Goal: Task Accomplishment & Management: Manage account settings

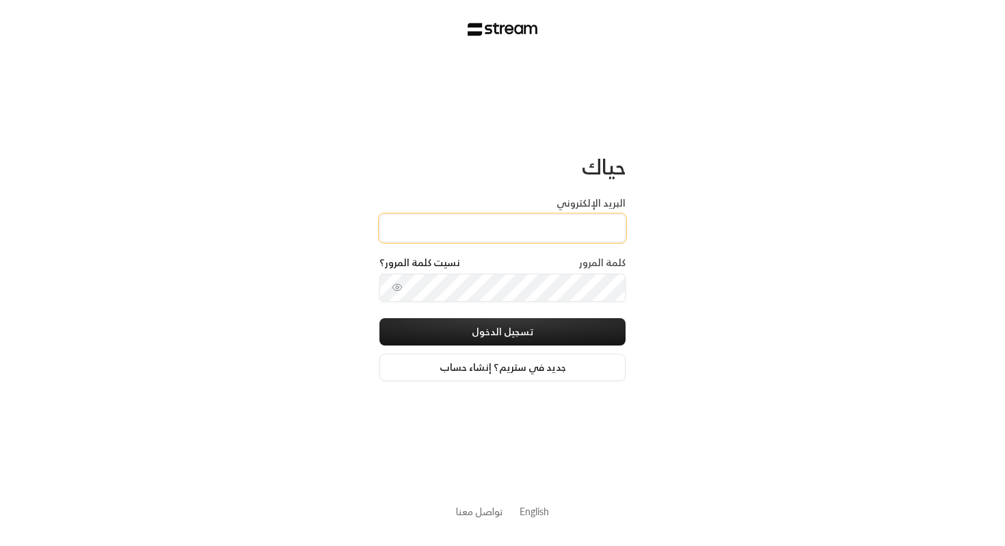
click at [590, 231] on input "البريد الإلكتروني" at bounding box center [503, 228] width 246 height 28
click at [526, 513] on link "English" at bounding box center [534, 511] width 29 height 25
click at [433, 234] on input "Email" at bounding box center [503, 228] width 246 height 28
paste input "[EMAIL_ADDRESS][DOMAIN_NAME]"
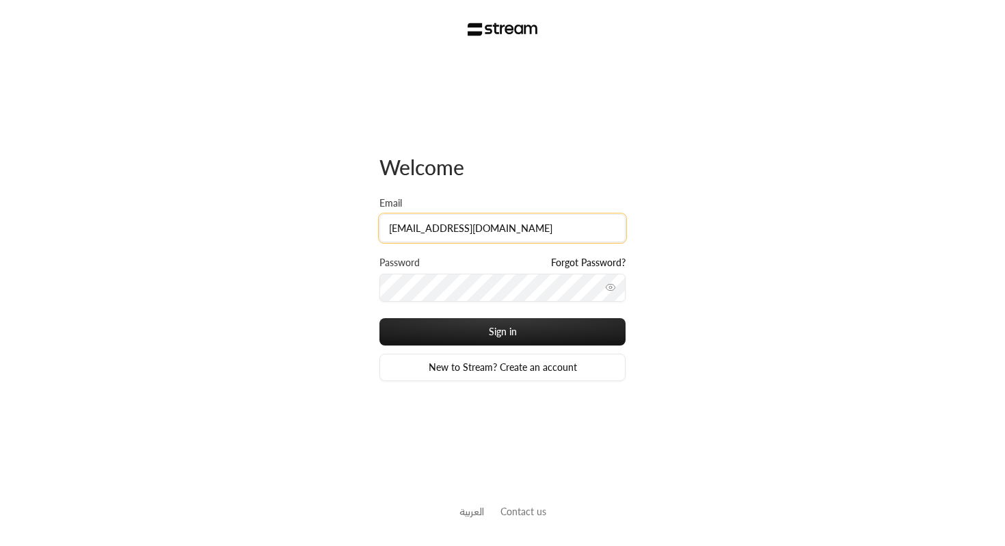
type input "[EMAIL_ADDRESS][DOMAIN_NAME]"
click at [419, 272] on div "Password Forgot Password?" at bounding box center [503, 265] width 246 height 18
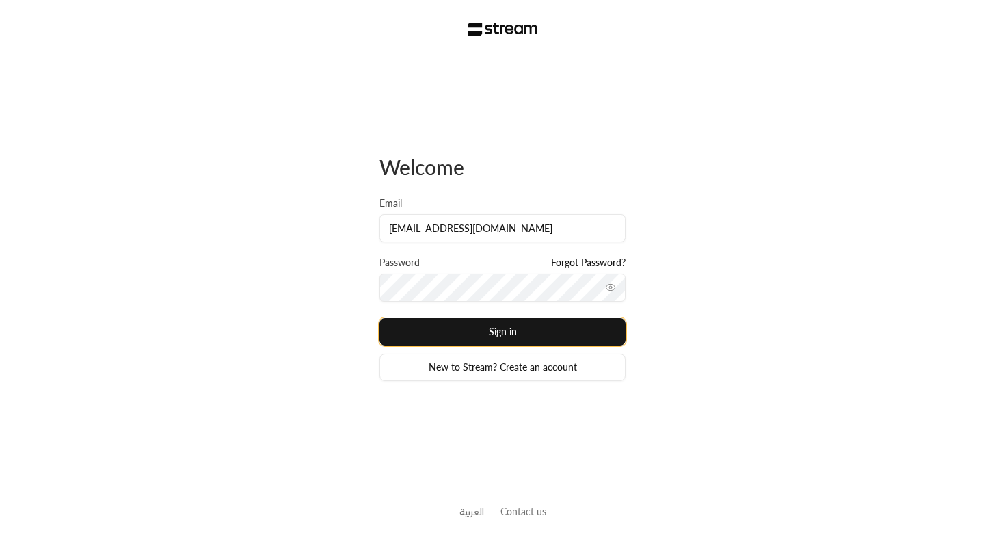
click at [489, 328] on button "Sign in" at bounding box center [503, 331] width 246 height 27
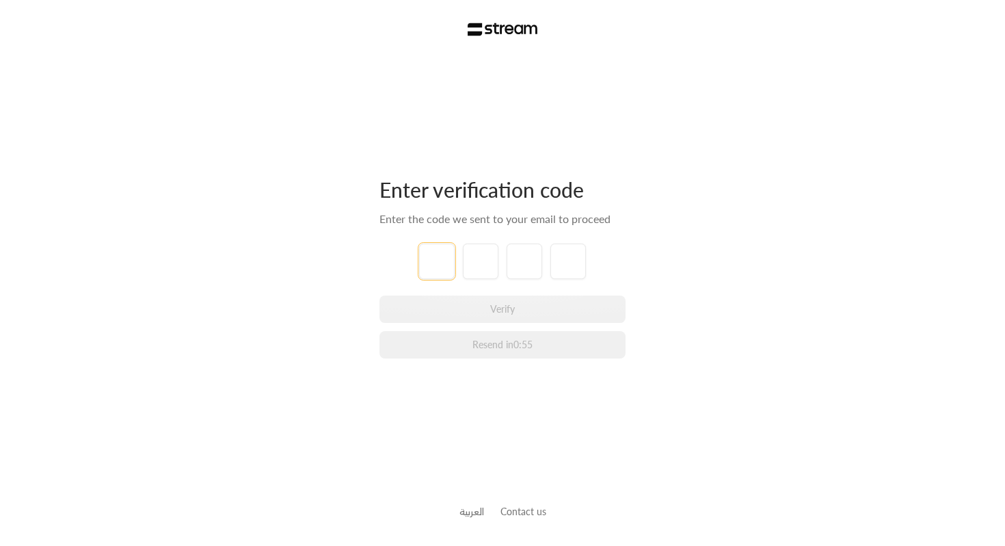
type input "1"
type input "2"
type input "3"
type input "4"
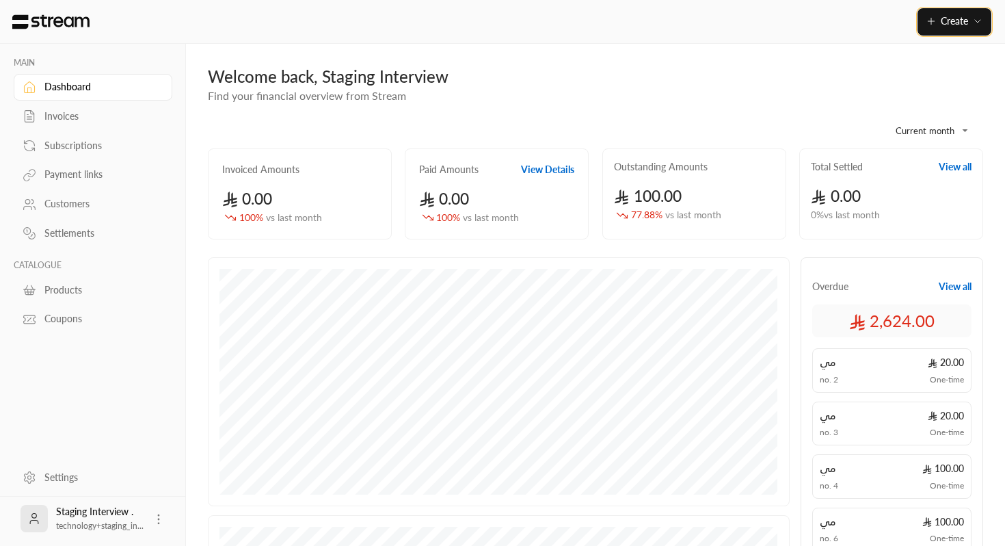
click at [926, 21] on icon "button" at bounding box center [931, 21] width 11 height 11
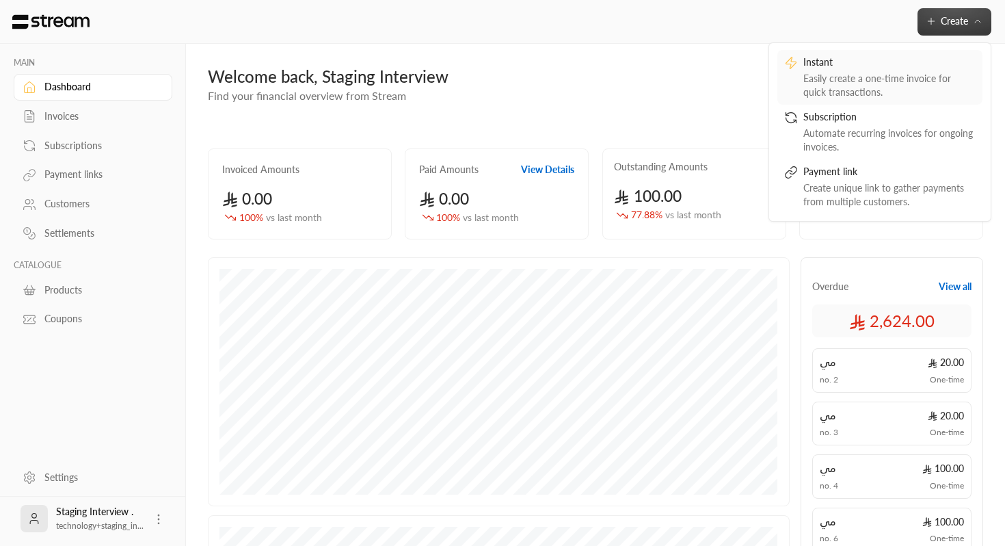
click at [851, 77] on div "Easily create a one-time invoice for quick transactions." at bounding box center [890, 85] width 172 height 27
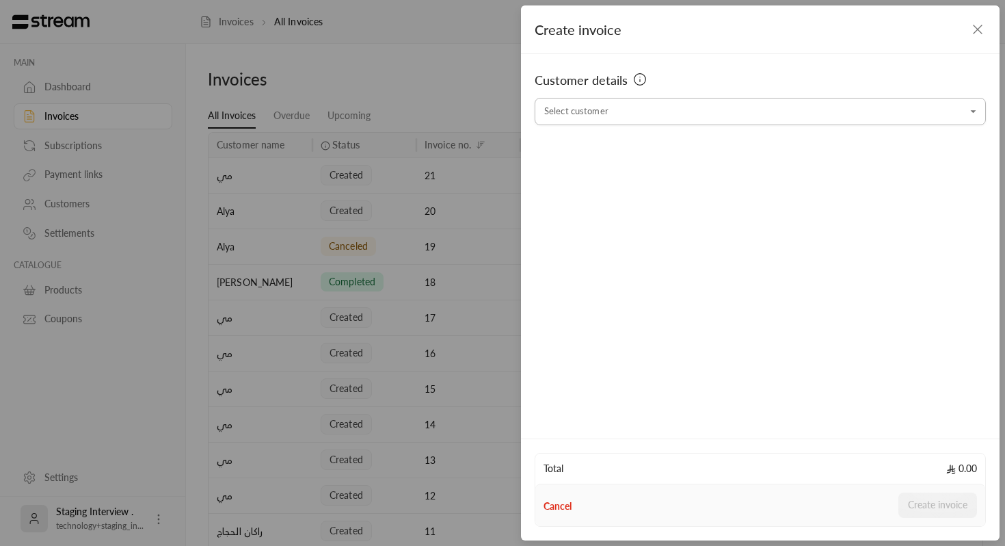
click at [683, 116] on input "Select customer" at bounding box center [760, 112] width 451 height 24
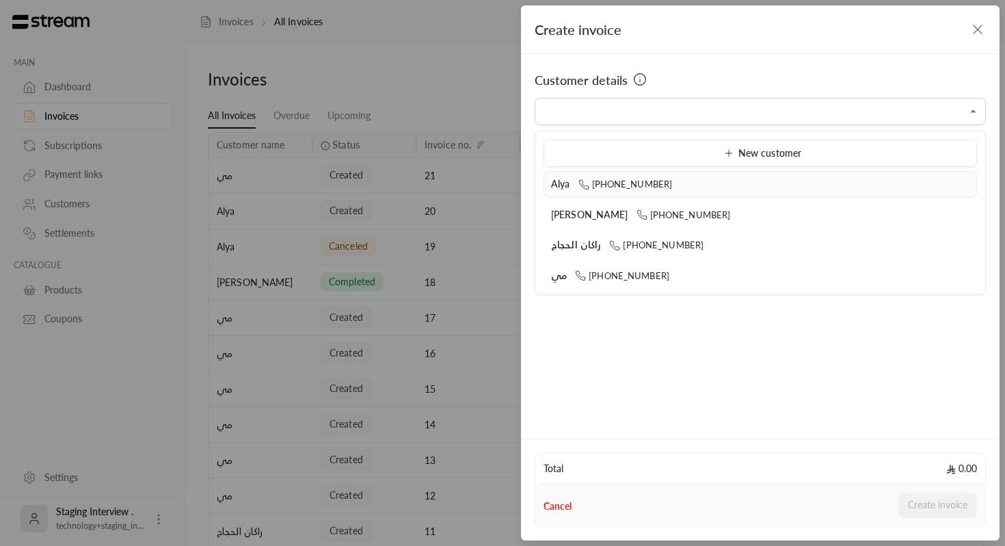
click at [647, 189] on span "[PHONE_NUMBER]" at bounding box center [626, 183] width 94 height 11
type input "**********"
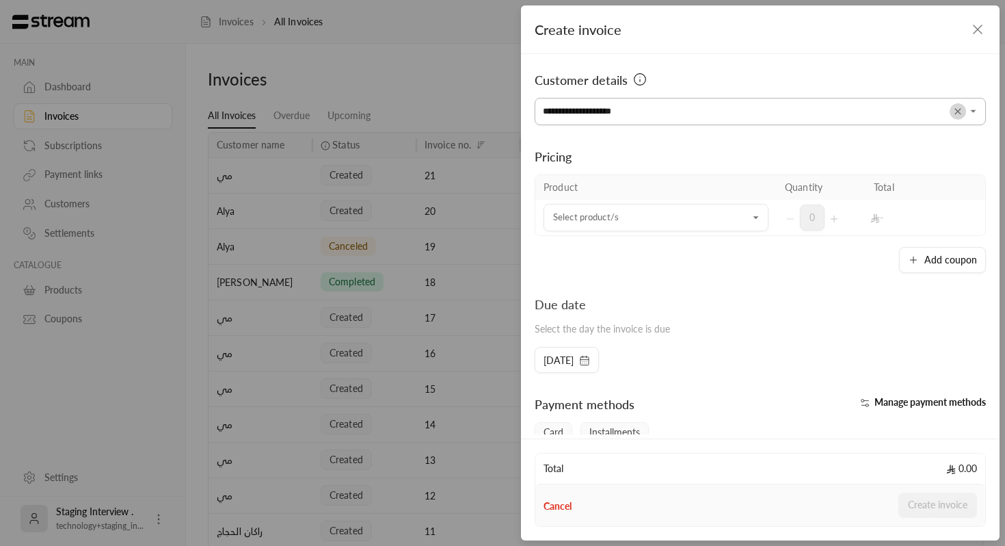
click at [956, 110] on icon "Clear" at bounding box center [958, 111] width 6 height 6
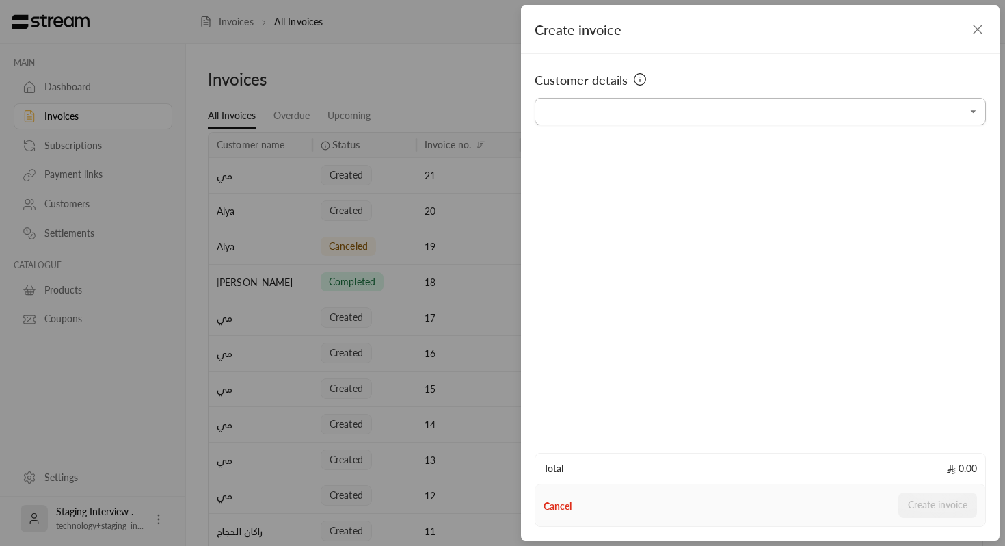
click at [722, 114] on input "Select customer" at bounding box center [760, 112] width 451 height 24
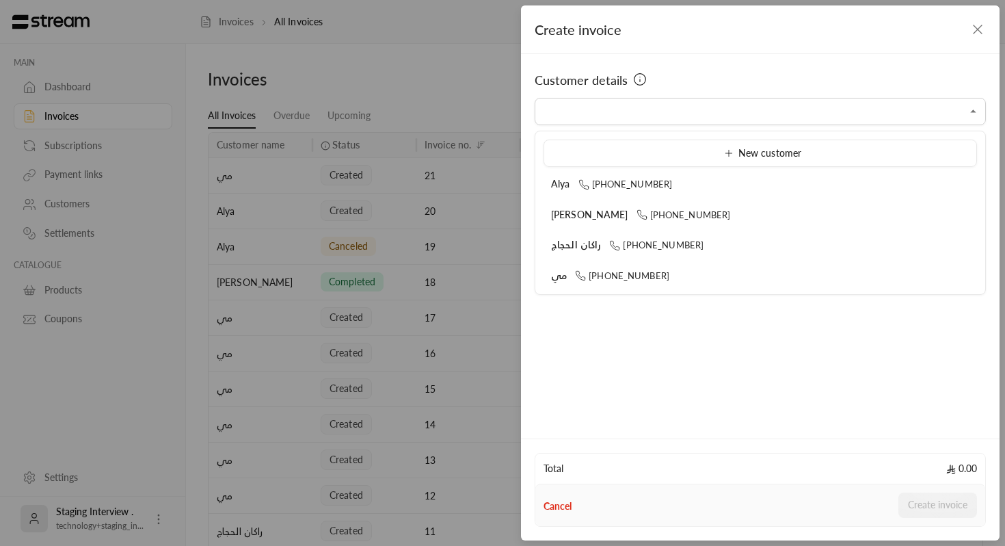
click at [637, 80] on icon at bounding box center [640, 79] width 14 height 14
click at [637, 106] on input "Select customer" at bounding box center [760, 112] width 451 height 24
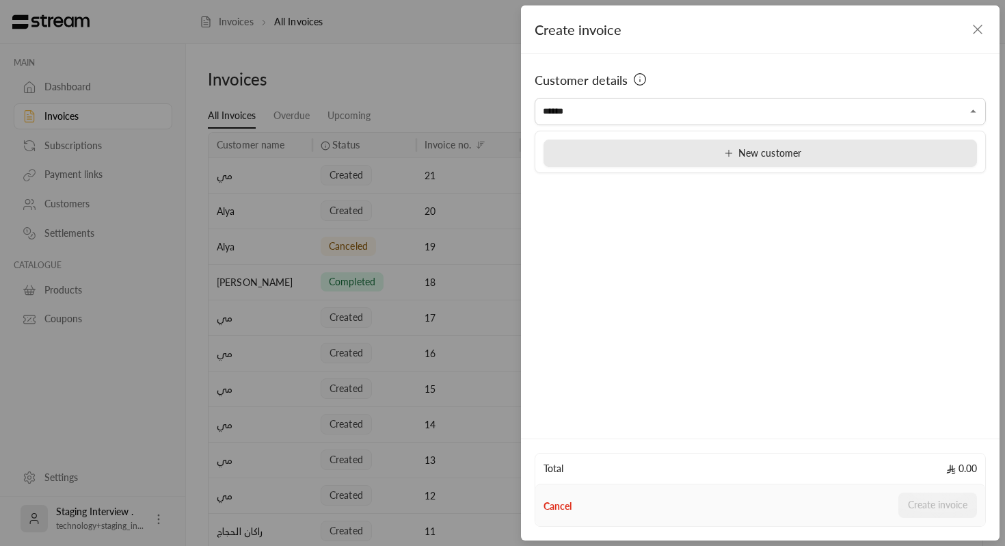
click at [660, 159] on div "New customer" at bounding box center [760, 153] width 419 height 14
type input "**********"
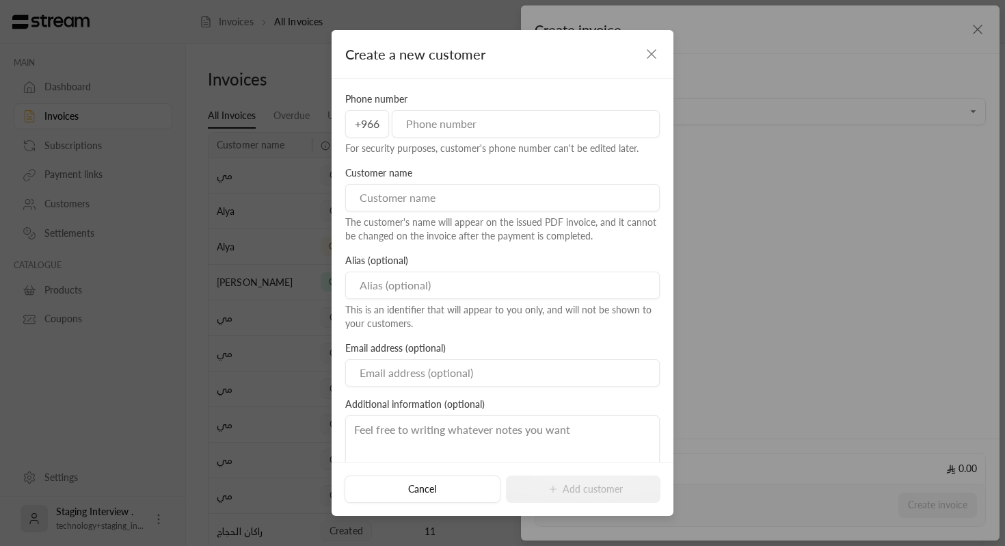
click at [537, 118] on input "tel" at bounding box center [526, 123] width 268 height 27
type input "532591721"
click at [478, 204] on input at bounding box center [502, 197] width 315 height 27
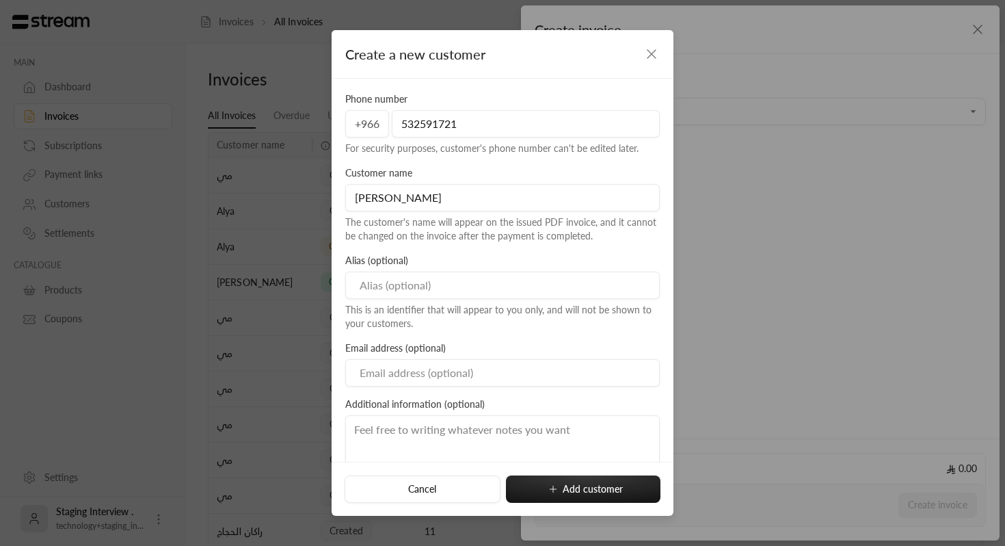
type input "[PERSON_NAME]"
click at [492, 235] on div "The customer's name will appear on the issued PDF invoice, and it cannot be cha…" at bounding box center [502, 228] width 315 height 27
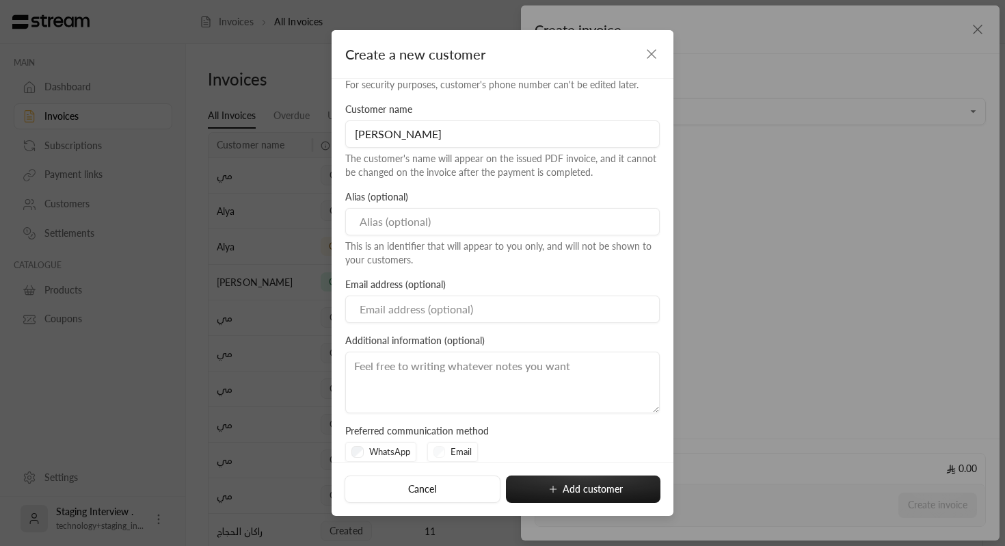
scroll to position [77, 0]
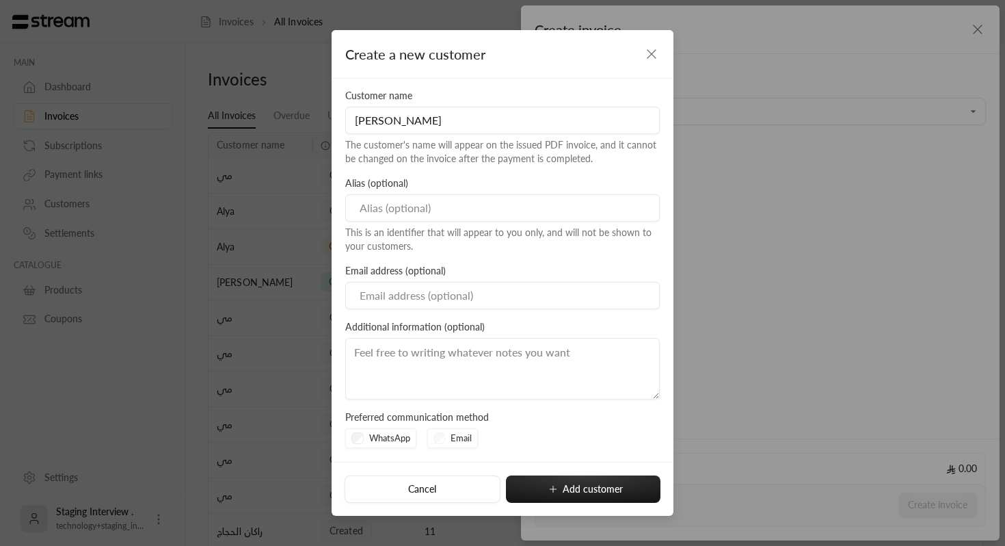
click at [428, 378] on textarea at bounding box center [502, 369] width 315 height 62
type textarea "- testing"
click at [434, 443] on div "Email" at bounding box center [452, 438] width 51 height 21
click at [435, 442] on div "Email" at bounding box center [452, 438] width 51 height 21
click at [439, 442] on div "Email" at bounding box center [452, 438] width 51 height 21
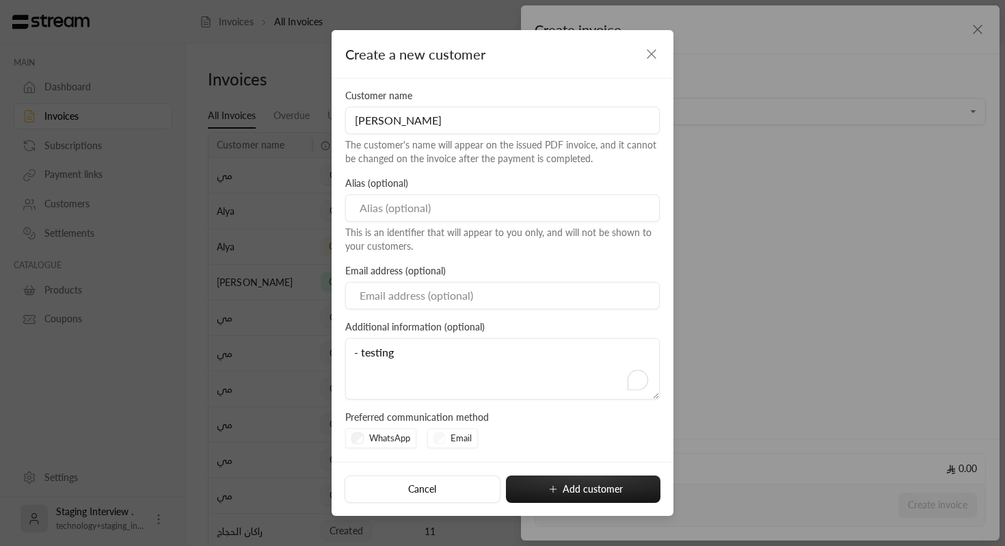
click at [551, 434] on div "WhatsApp Email" at bounding box center [502, 438] width 315 height 21
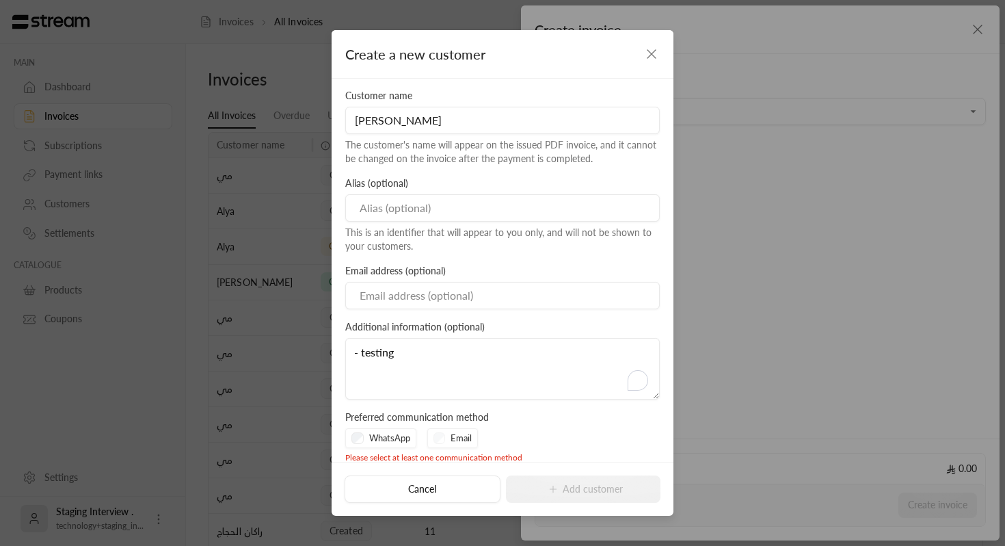
scroll to position [92, 0]
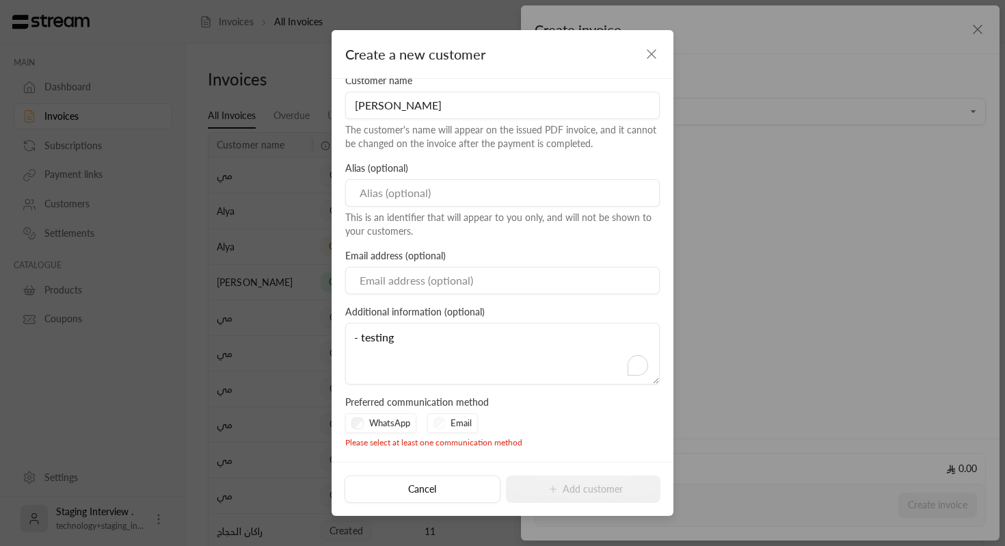
click at [444, 419] on div "Email" at bounding box center [452, 423] width 51 height 21
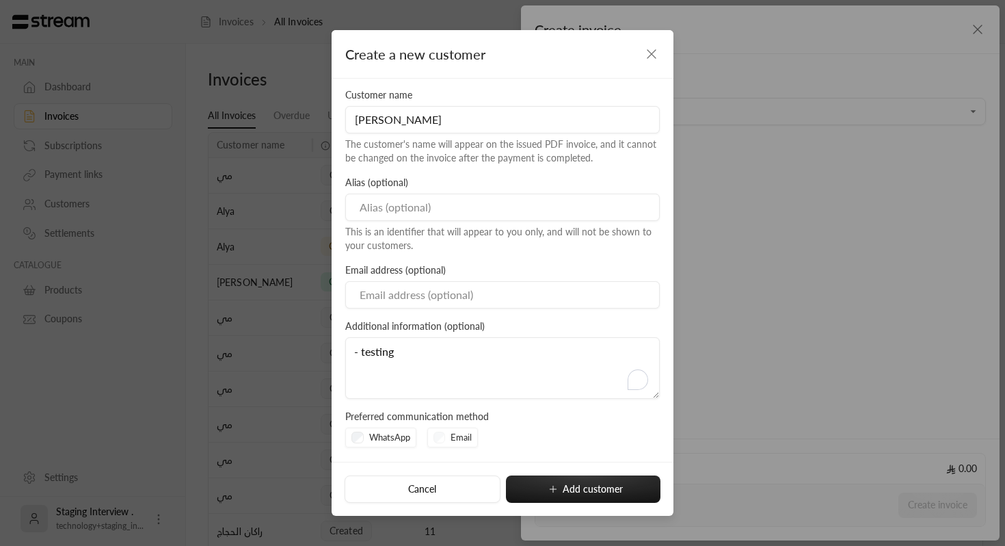
scroll to position [77, 0]
click at [490, 298] on input "Email" at bounding box center [502, 295] width 315 height 27
type input "[PERSON_NAME][EMAIL_ADDRESS][DOMAIN_NAME]"
click at [536, 428] on div "WhatsApp Email" at bounding box center [502, 438] width 315 height 21
click at [449, 438] on div "Email" at bounding box center [452, 438] width 51 height 21
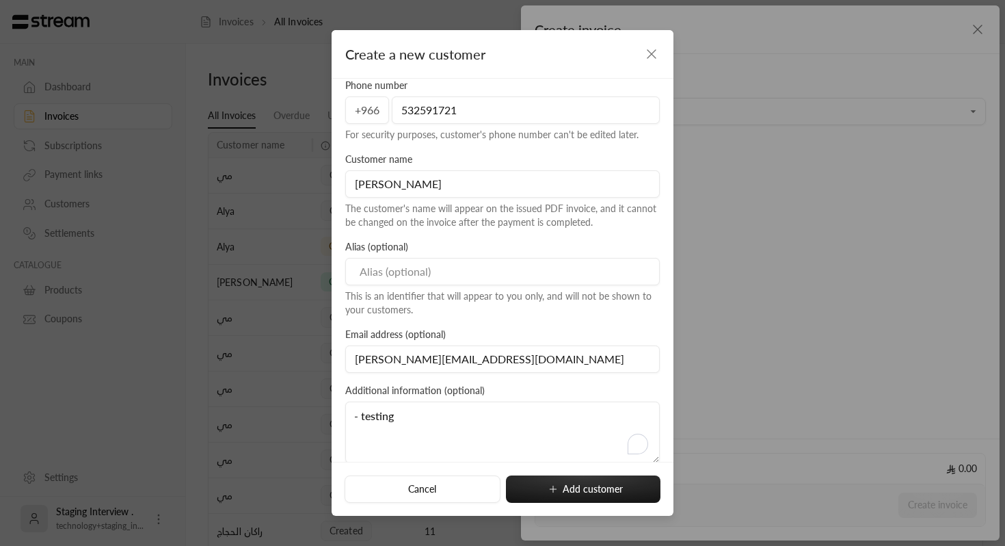
scroll to position [0, 0]
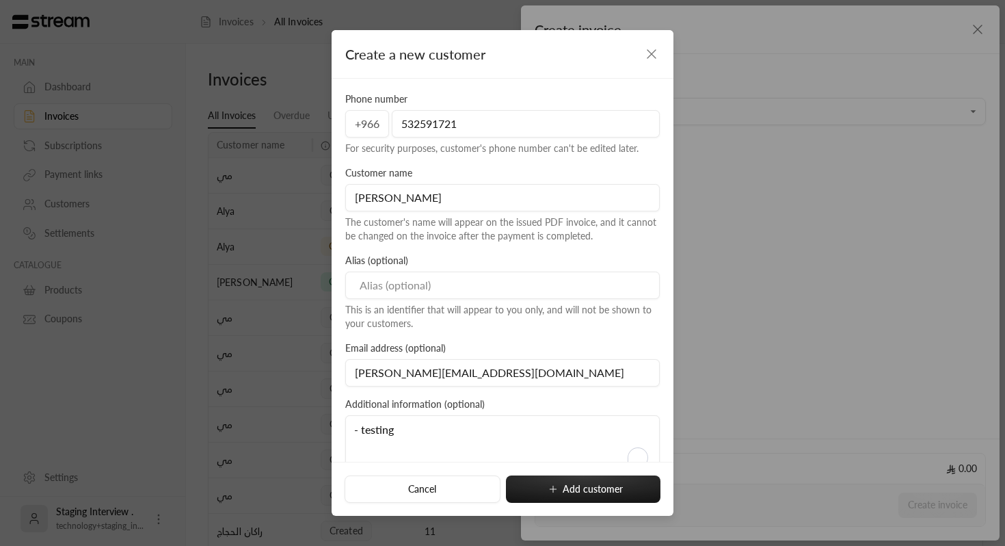
click at [464, 267] on div "Alias (optional) This is an identifier that will appear to you only, and will n…" at bounding box center [503, 292] width 328 height 77
click at [463, 288] on input at bounding box center [502, 285] width 315 height 27
type input "N/A"
click at [495, 319] on div "This is an identifier that will appear to you only, and will not be shown to yo…" at bounding box center [502, 316] width 315 height 27
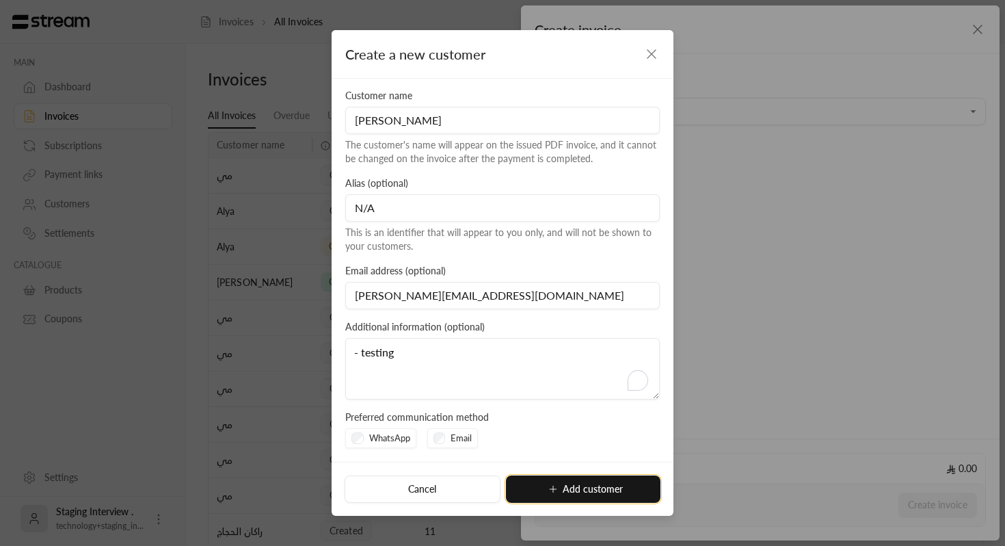
click at [548, 493] on icon "submit" at bounding box center [553, 489] width 11 height 11
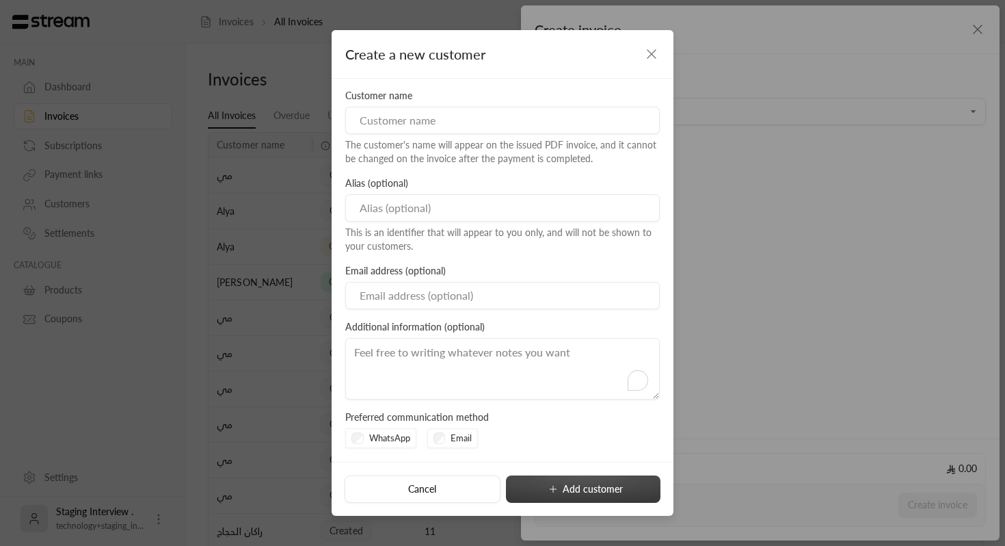
type input "**********"
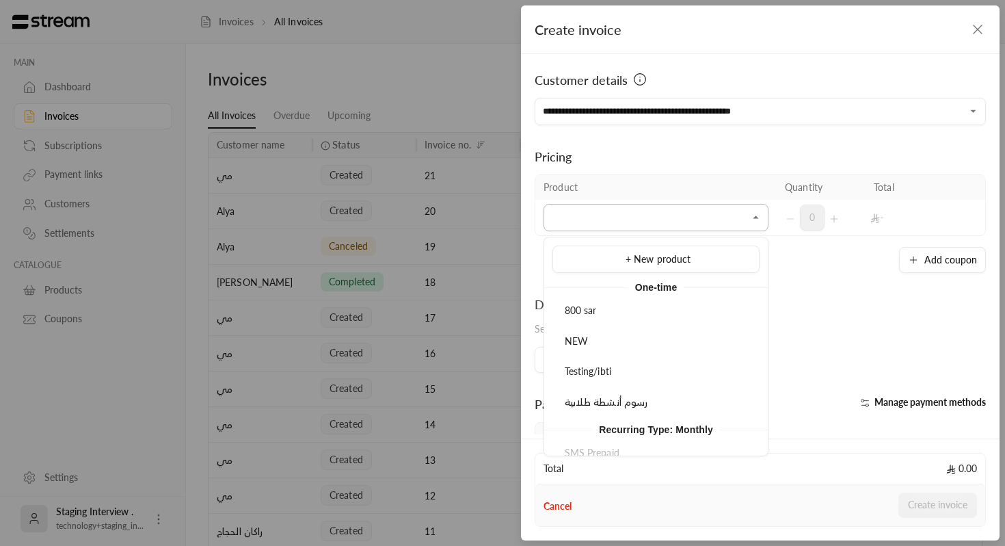
click at [640, 220] on input "Select customer" at bounding box center [656, 218] width 225 height 24
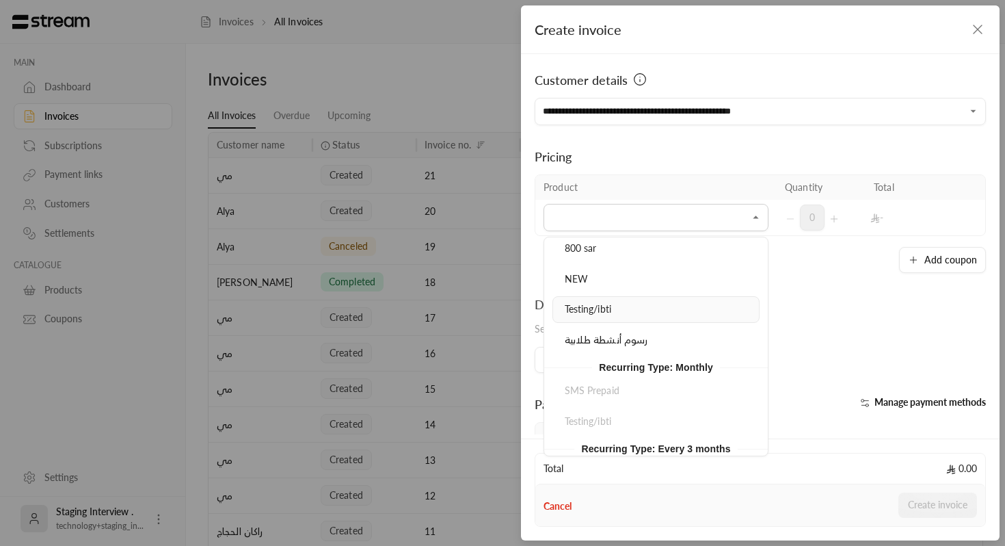
scroll to position [0, 0]
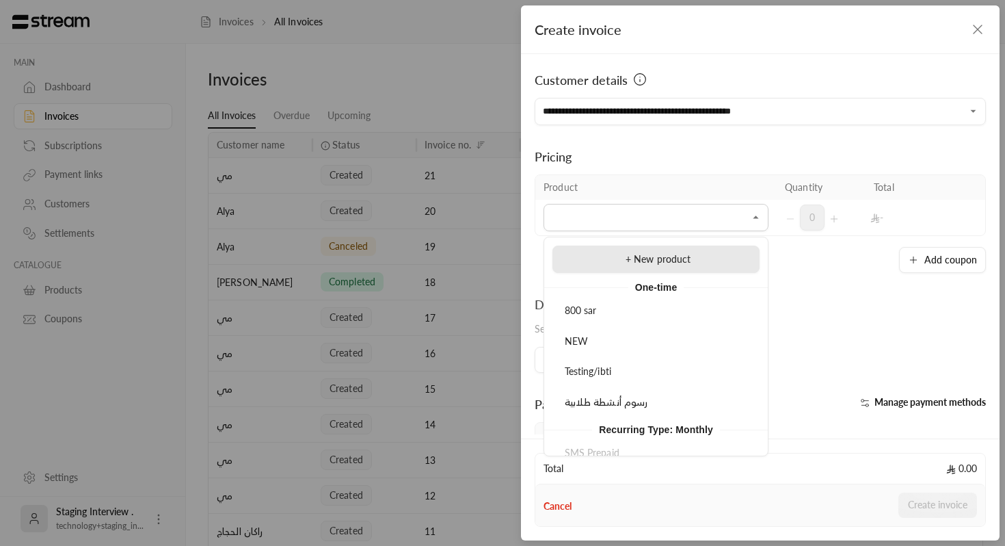
click at [635, 256] on span "+ New product" at bounding box center [659, 259] width 66 height 12
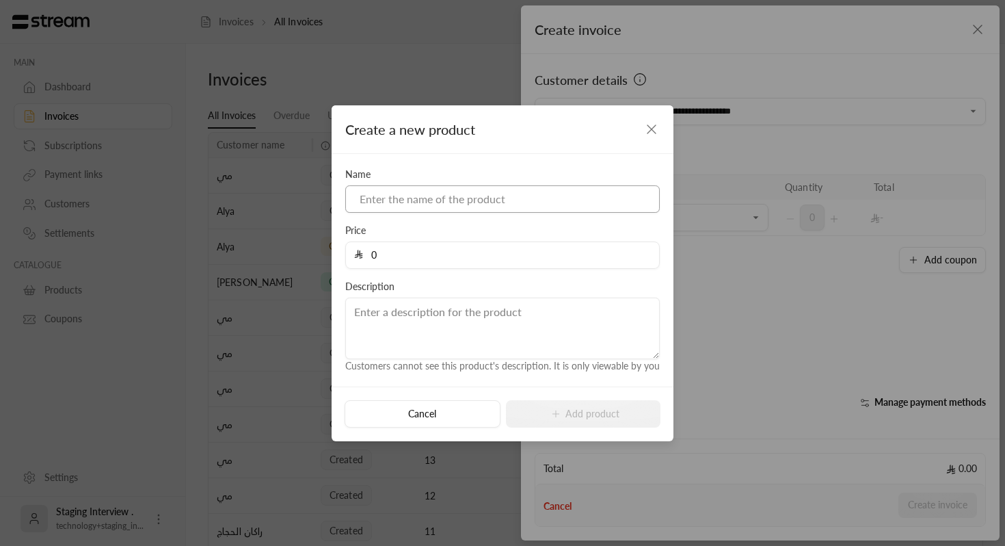
click at [563, 209] on input at bounding box center [502, 198] width 315 height 27
click at [544, 213] on div "Name Price 0 Description Customers cannot see this product's description. It is…" at bounding box center [503, 271] width 328 height 206
click at [545, 188] on input at bounding box center [502, 198] width 315 height 27
type input "Frame"
click at [511, 259] on input "0" at bounding box center [507, 255] width 288 height 26
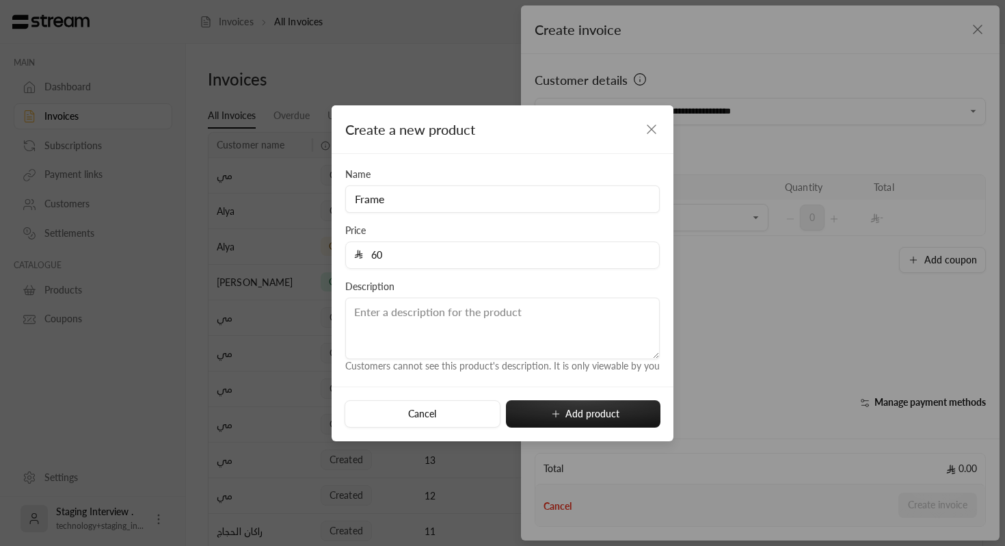
type input "60"
click at [492, 319] on textarea "To enrich screen reader interactions, please activate Accessibility in Grammarl…" at bounding box center [502, 328] width 315 height 62
type textarea "Picture frame"
click at [525, 418] on button "Add product" at bounding box center [583, 413] width 155 height 27
type input "0"
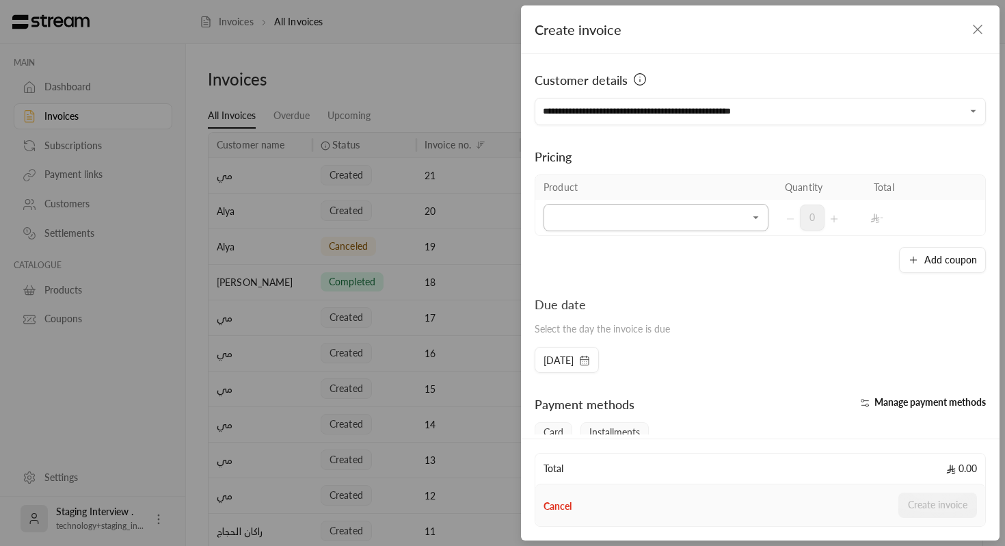
click at [624, 221] on input "Select customer" at bounding box center [656, 218] width 225 height 24
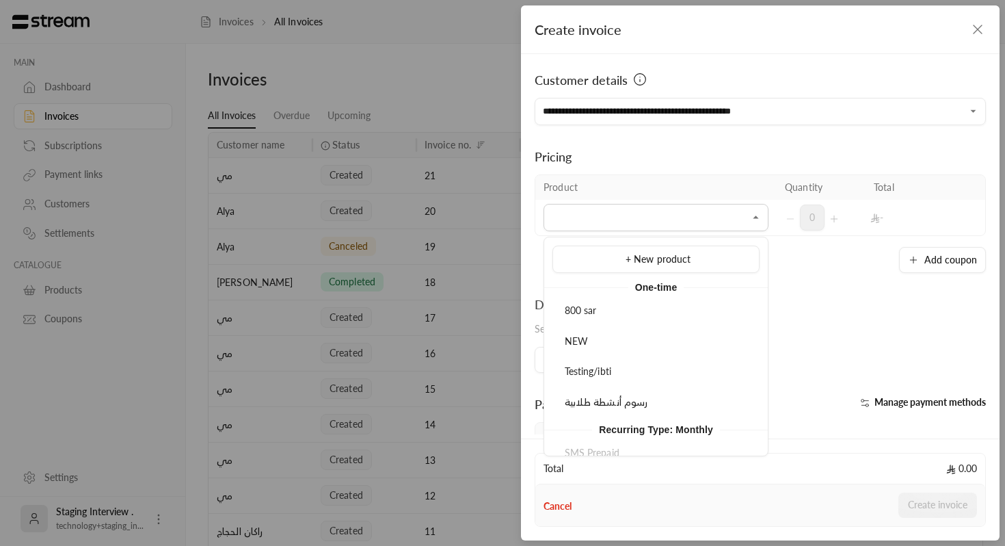
click at [857, 310] on div "Due date Select the day the invoice is due" at bounding box center [760, 321] width 465 height 52
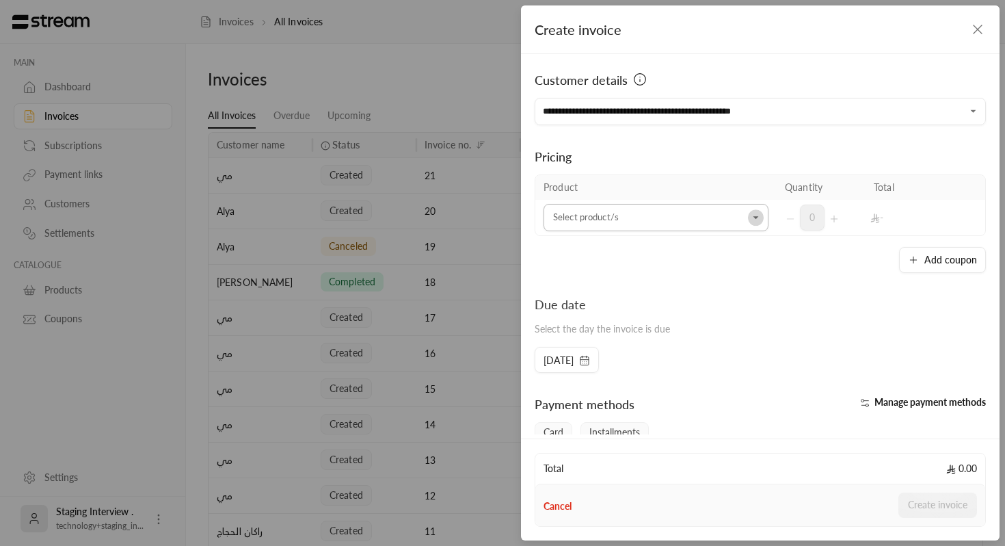
click at [760, 217] on icon "Open" at bounding box center [757, 218] width 14 height 14
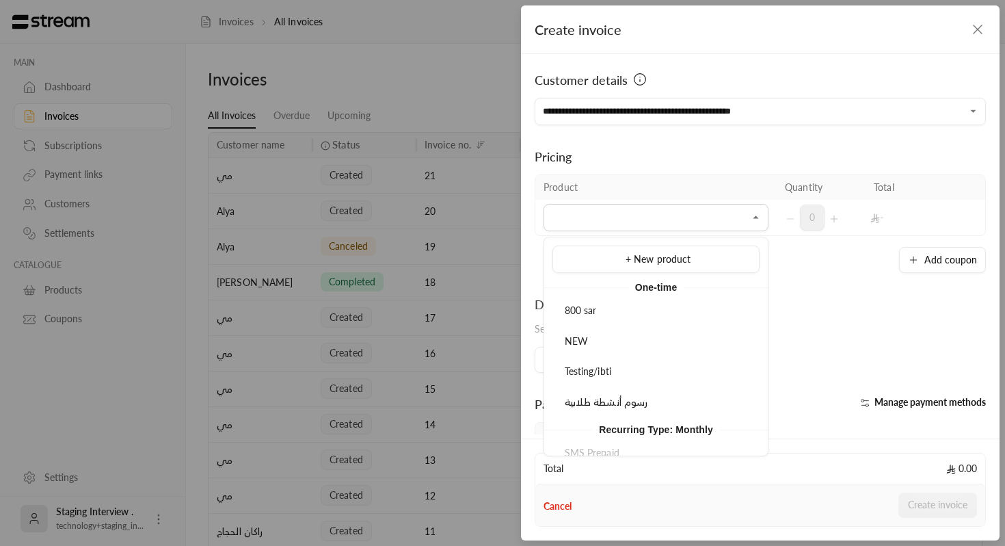
click at [823, 347] on div "Due date Select the day the invoice is due [DATE]" at bounding box center [760, 334] width 465 height 78
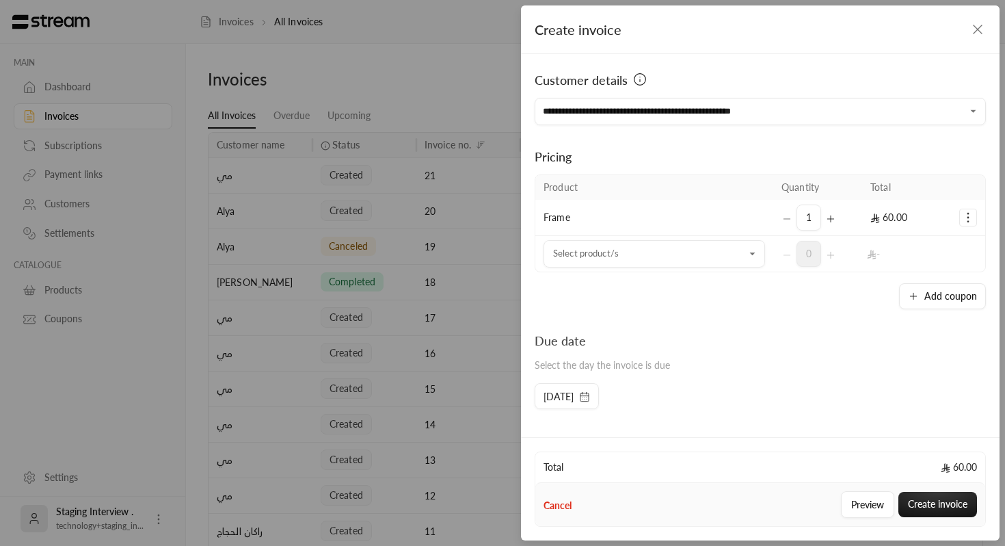
click at [713, 213] on td "Frame" at bounding box center [654, 218] width 238 height 36
click at [684, 253] on input "Select customer" at bounding box center [655, 254] width 222 height 24
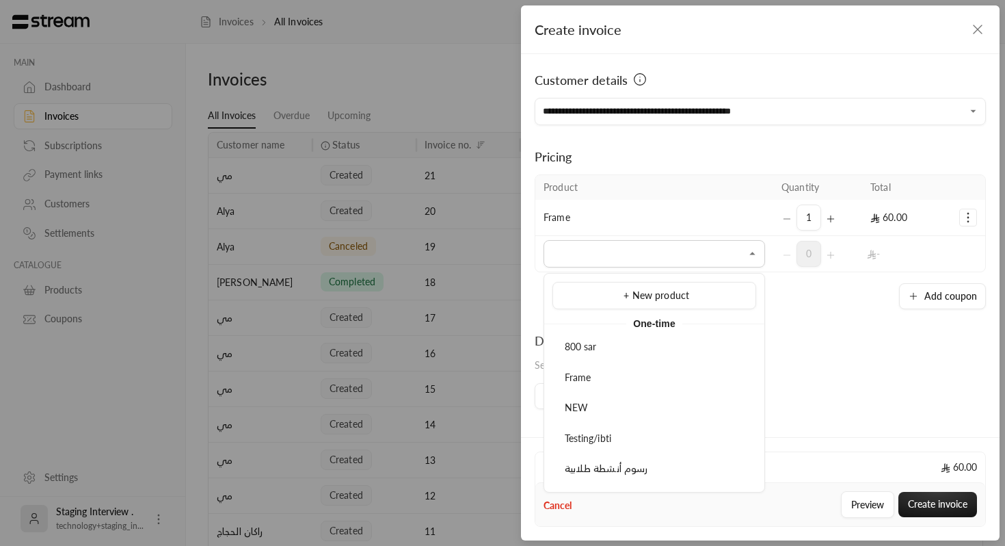
click at [819, 340] on div "Due date Select the day the invoice is due" at bounding box center [760, 357] width 465 height 52
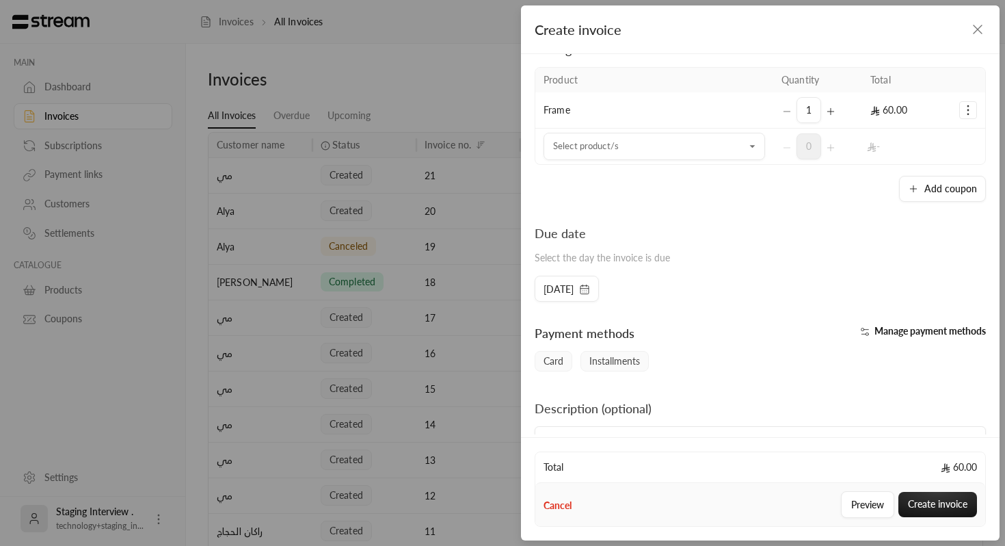
scroll to position [106, 0]
click at [973, 105] on icon "Selected Products" at bounding box center [969, 112] width 14 height 14
click at [891, 153] on link "Add coupon" at bounding box center [925, 146] width 85 height 24
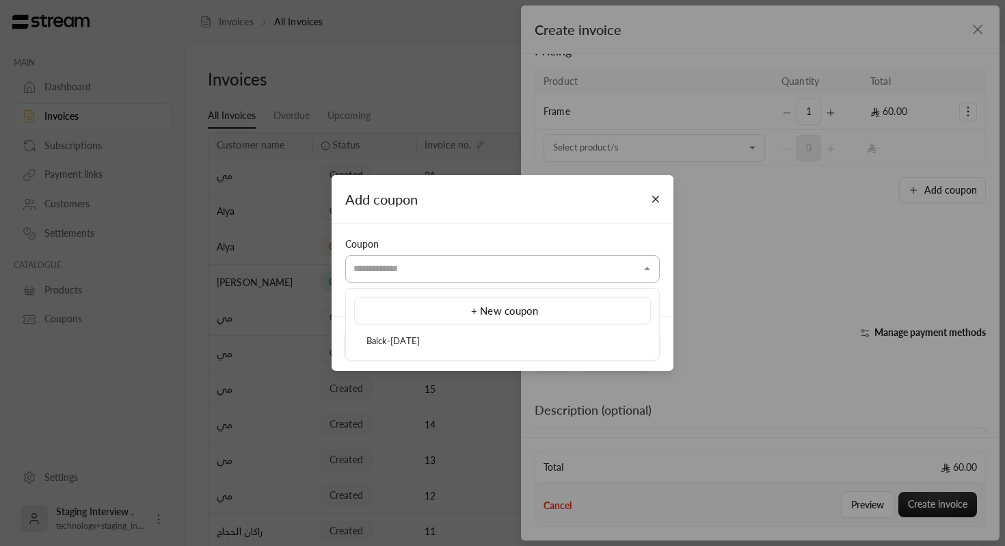
click at [425, 264] on input "Select customer" at bounding box center [502, 269] width 315 height 24
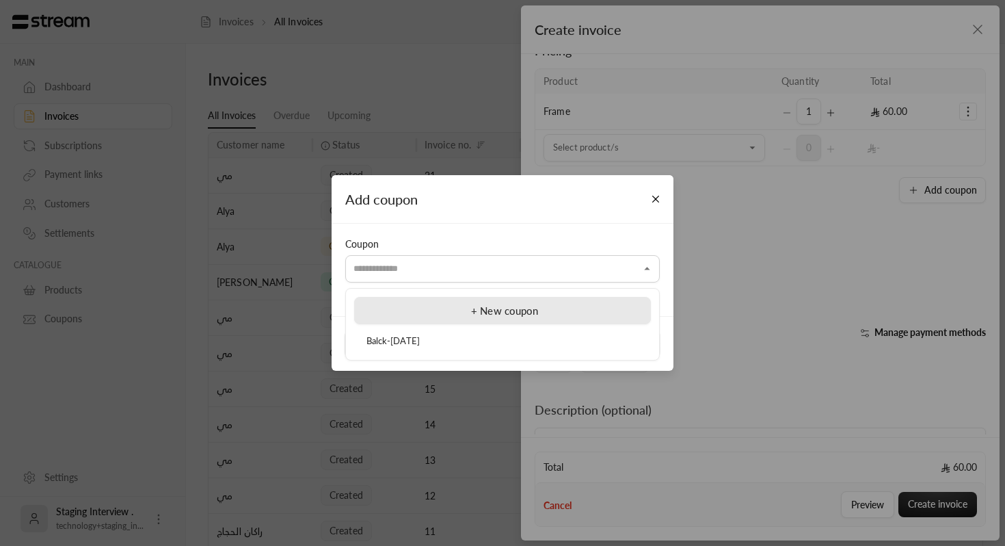
click at [408, 315] on div "+ New coupon" at bounding box center [503, 311] width 282 height 16
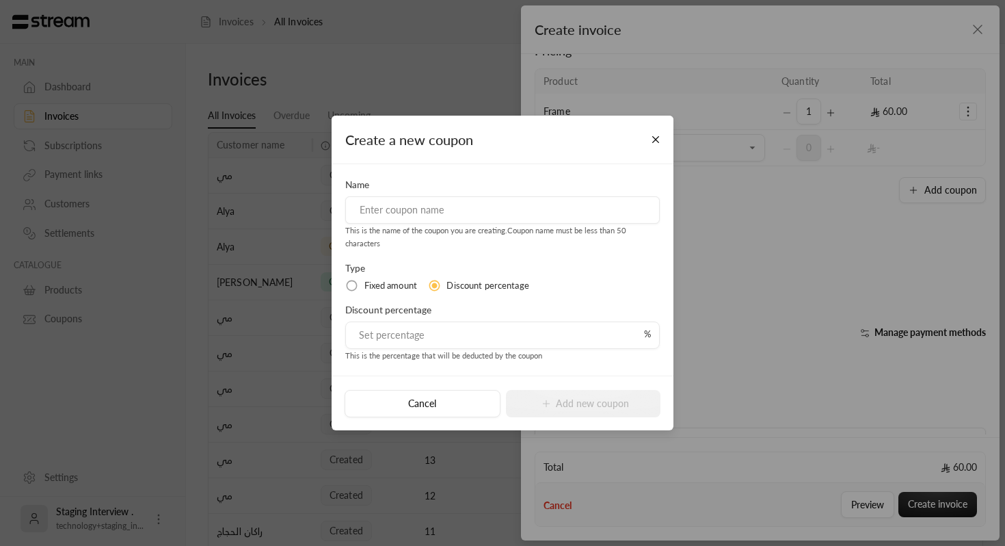
click at [439, 213] on input at bounding box center [502, 209] width 315 height 27
type input "F&F"
click at [534, 253] on div "Name F&F This is the name of the coupon you are creating . Coupon name must be …" at bounding box center [503, 270] width 328 height 184
click at [391, 336] on input "tel" at bounding box center [499, 335] width 290 height 26
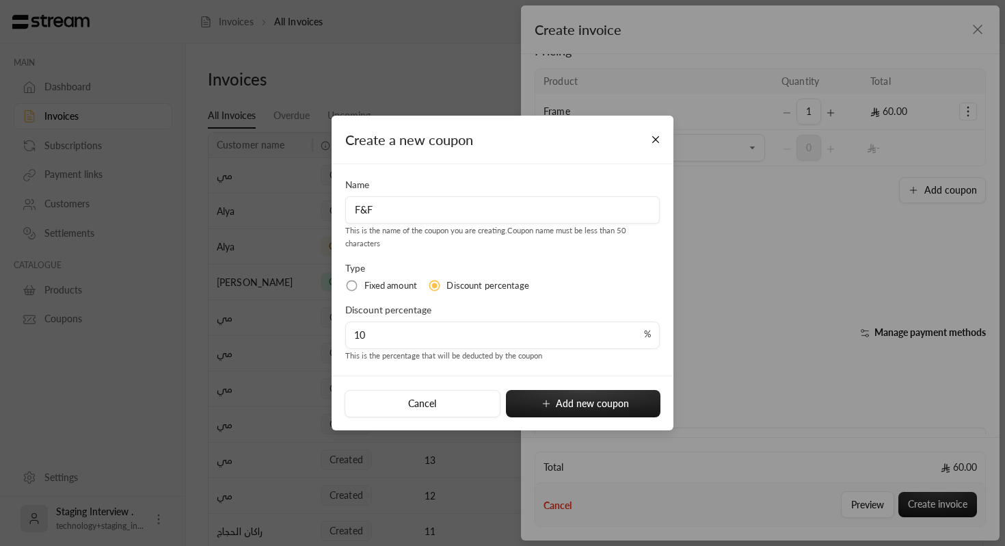
type input "10"
click at [438, 334] on input "10" at bounding box center [507, 335] width 288 height 26
click at [560, 398] on button "Add new coupon" at bounding box center [583, 403] width 155 height 27
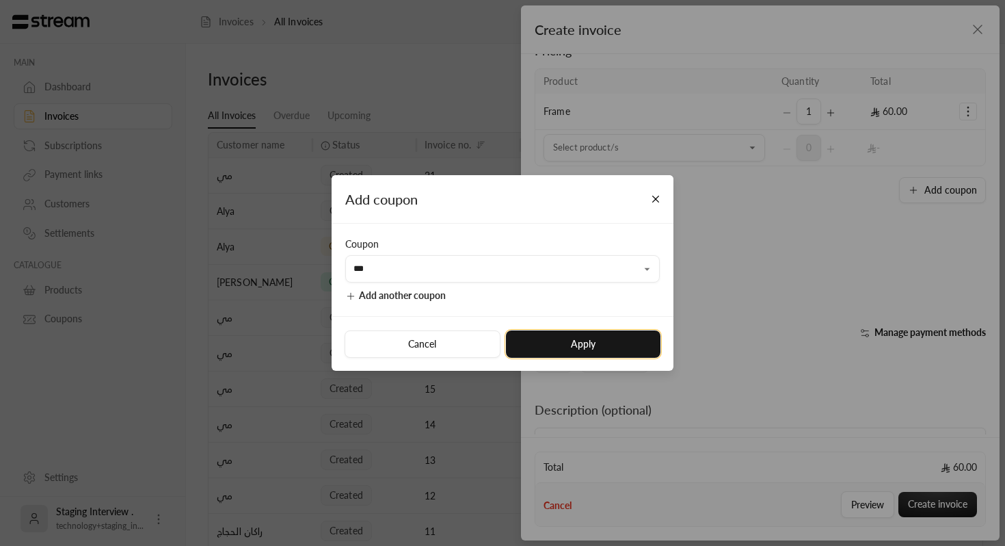
click at [564, 349] on button "Apply" at bounding box center [583, 343] width 155 height 27
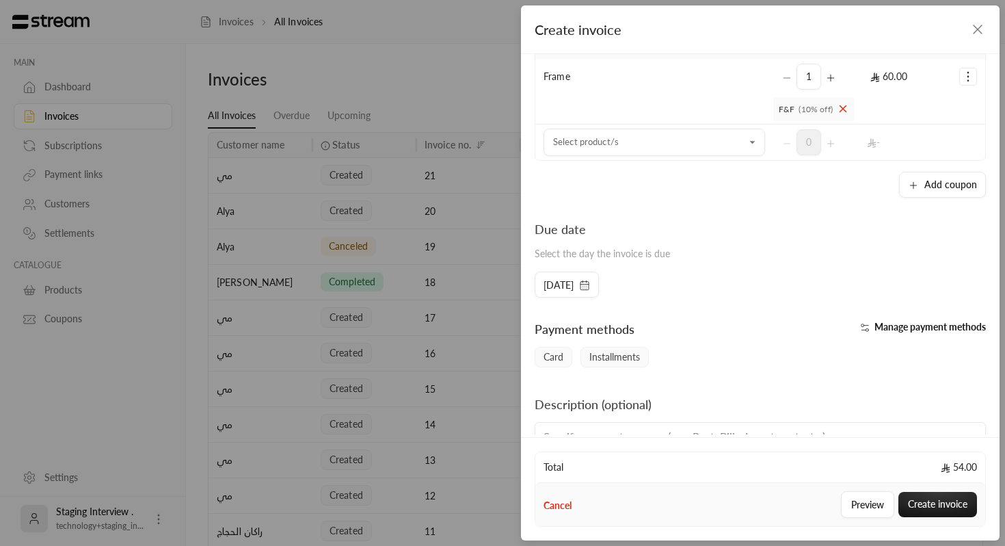
scroll to position [207, 0]
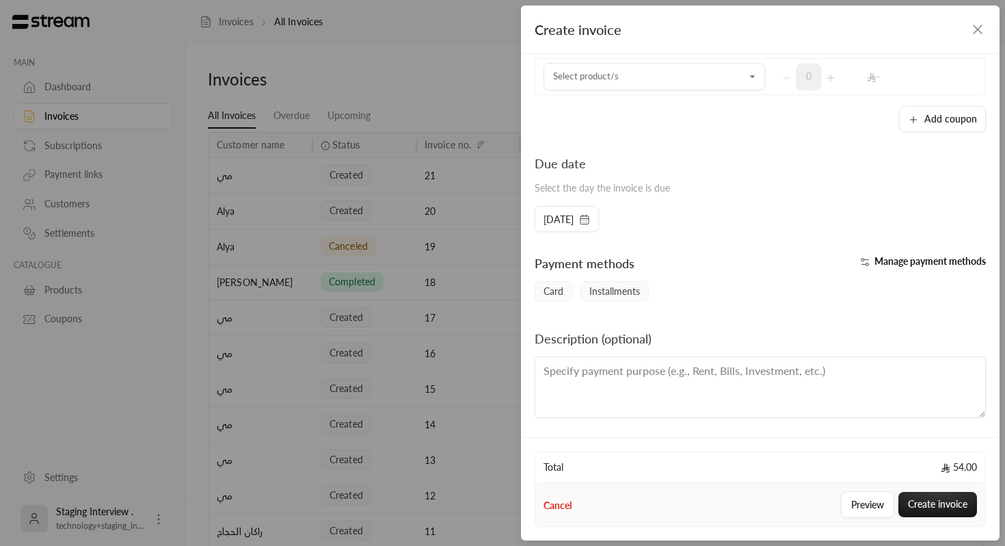
click at [957, 467] on span "54.00" at bounding box center [959, 467] width 36 height 14
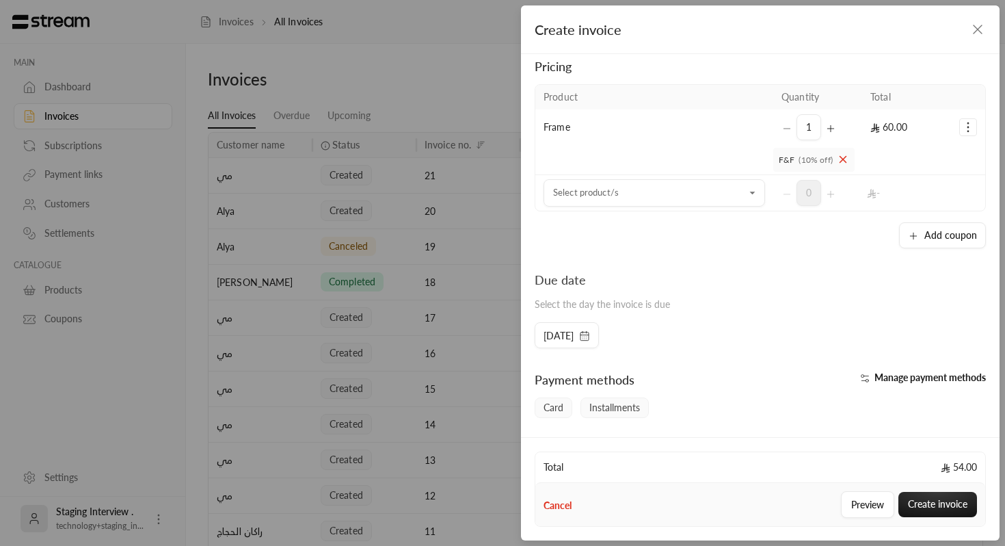
scroll to position [94, 0]
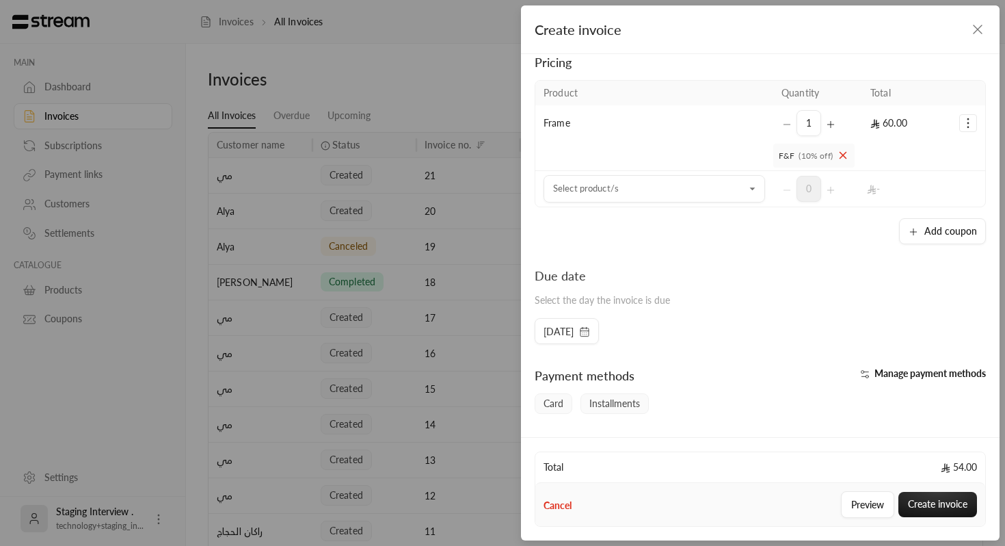
click at [590, 329] on icon "button" at bounding box center [584, 331] width 11 height 11
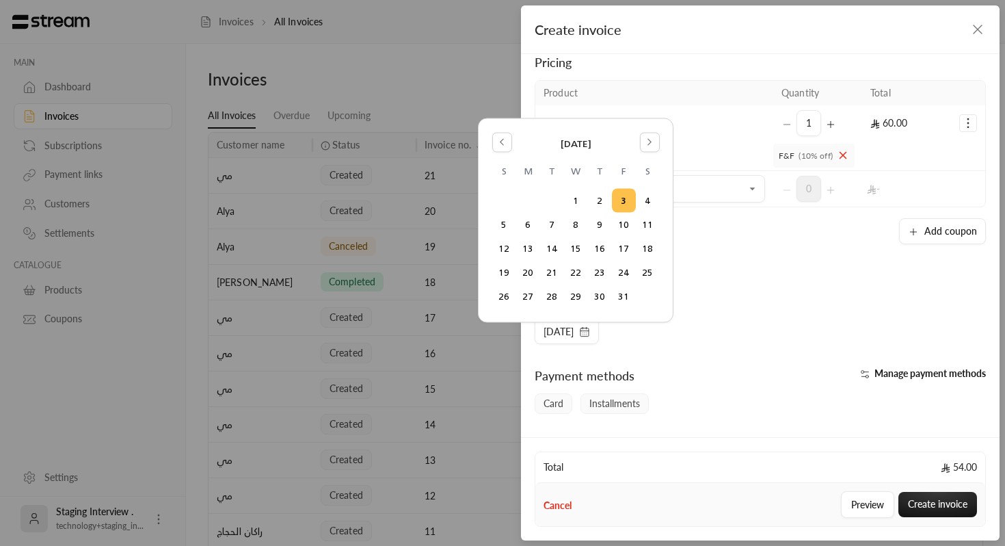
click at [624, 201] on button "3" at bounding box center [624, 200] width 23 height 23
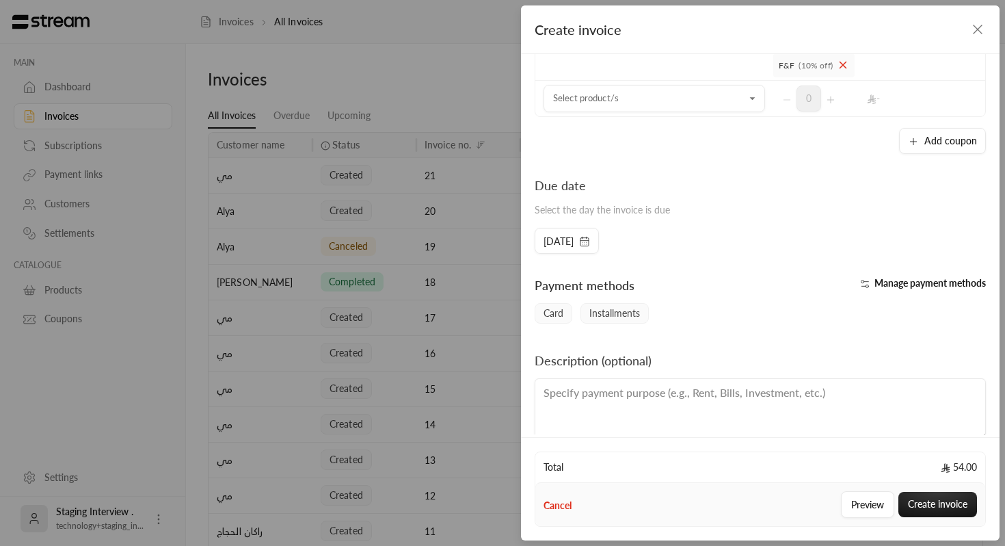
scroll to position [207, 0]
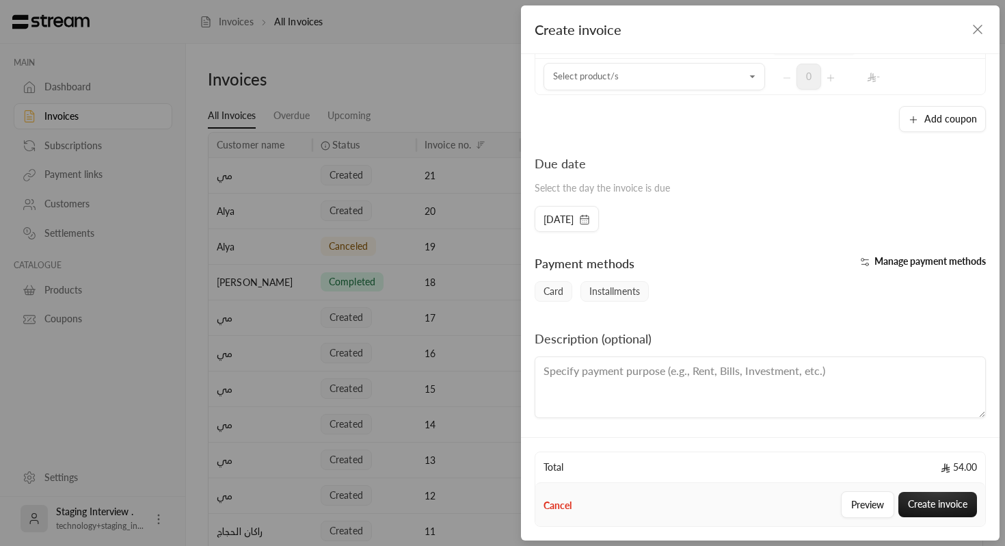
click at [561, 297] on span "Card" at bounding box center [554, 291] width 38 height 21
click at [551, 290] on span "Card" at bounding box center [554, 291] width 38 height 21
click at [629, 296] on span "Installments" at bounding box center [615, 291] width 68 height 21
click at [558, 286] on span "Card" at bounding box center [554, 291] width 38 height 21
click at [631, 288] on span "Installments" at bounding box center [615, 291] width 68 height 21
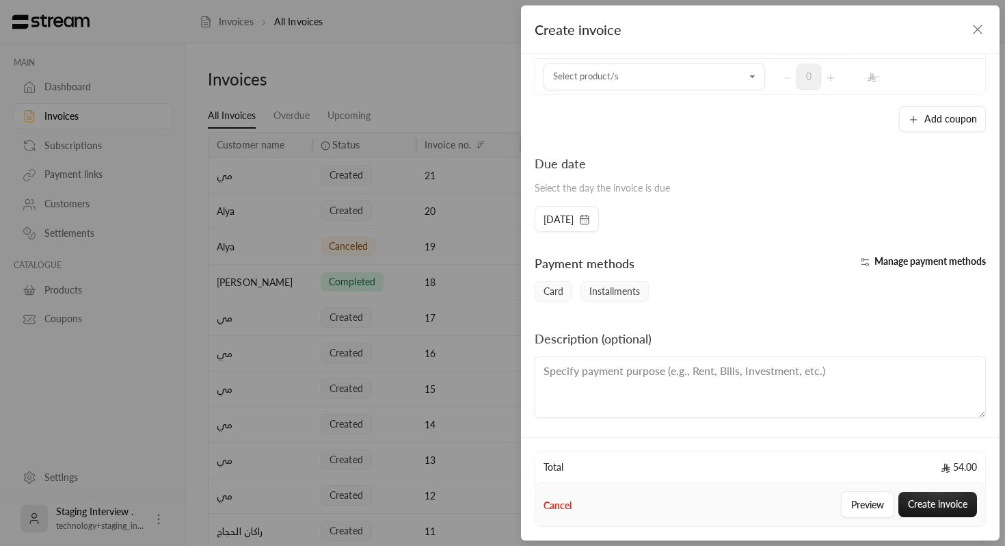
click at [955, 262] on span "Manage payment methods" at bounding box center [930, 261] width 111 height 12
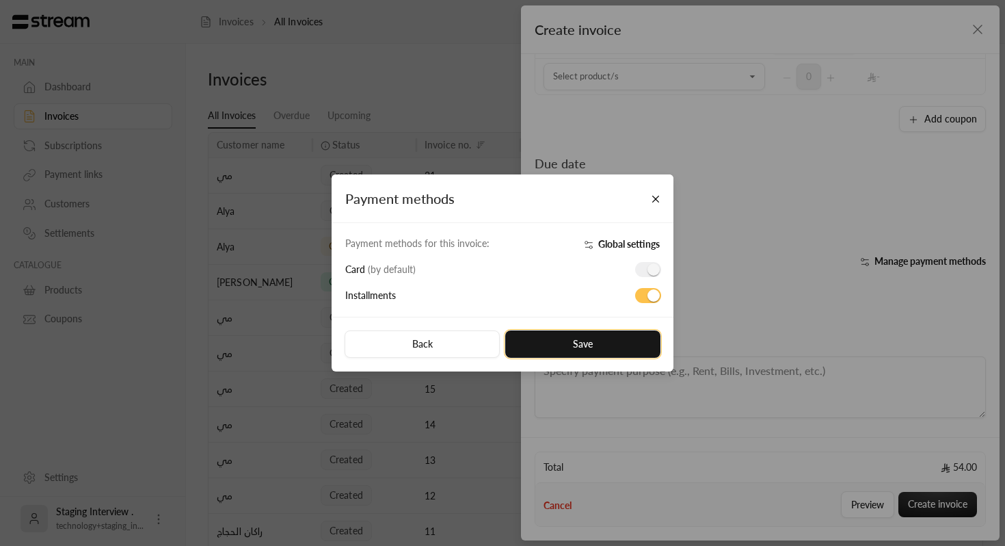
click at [605, 344] on button "Save" at bounding box center [582, 343] width 155 height 27
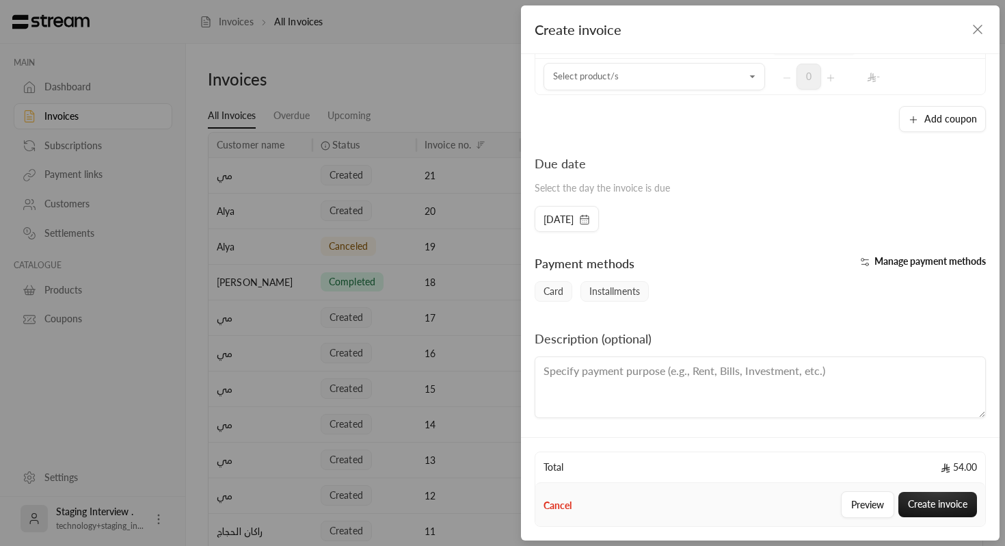
click at [673, 394] on textarea at bounding box center [760, 387] width 451 height 62
type textarea "Consumer goods"
click at [957, 505] on button "Create invoice" at bounding box center [938, 504] width 79 height 25
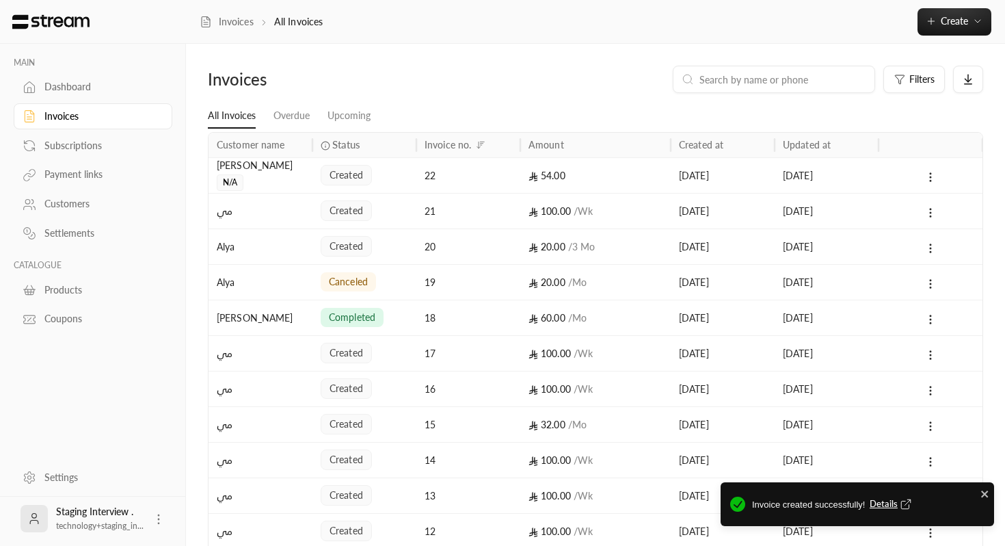
click at [879, 506] on span "Details" at bounding box center [892, 504] width 45 height 14
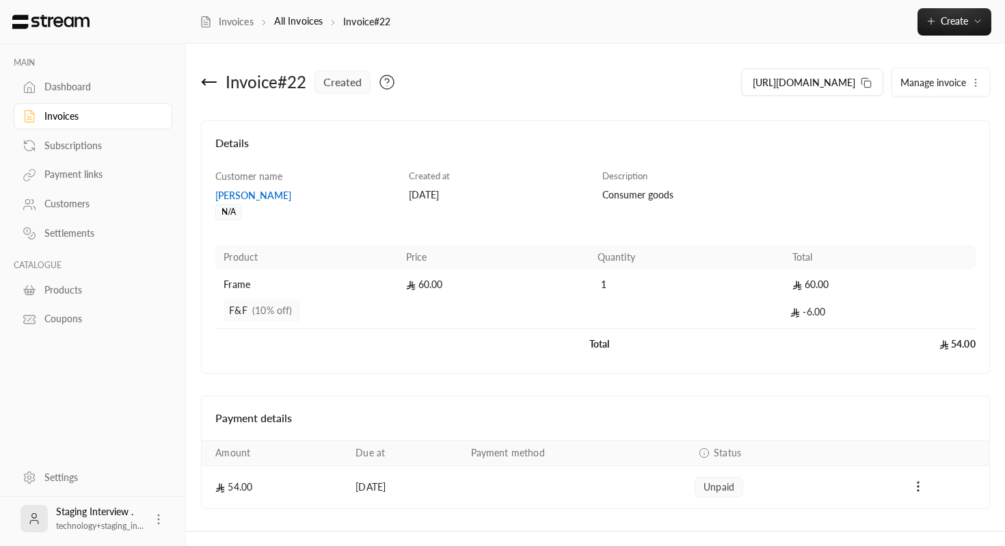
scroll to position [27, 0]
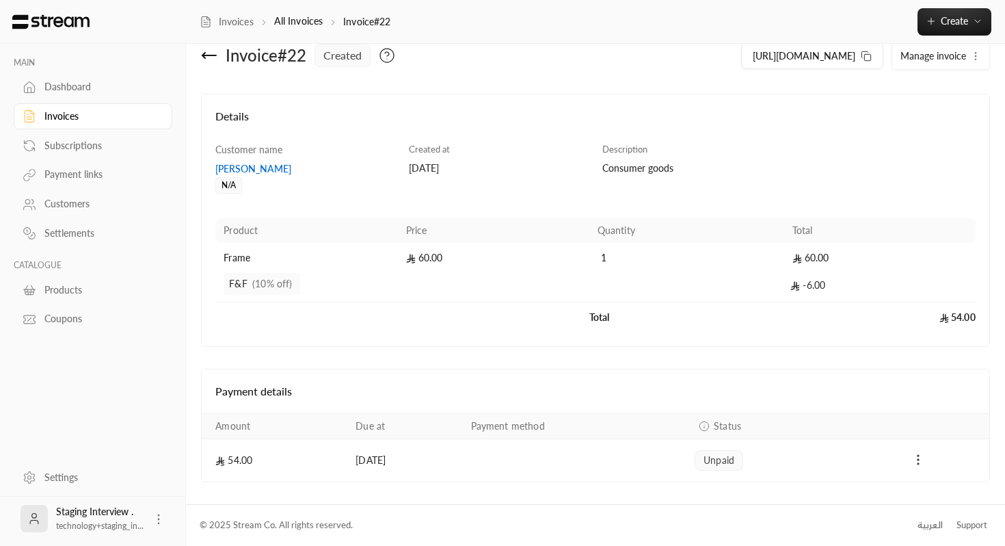
click at [921, 461] on icon "Payments" at bounding box center [919, 460] width 14 height 14
click at [882, 484] on div at bounding box center [502, 273] width 1005 height 546
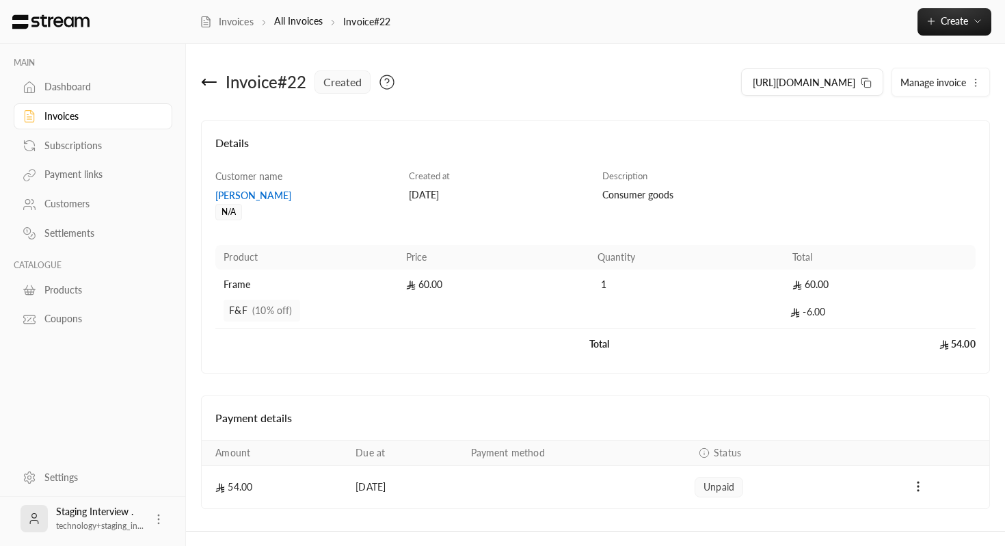
click at [978, 84] on icon "button" at bounding box center [975, 82] width 11 height 11
click at [745, 148] on h4 "Details" at bounding box center [595, 150] width 760 height 30
click at [873, 84] on button "[URL][DOMAIN_NAME]" at bounding box center [812, 81] width 142 height 27
click at [951, 74] on button "Manage invoice" at bounding box center [940, 81] width 97 height 27
click at [730, 220] on div "Customer name [PERSON_NAME]/A Created at [DATE] Description Consumer goods Prod…" at bounding box center [595, 265] width 773 height 190
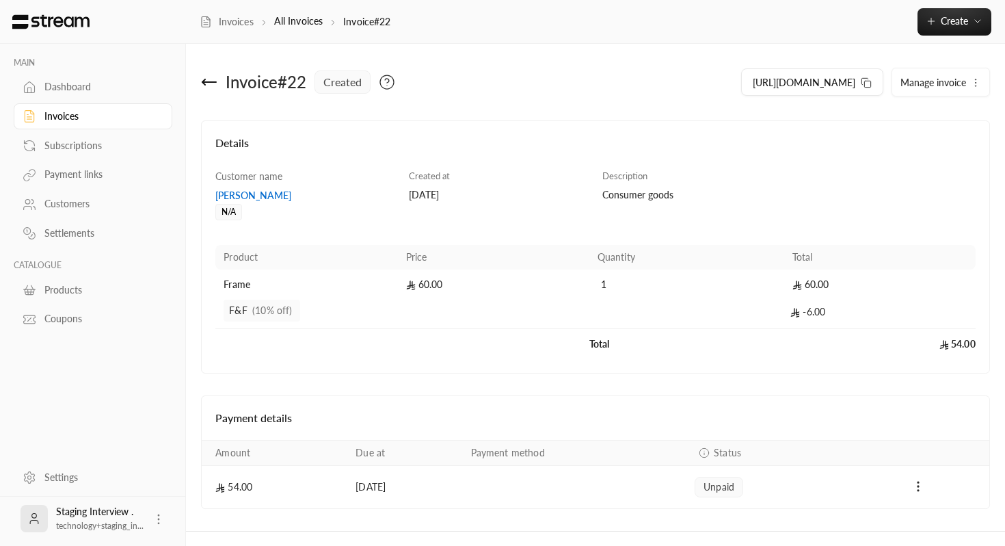
scroll to position [27, 0]
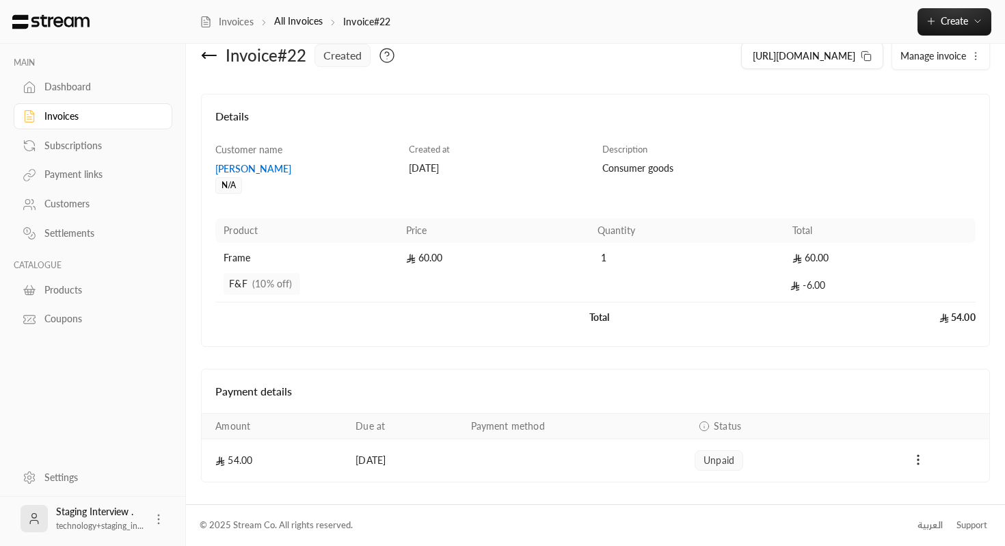
click at [942, 55] on span "Manage invoice" at bounding box center [934, 56] width 66 height 12
click at [904, 97] on link "Edit" at bounding box center [943, 95] width 85 height 25
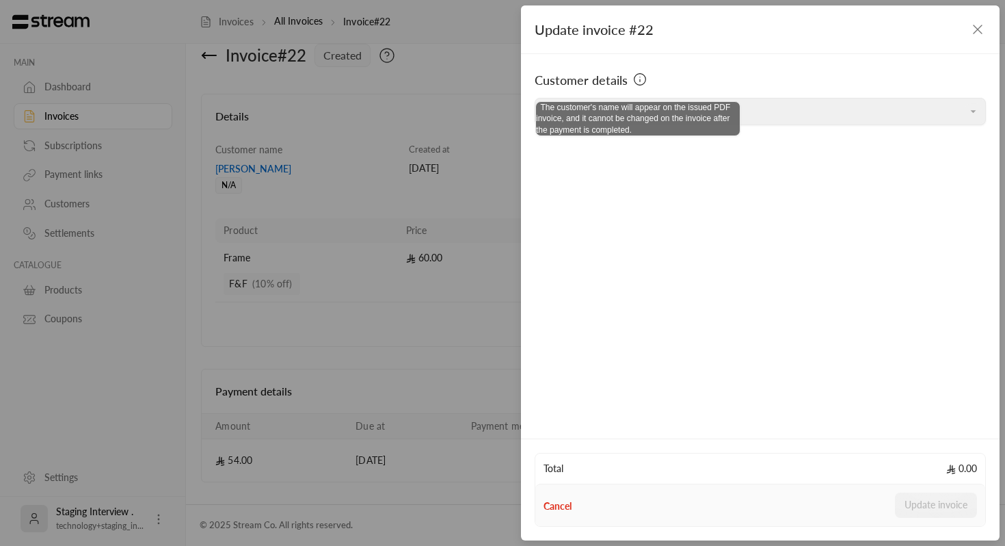
click at [643, 82] on icon at bounding box center [640, 79] width 14 height 14
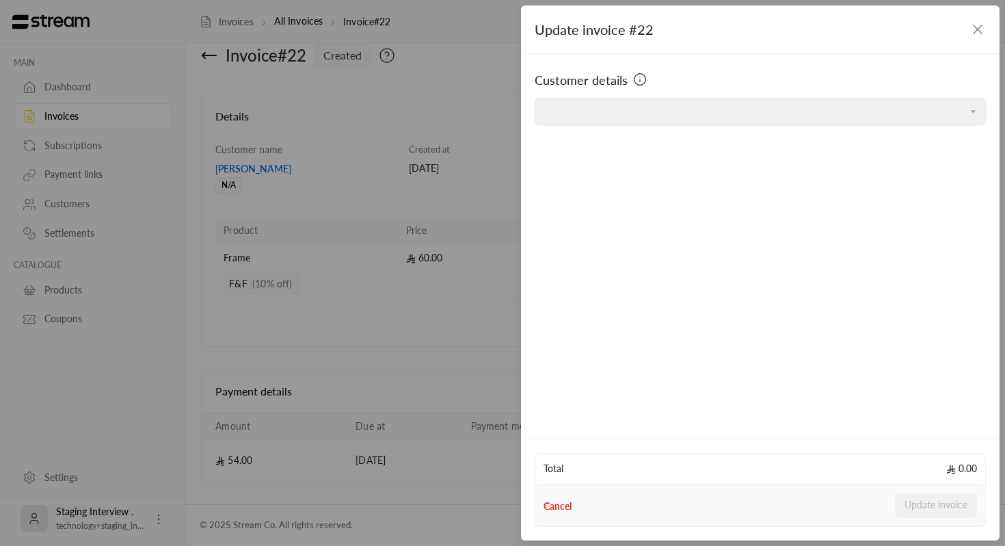
click at [988, 31] on div "Update invoice #22" at bounding box center [760, 29] width 479 height 49
click at [977, 31] on icon "button" at bounding box center [978, 29] width 16 height 16
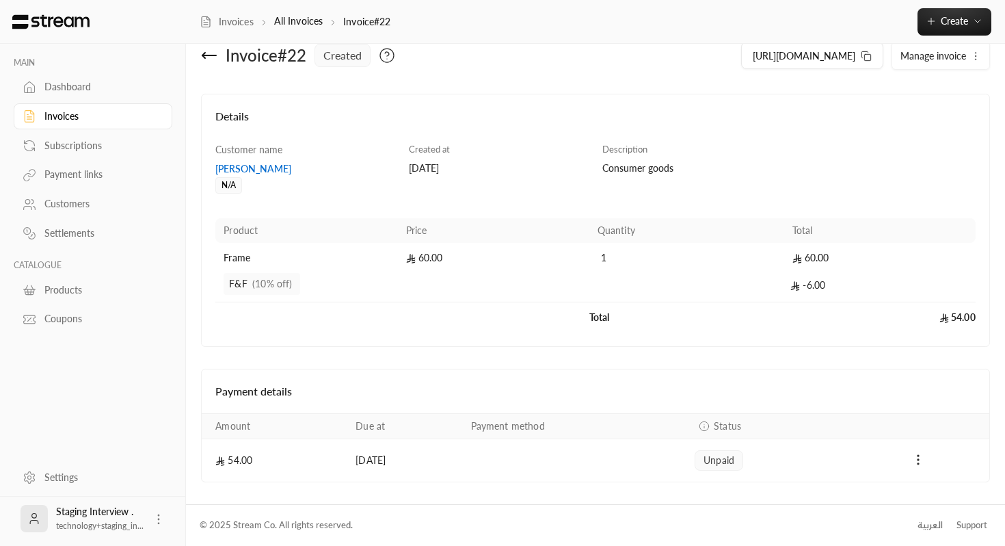
click at [947, 61] on span "Manage invoice" at bounding box center [934, 56] width 66 height 12
click at [923, 95] on link "Edit" at bounding box center [943, 95] width 85 height 25
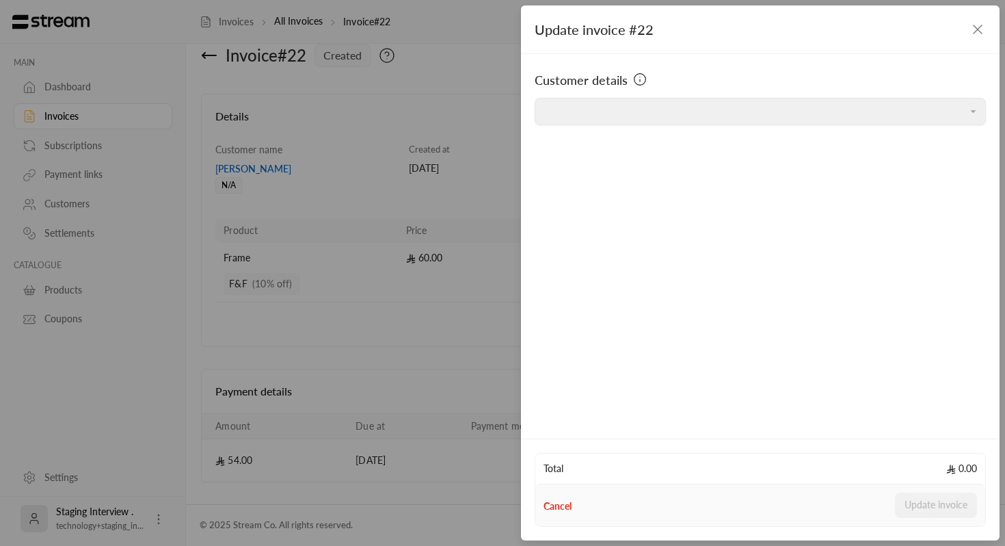
click at [979, 31] on icon "button" at bounding box center [978, 29] width 16 height 16
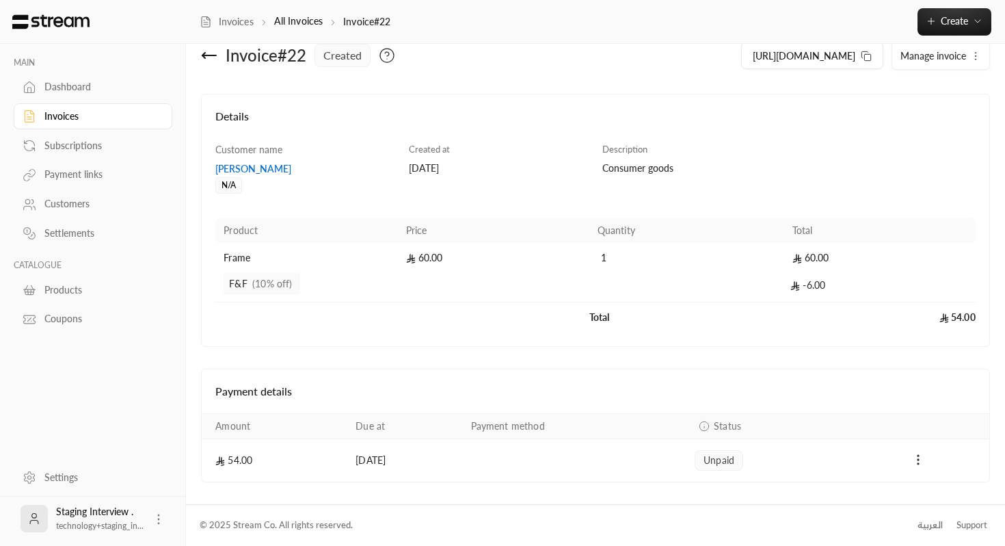
scroll to position [0, 0]
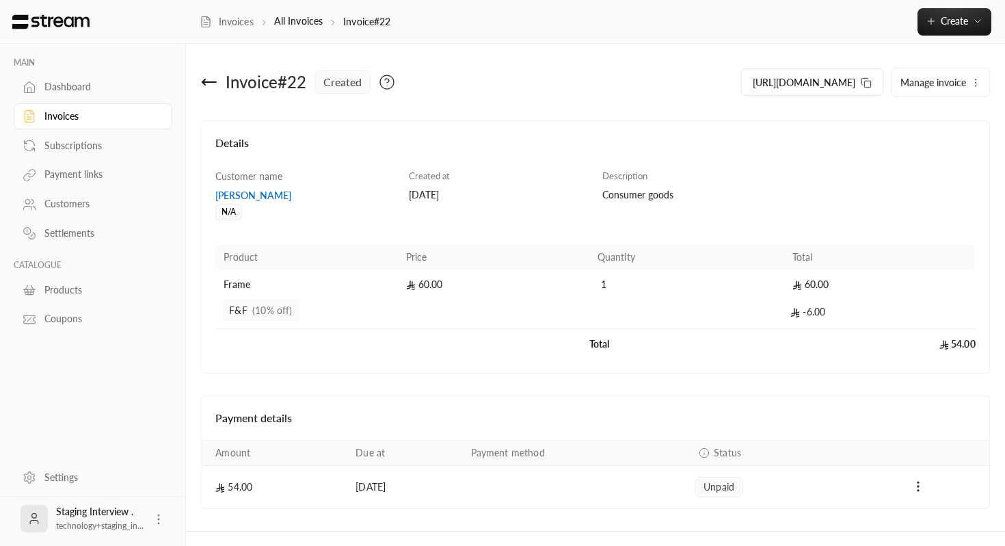
click at [391, 83] on icon at bounding box center [387, 82] width 16 height 16
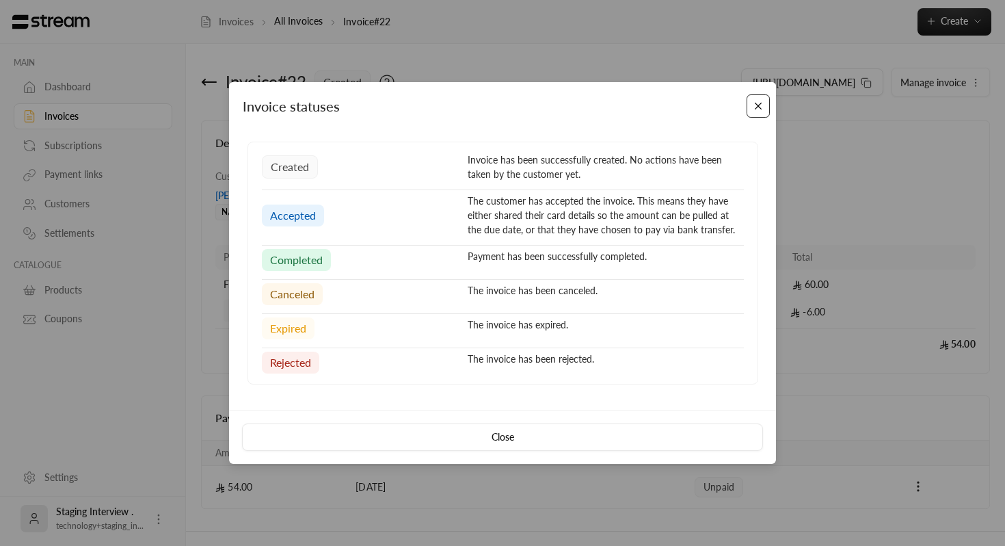
click at [761, 107] on button "Close" at bounding box center [759, 106] width 24 height 24
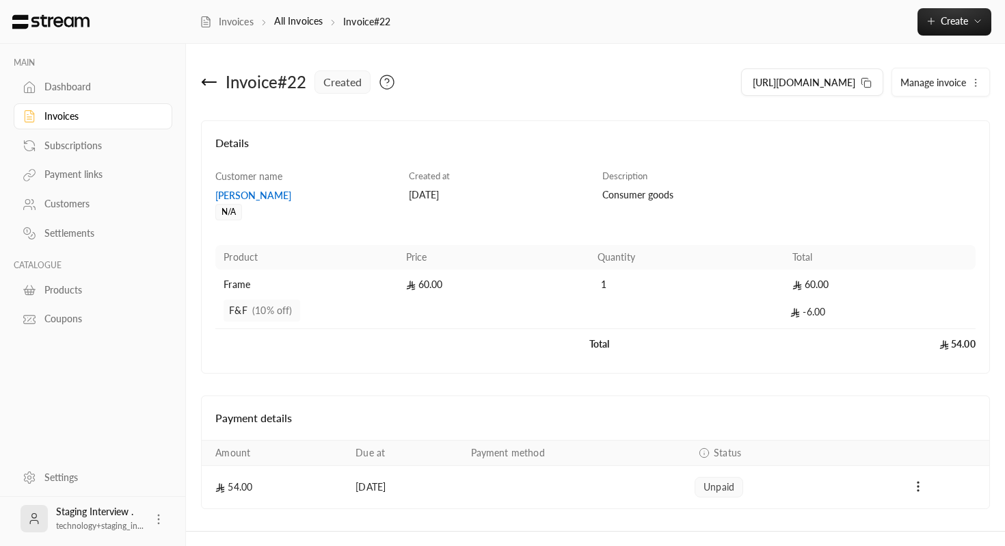
scroll to position [27, 0]
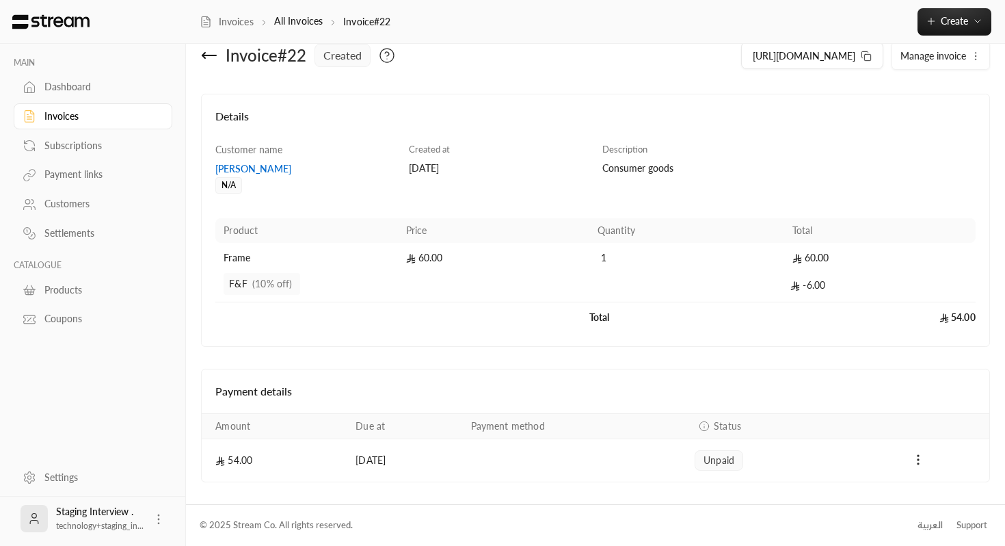
click at [725, 466] on span "unpaid" at bounding box center [719, 460] width 31 height 14
click at [710, 429] on icon "Payments" at bounding box center [704, 426] width 11 height 11
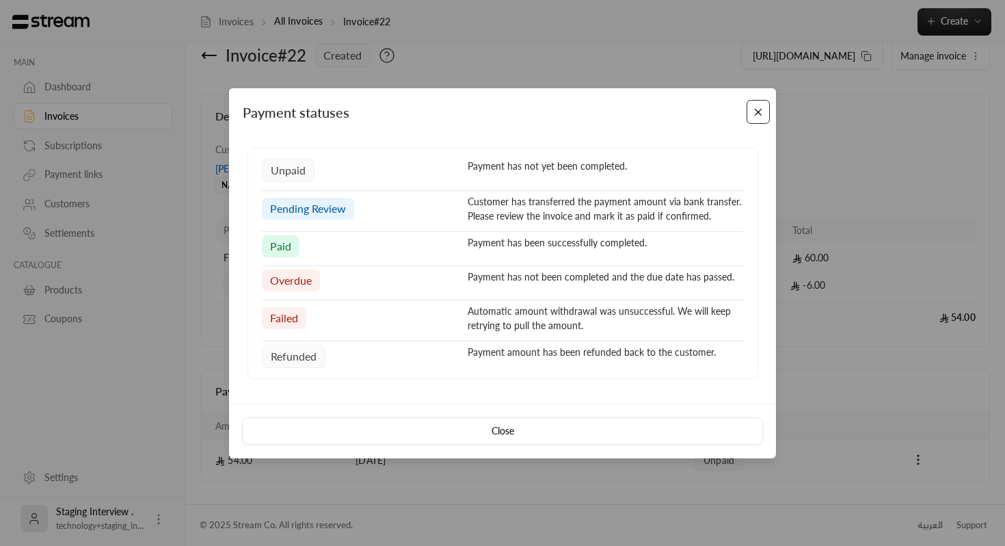
click at [761, 118] on button "Close" at bounding box center [759, 112] width 24 height 24
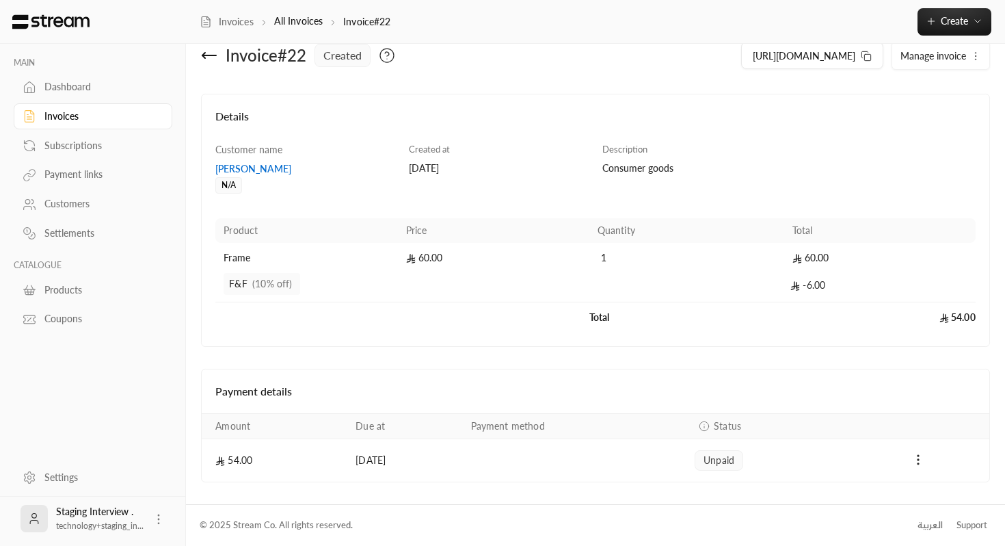
click at [928, 460] on div "Payments" at bounding box center [918, 460] width 125 height 16
click at [919, 460] on icon "Payments" at bounding box center [919, 460] width 14 height 14
click at [936, 492] on li "Mark as paid" at bounding box center [948, 495] width 63 height 25
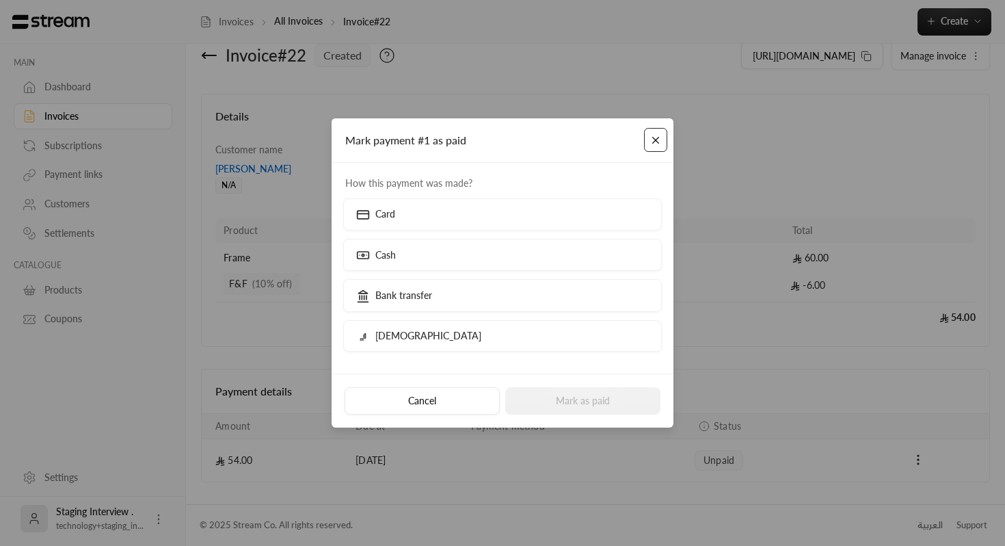
click at [660, 140] on button "Close" at bounding box center [656, 140] width 24 height 24
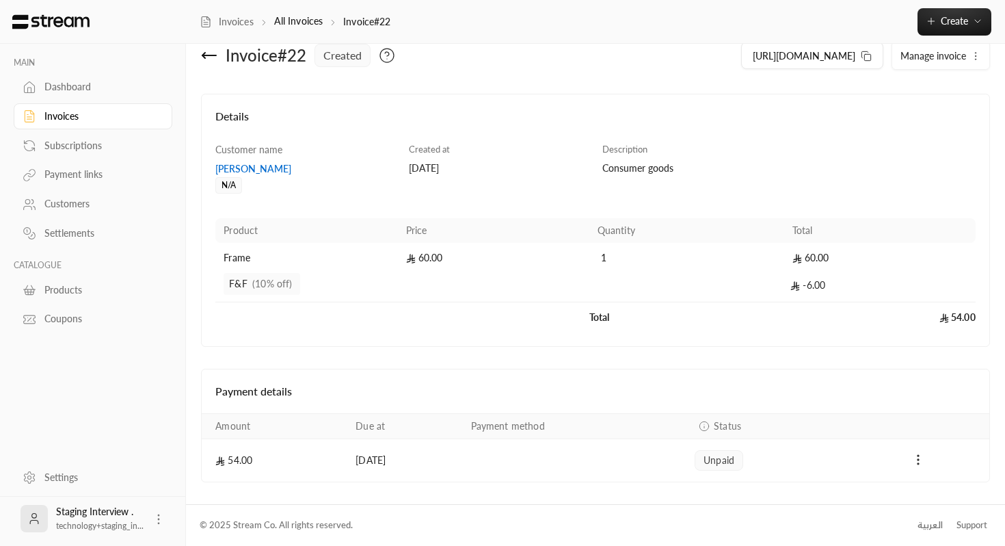
click at [96, 515] on div "Staging Interview . technology+staging_in..." at bounding box center [100, 518] width 88 height 27
click at [33, 516] on icon at bounding box center [34, 519] width 14 height 14
click at [165, 519] on div "Staging Interview . technology+staging_in..." at bounding box center [93, 519] width 159 height 44
click at [153, 518] on icon at bounding box center [159, 519] width 14 height 14
click at [155, 446] on div at bounding box center [502, 273] width 1005 height 546
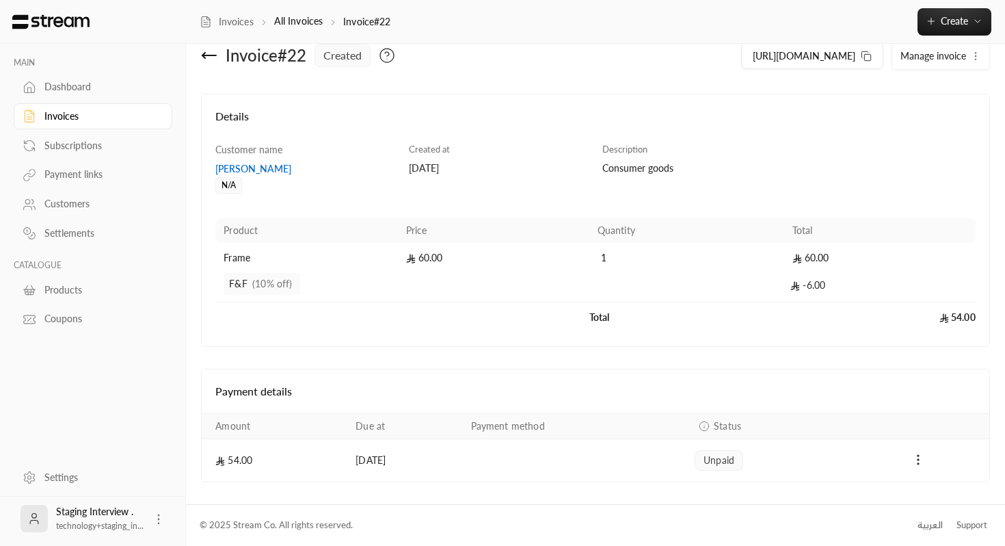
click at [29, 481] on icon at bounding box center [30, 478] width 14 height 14
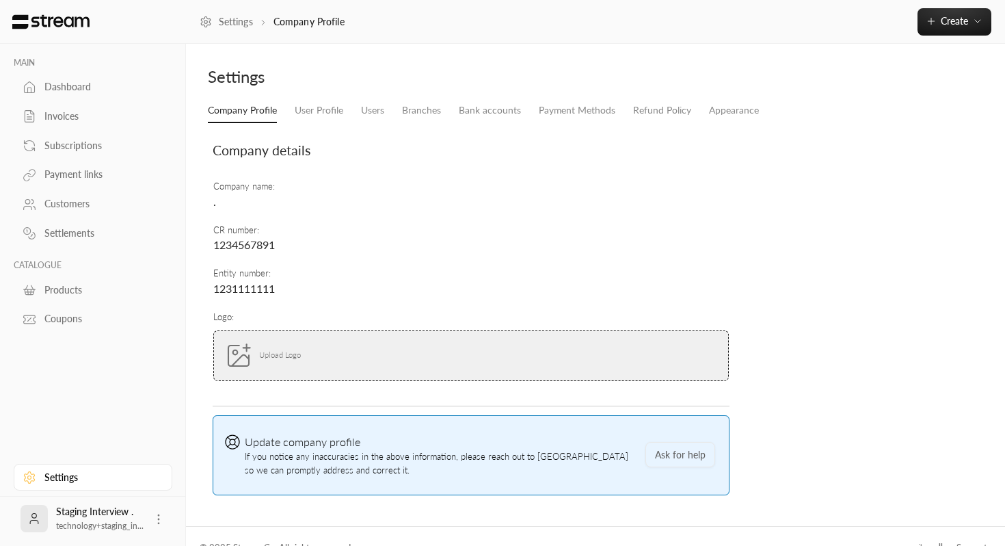
scroll to position [1, 0]
click at [328, 106] on link "User Profile" at bounding box center [319, 110] width 49 height 25
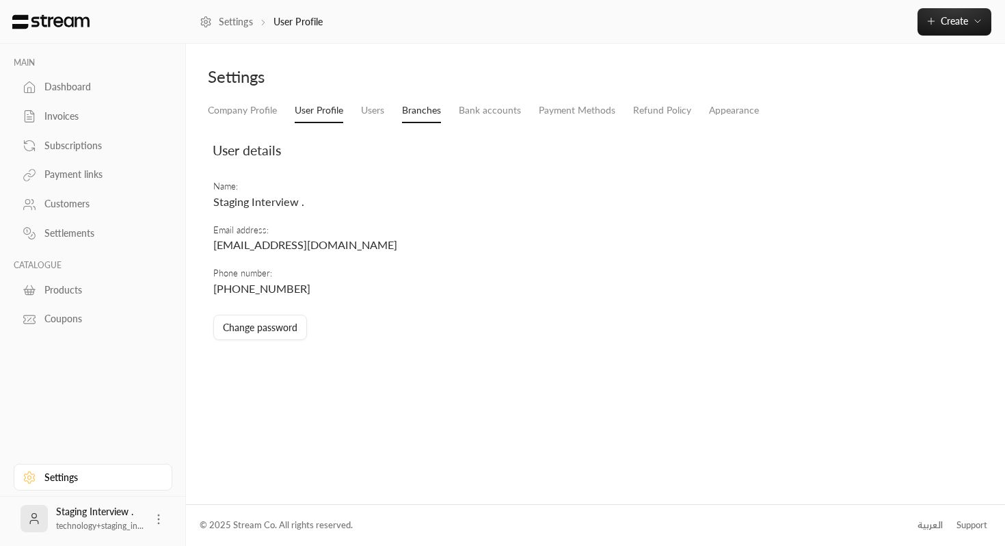
click at [406, 110] on link "Branches" at bounding box center [421, 110] width 39 height 25
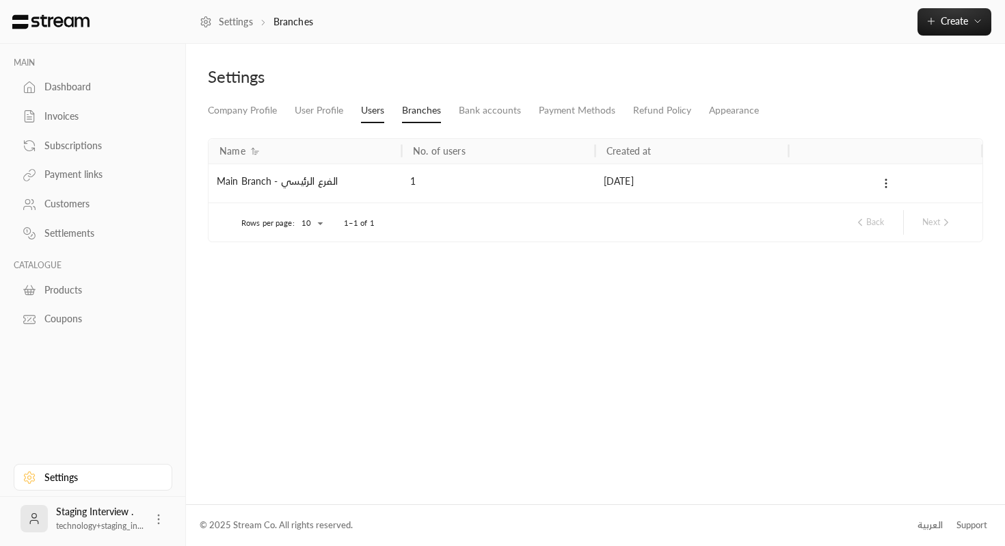
click at [377, 116] on link "Users" at bounding box center [372, 110] width 23 height 25
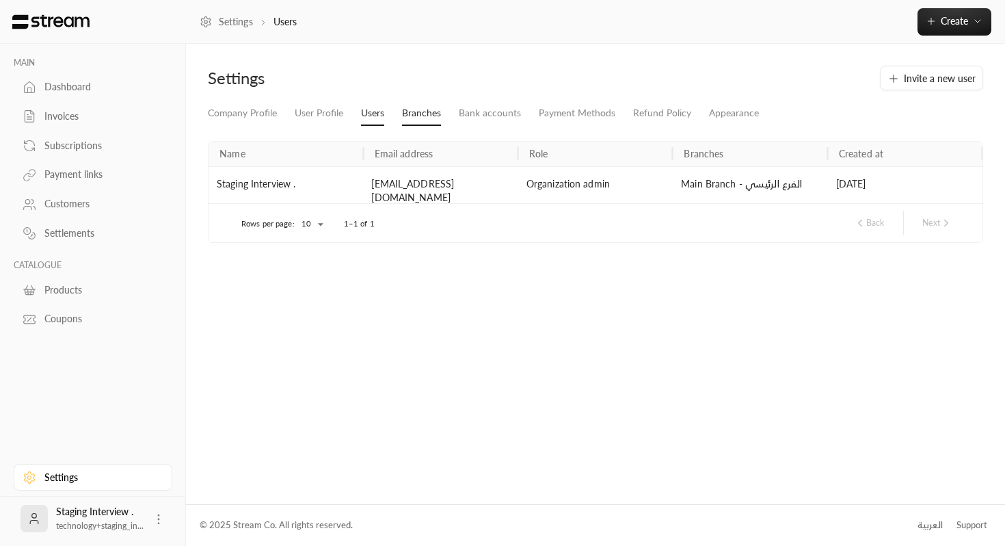
click at [432, 122] on link "Branches" at bounding box center [421, 113] width 39 height 25
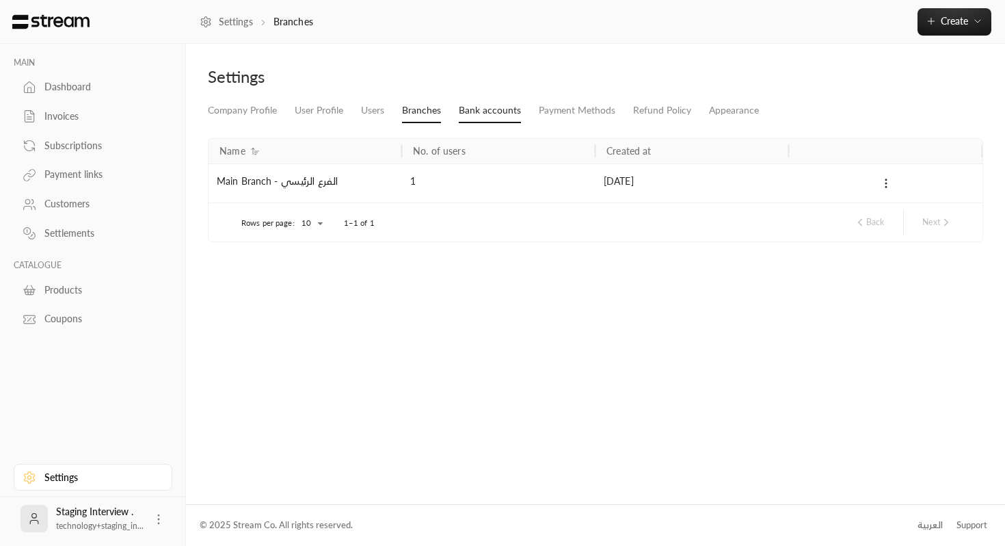
click at [487, 111] on link "Bank accounts" at bounding box center [490, 110] width 62 height 25
click at [915, 183] on div at bounding box center [918, 184] width 113 height 40
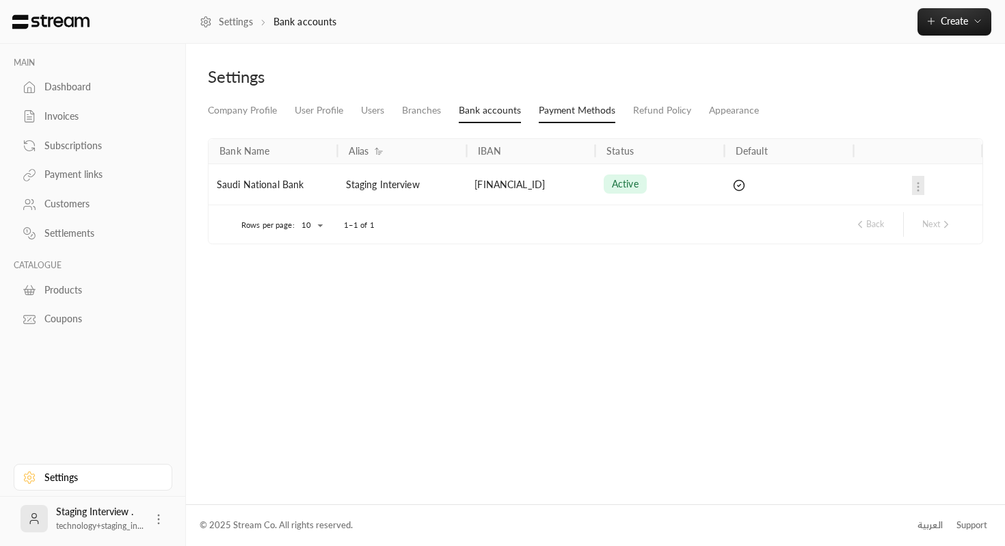
click at [546, 111] on link "Payment Methods" at bounding box center [577, 110] width 77 height 25
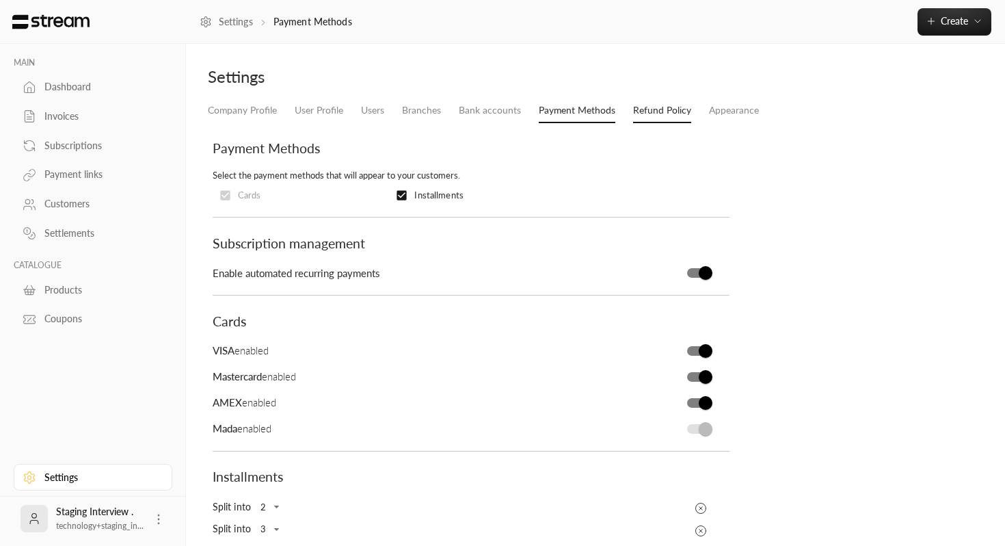
click at [654, 111] on link "Refund Policy" at bounding box center [662, 110] width 58 height 25
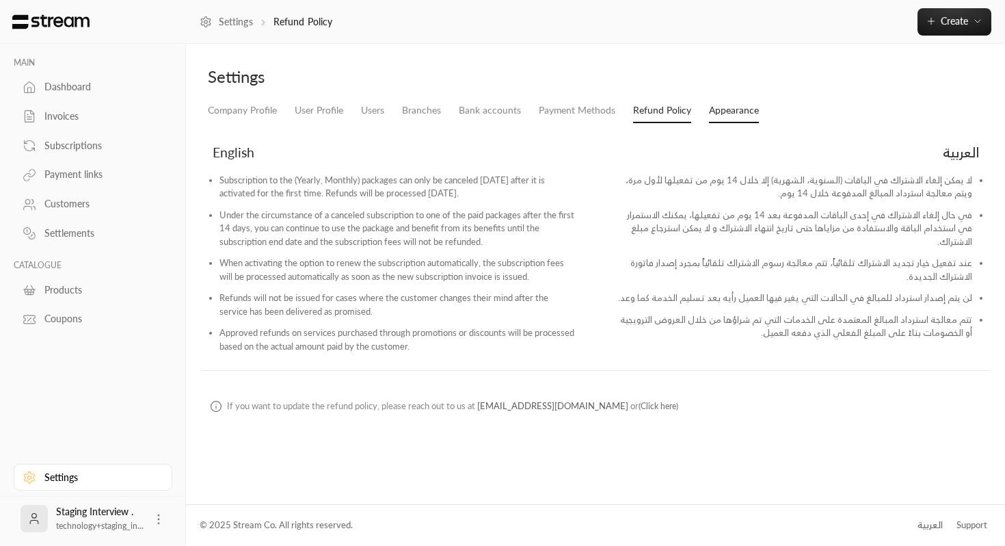
click at [756, 118] on link "Appearance" at bounding box center [734, 110] width 50 height 25
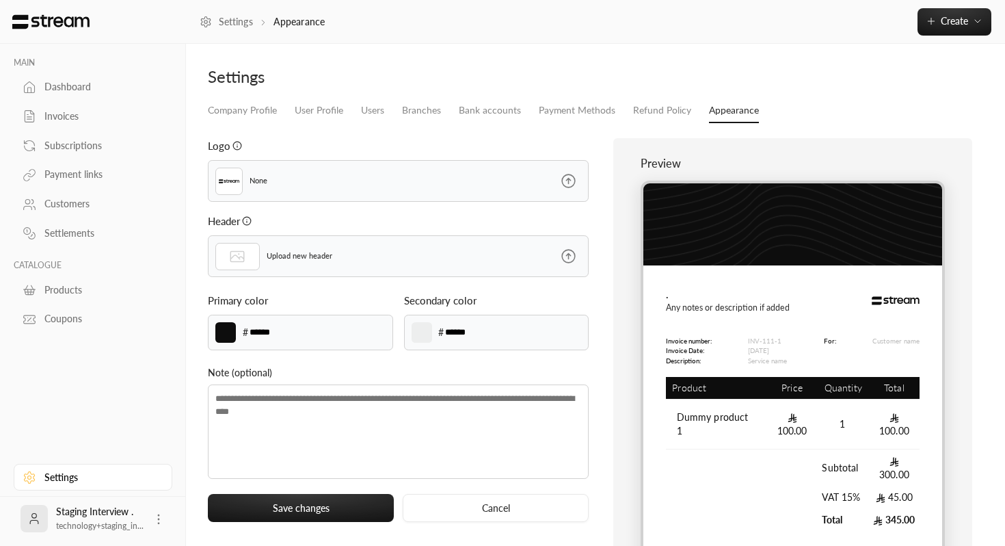
click at [158, 523] on circle at bounding box center [158, 523] width 1 height 1
click at [144, 368] on div at bounding box center [502, 273] width 1005 height 546
click at [75, 332] on link "Coupons" at bounding box center [93, 319] width 159 height 27
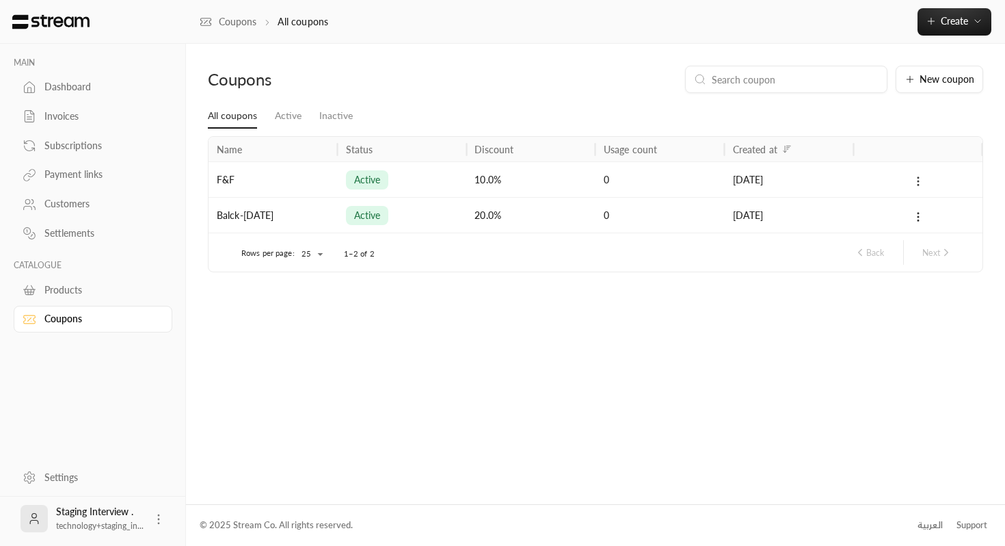
click at [921, 186] on icon at bounding box center [918, 181] width 12 height 12
click at [578, 453] on div at bounding box center [502, 273] width 1005 height 546
click at [317, 119] on li "Inactive" at bounding box center [331, 116] width 42 height 25
click at [330, 116] on link "Inactive" at bounding box center [336, 116] width 34 height 25
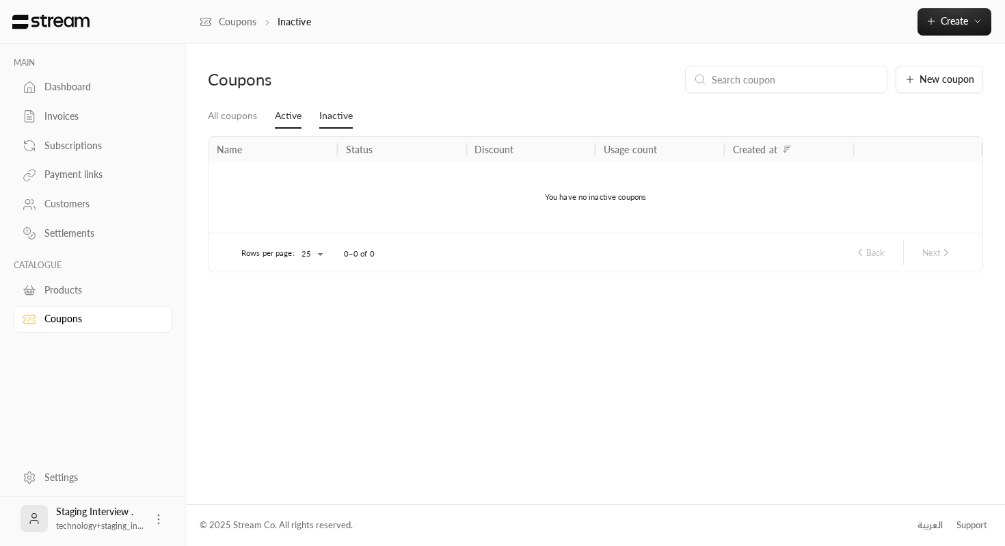
click at [285, 117] on link "Active" at bounding box center [288, 116] width 27 height 25
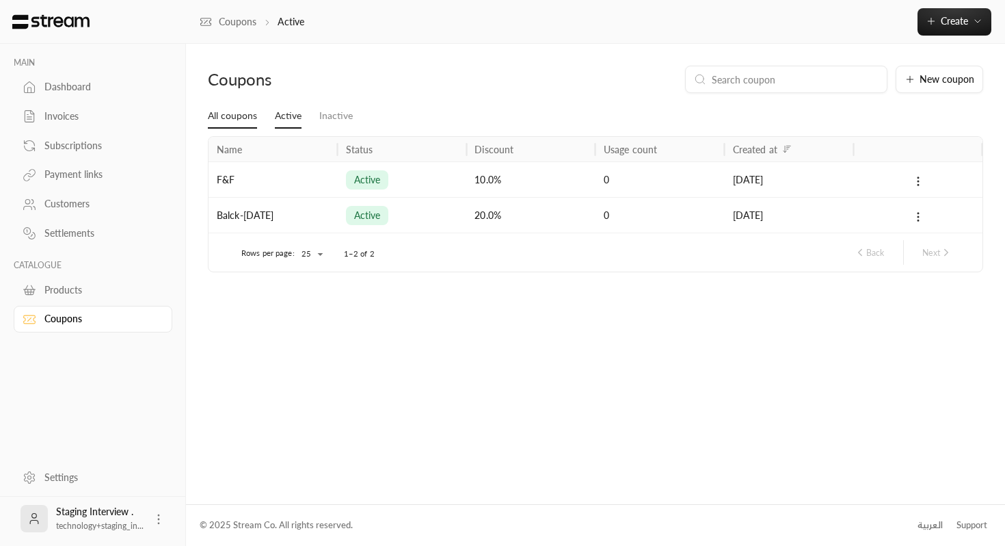
click at [239, 107] on link "All coupons" at bounding box center [232, 116] width 49 height 25
click at [336, 116] on link "Inactive" at bounding box center [336, 116] width 34 height 25
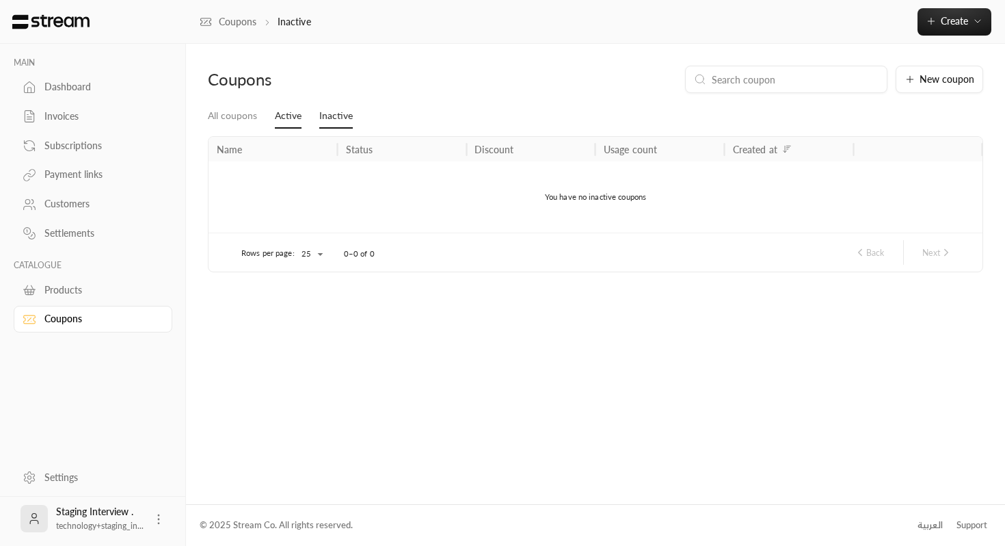
click at [297, 121] on link "Active" at bounding box center [288, 116] width 27 height 25
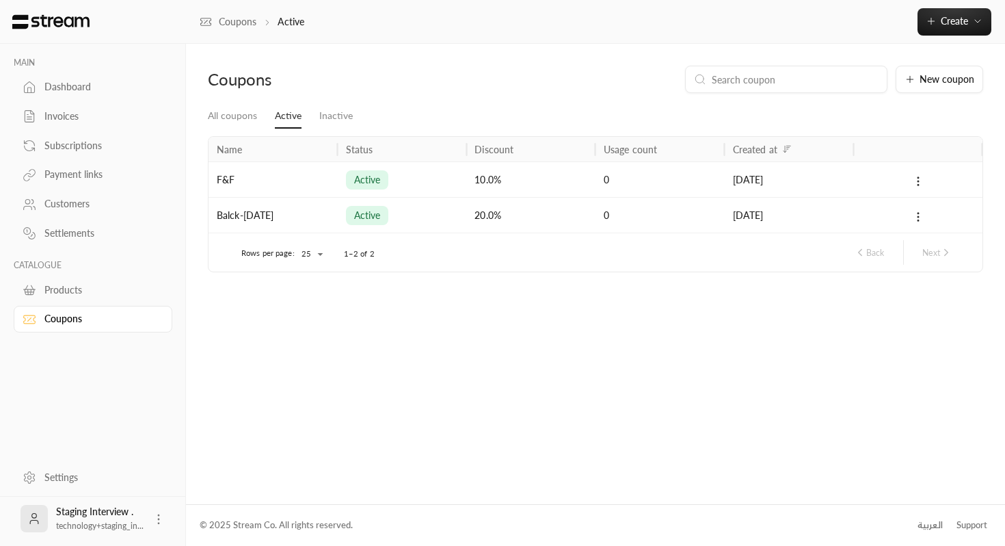
click at [68, 297] on div "Products" at bounding box center [99, 290] width 111 height 14
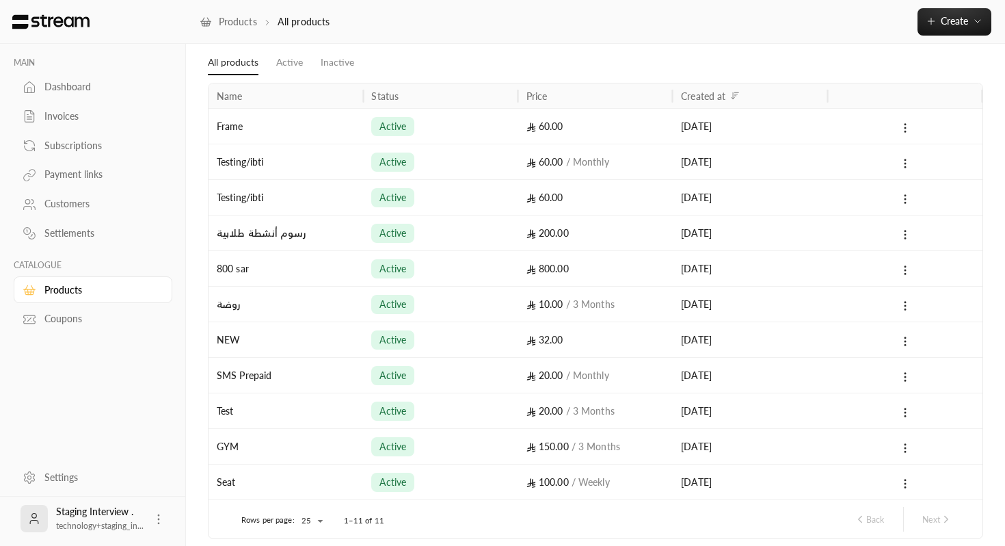
scroll to position [61, 0]
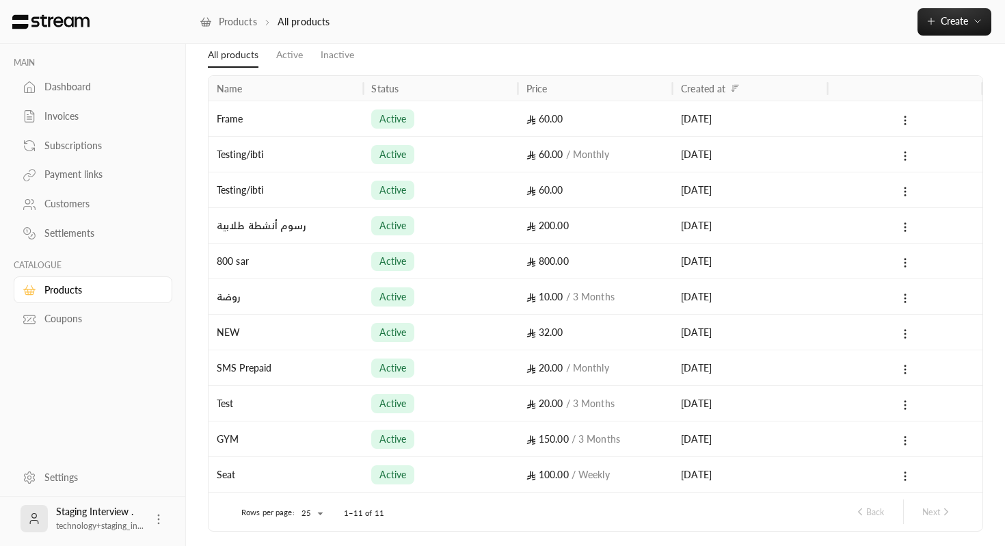
click at [738, 121] on div "[DATE]" at bounding box center [750, 118] width 138 height 35
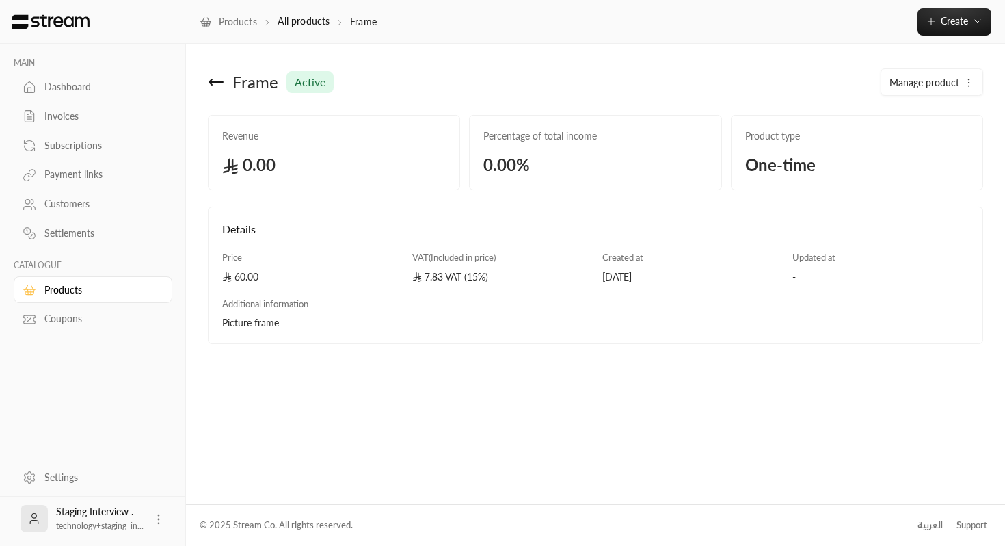
click at [206, 81] on div "Frame active" at bounding box center [398, 82] width 395 height 33
click at [221, 86] on icon at bounding box center [216, 82] width 16 height 16
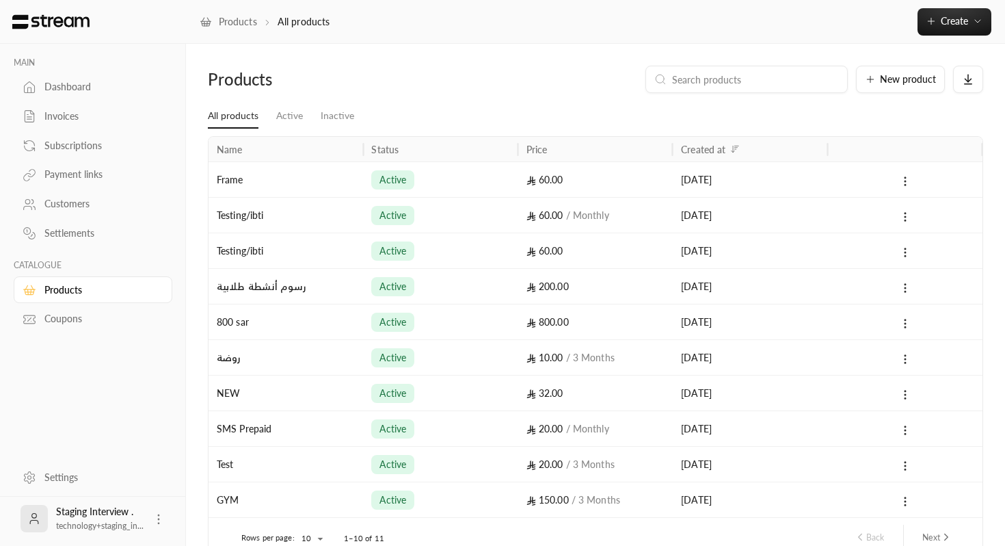
click at [507, 214] on div "active" at bounding box center [440, 215] width 138 height 35
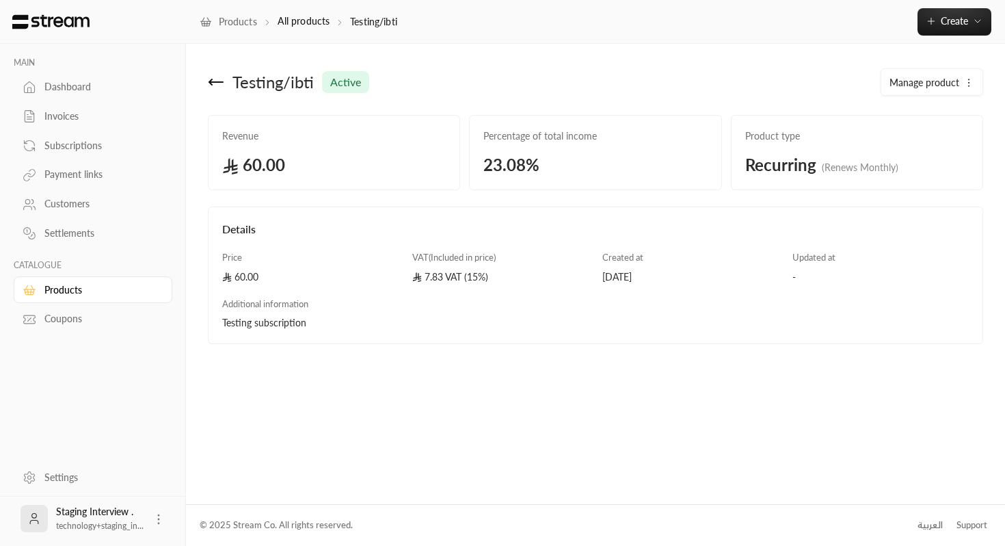
click at [220, 88] on icon at bounding box center [216, 82] width 16 height 16
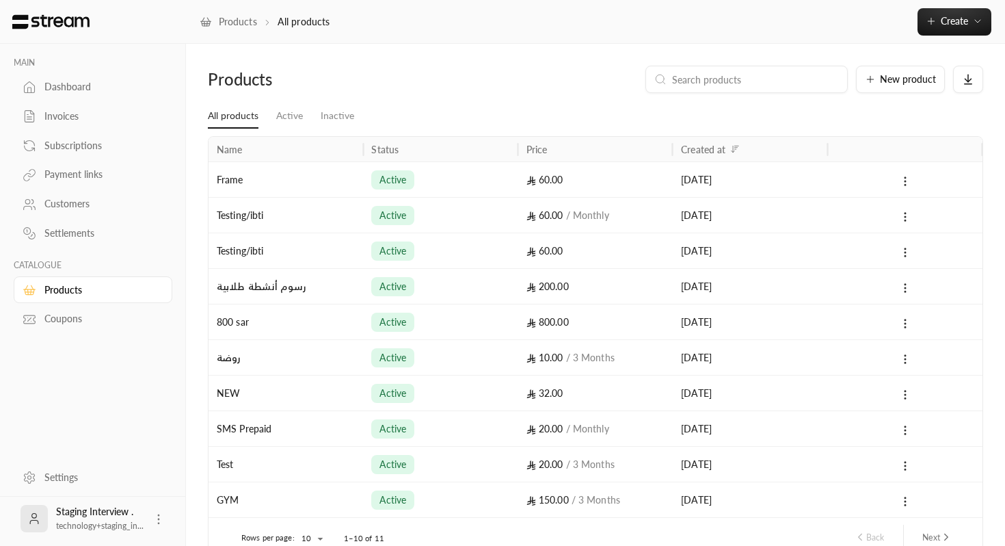
click at [332, 250] on div "Testing/ibti" at bounding box center [286, 250] width 138 height 35
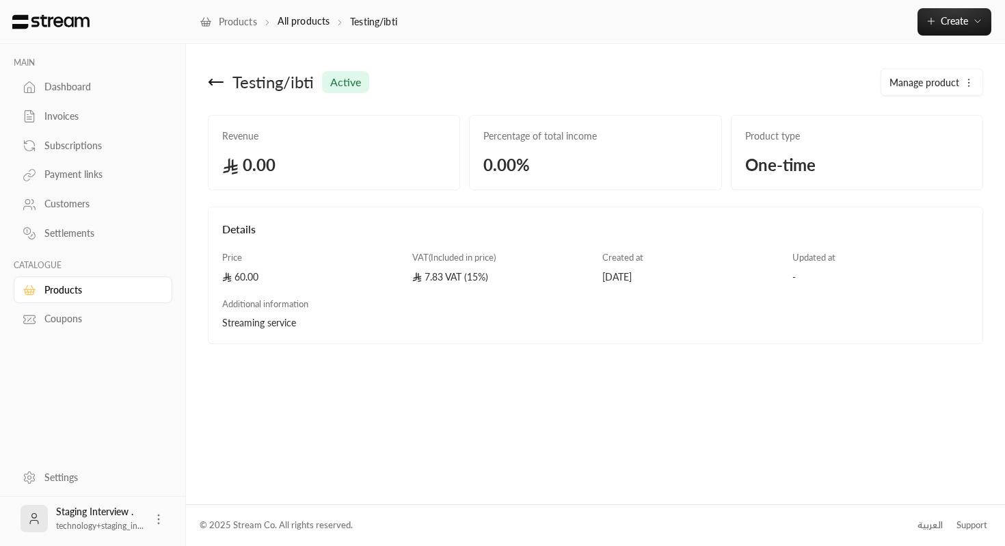
click at [217, 85] on icon at bounding box center [216, 82] width 16 height 16
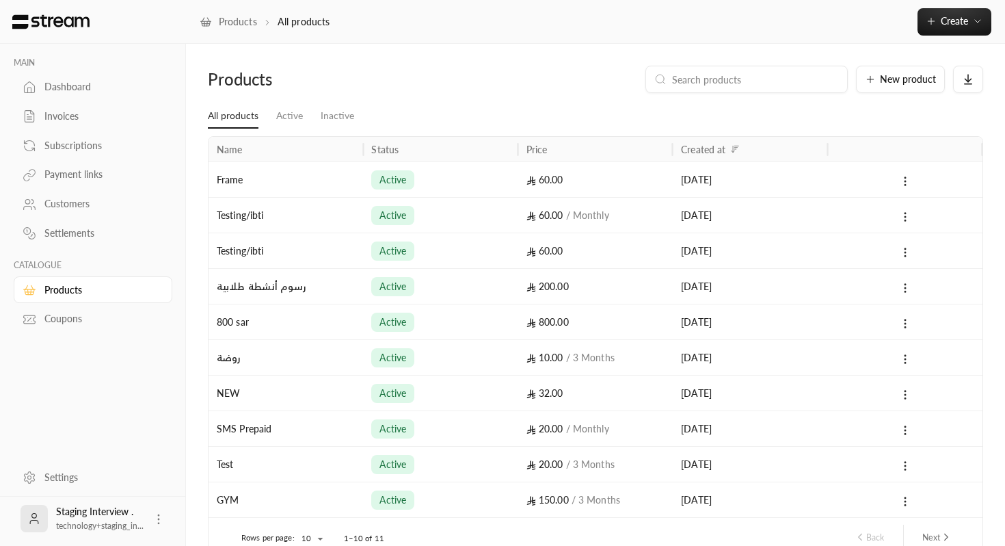
click at [317, 216] on div "Testing/ibti" at bounding box center [286, 215] width 138 height 35
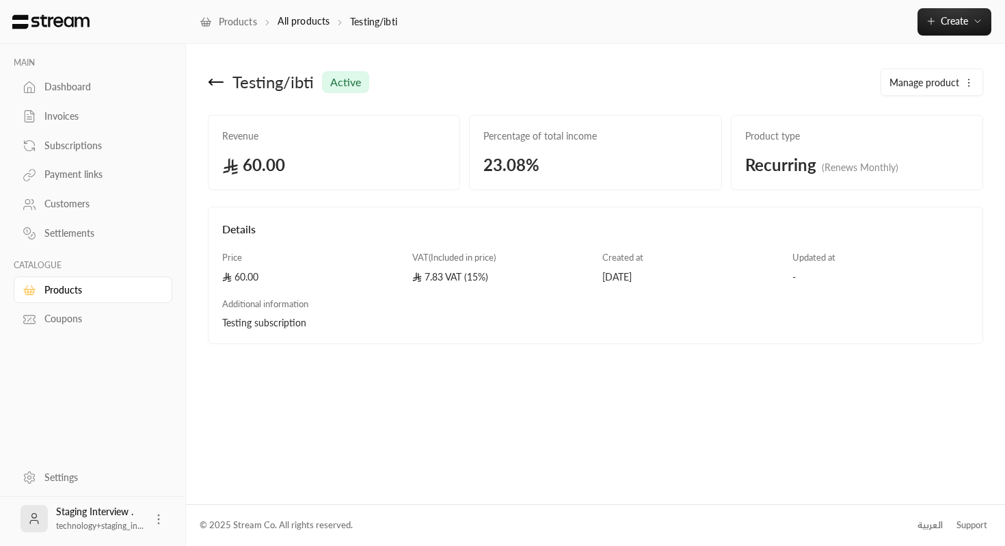
click at [217, 88] on icon at bounding box center [216, 82] width 16 height 16
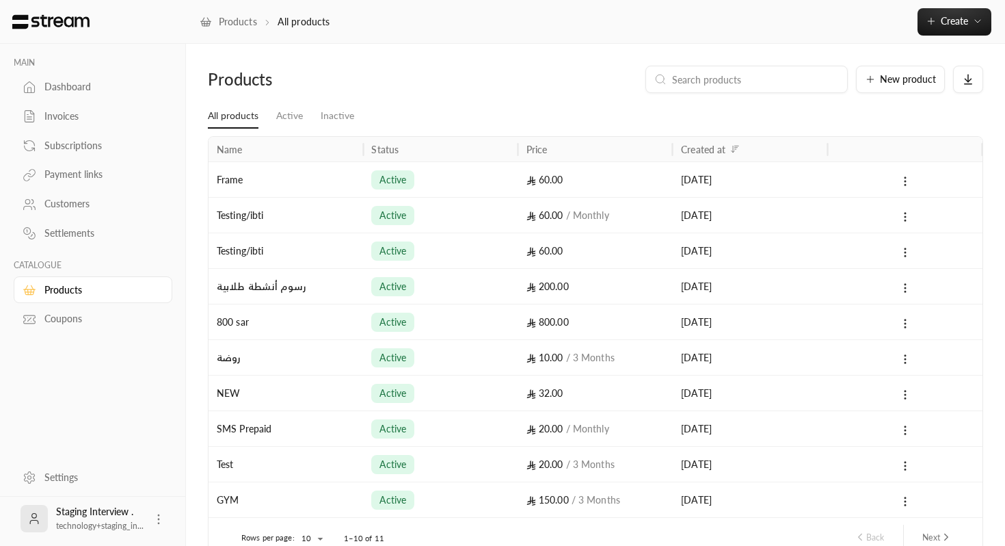
click at [311, 211] on div "Testing/ibti" at bounding box center [286, 215] width 138 height 35
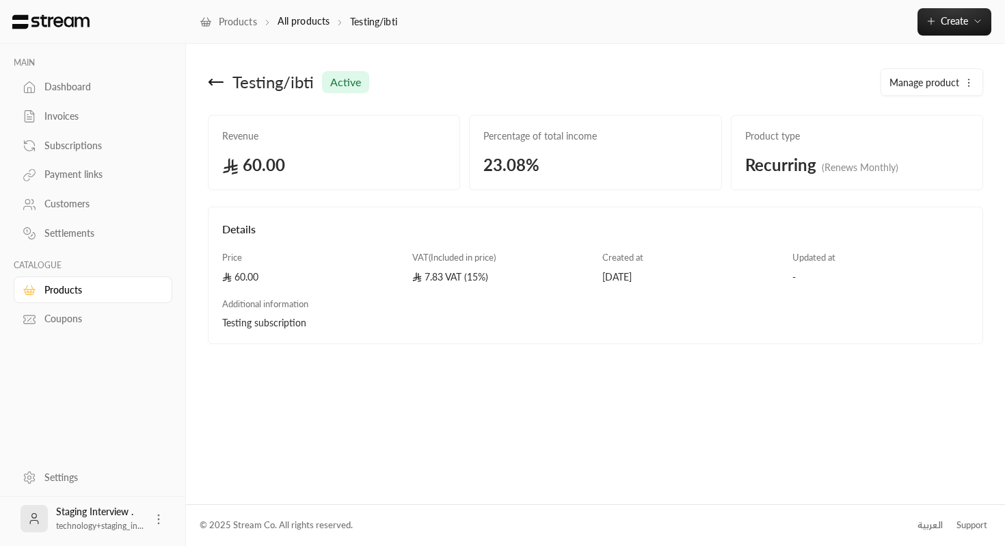
click at [212, 77] on icon at bounding box center [216, 82] width 16 height 16
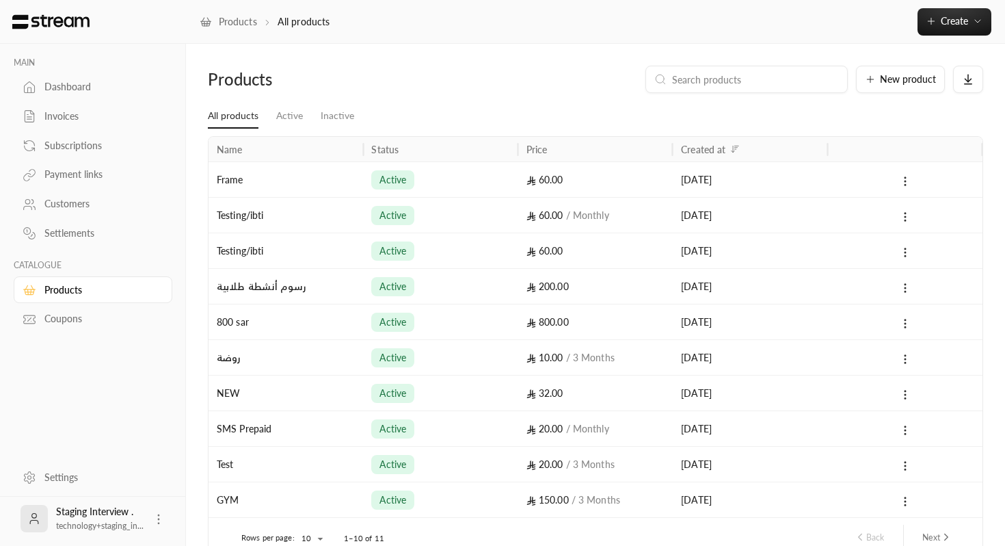
click at [292, 288] on div "رسوم أنشطة طلابية" at bounding box center [286, 286] width 138 height 35
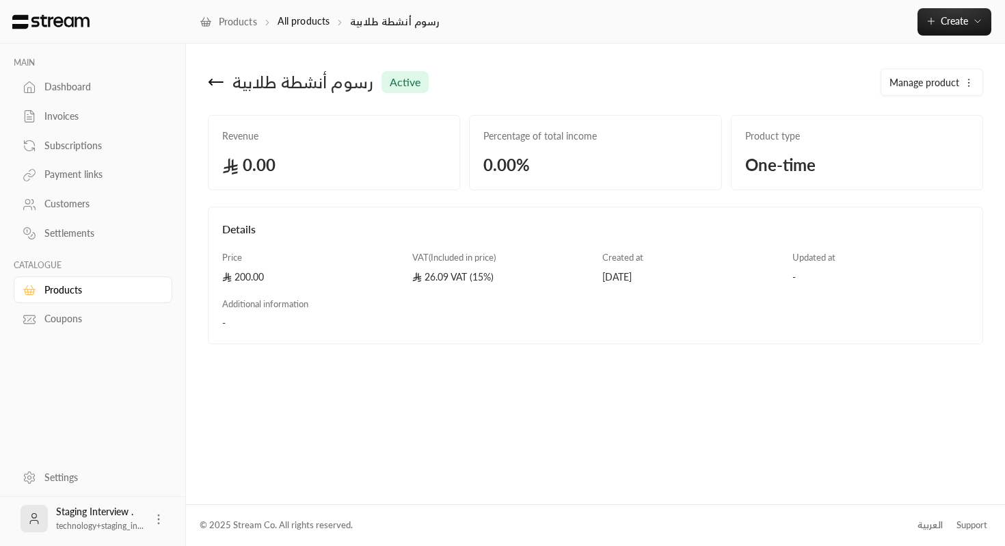
click at [214, 82] on icon at bounding box center [216, 82] width 14 height 0
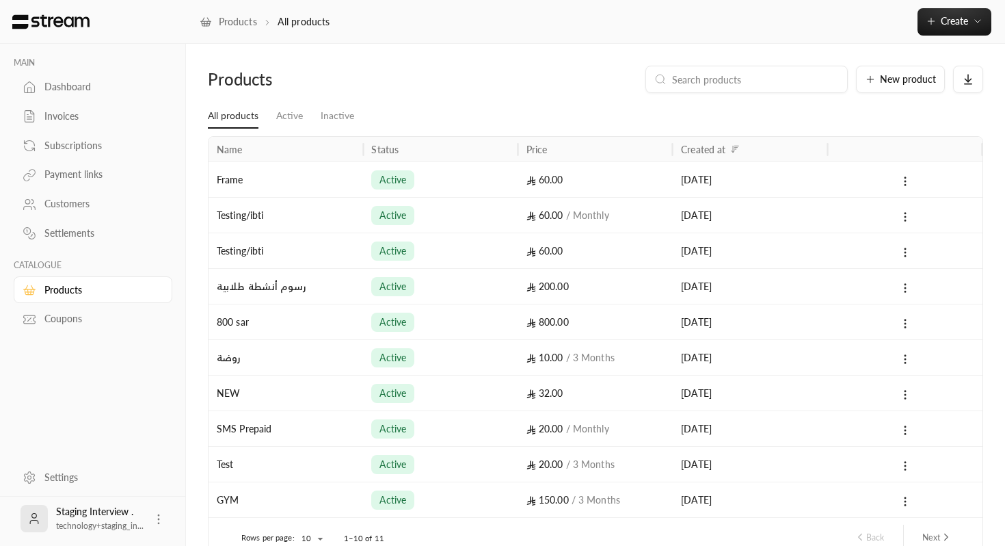
click at [315, 284] on div "رسوم أنشطة طلابية" at bounding box center [286, 286] width 138 height 35
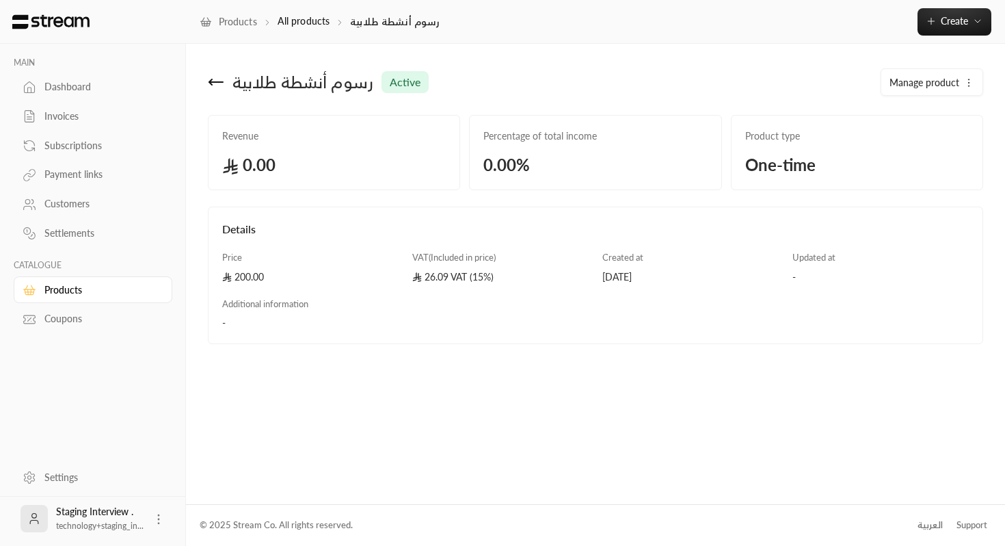
click at [209, 89] on icon at bounding box center [216, 82] width 16 height 16
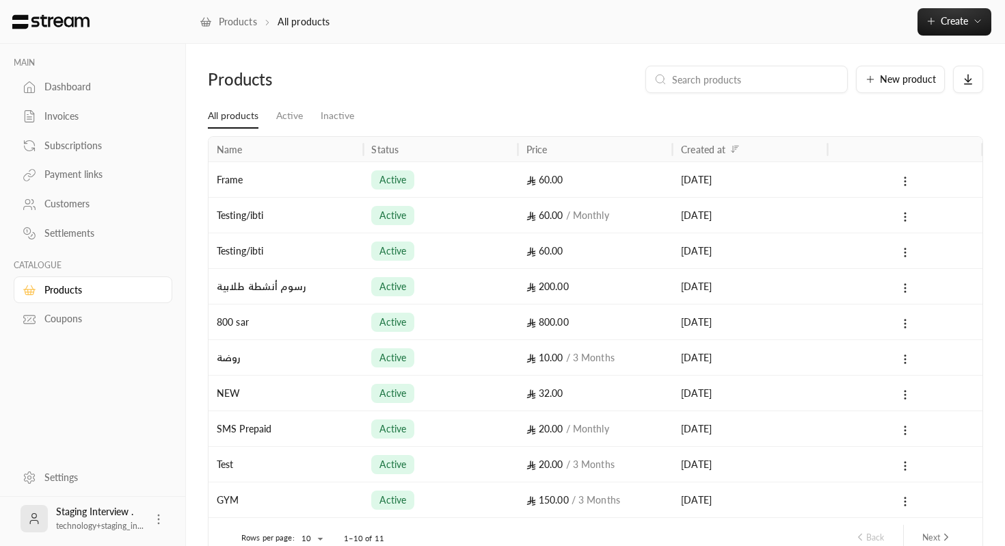
click at [339, 236] on div "Testing/ibti" at bounding box center [286, 250] width 138 height 35
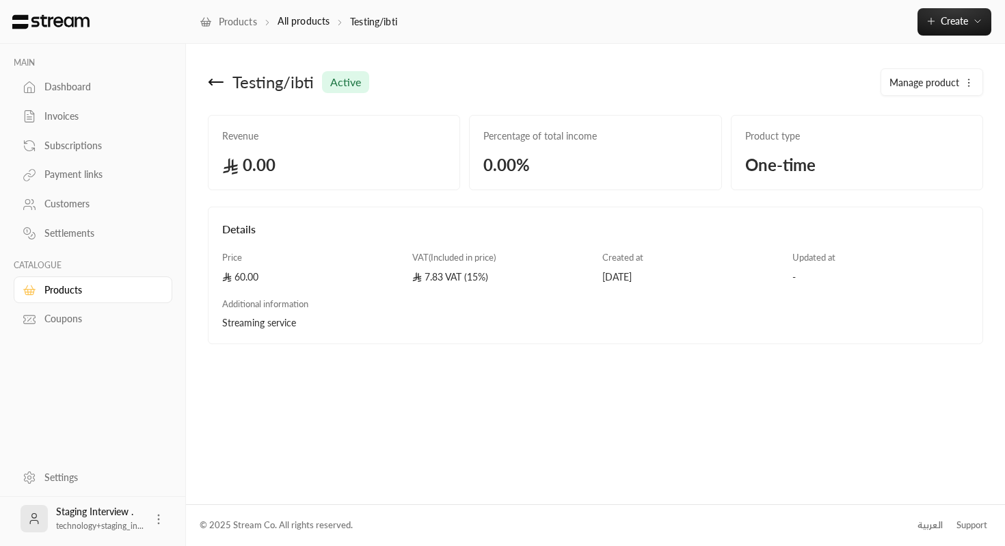
click at [233, 82] on span "Testing/ibti" at bounding box center [273, 82] width 81 height 22
click at [217, 81] on icon at bounding box center [216, 82] width 16 height 16
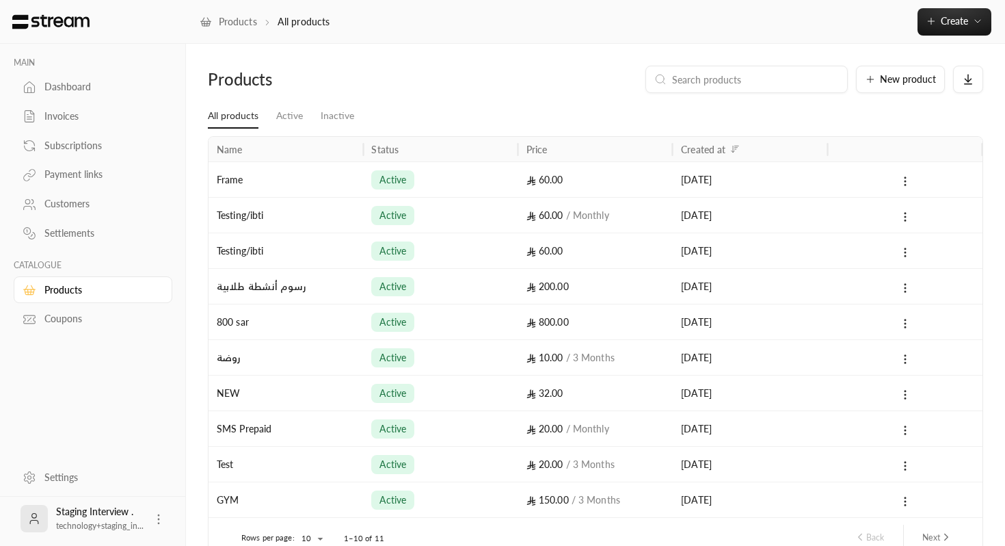
click at [293, 209] on div "Testing/ibti" at bounding box center [286, 215] width 138 height 35
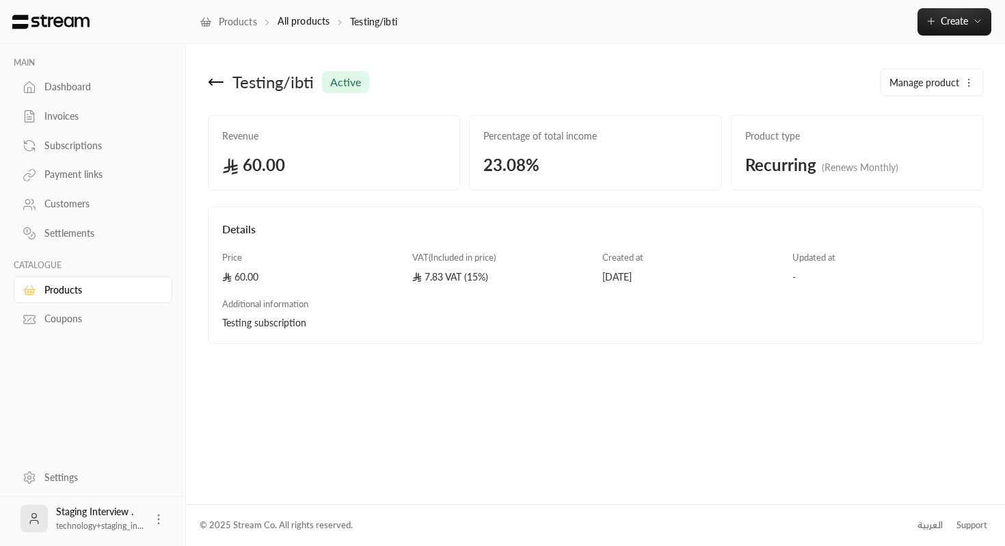
click at [979, 83] on button "Manage product" at bounding box center [932, 82] width 101 height 27
click at [919, 120] on link "Edit" at bounding box center [932, 123] width 85 height 25
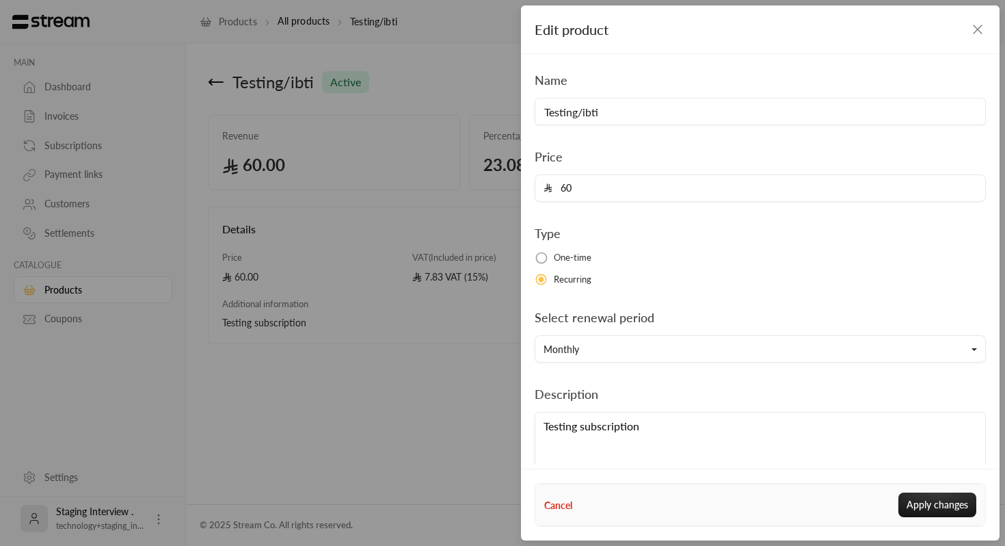
click at [644, 330] on div "Select renewal period Monthly" at bounding box center [760, 335] width 465 height 55
click at [643, 347] on button "Monthly" at bounding box center [760, 348] width 451 height 27
click at [622, 404] on div "Description Testing subscription Customers cannot see this product's descriptio…" at bounding box center [760, 435] width 465 height 103
click at [990, 33] on div "Edit product" at bounding box center [760, 29] width 479 height 49
click at [980, 27] on icon "button" at bounding box center [978, 29] width 16 height 16
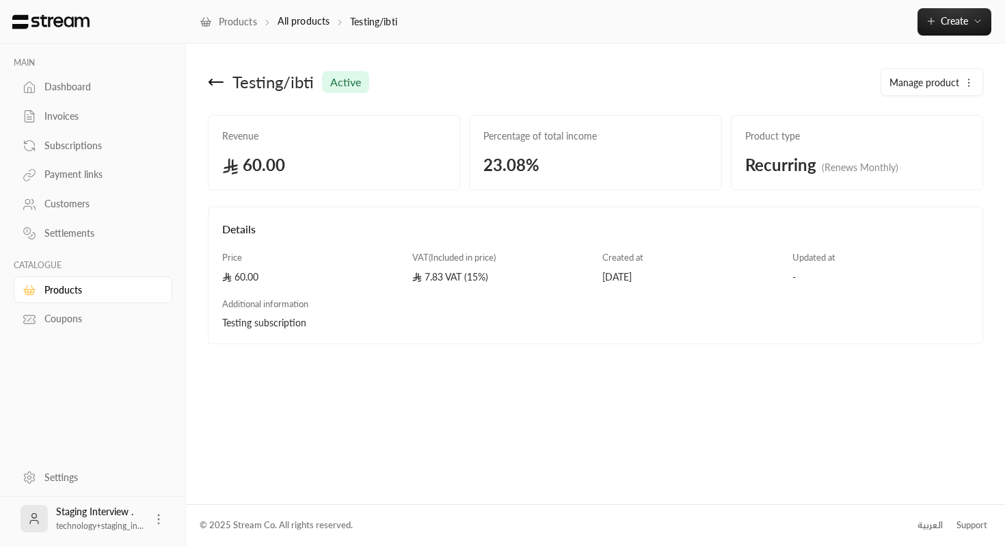
click at [220, 88] on icon at bounding box center [216, 82] width 16 height 16
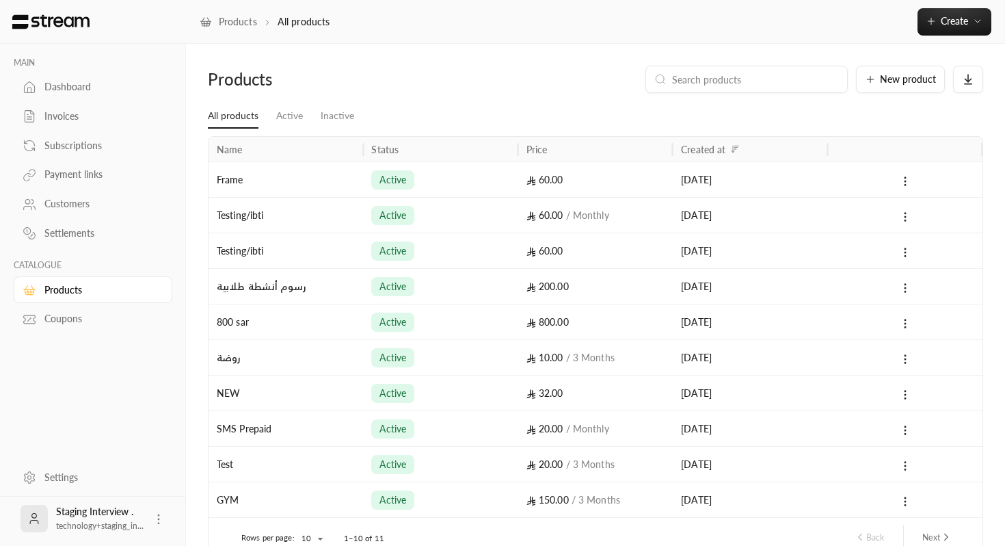
click at [304, 181] on div "Frame" at bounding box center [286, 179] width 138 height 35
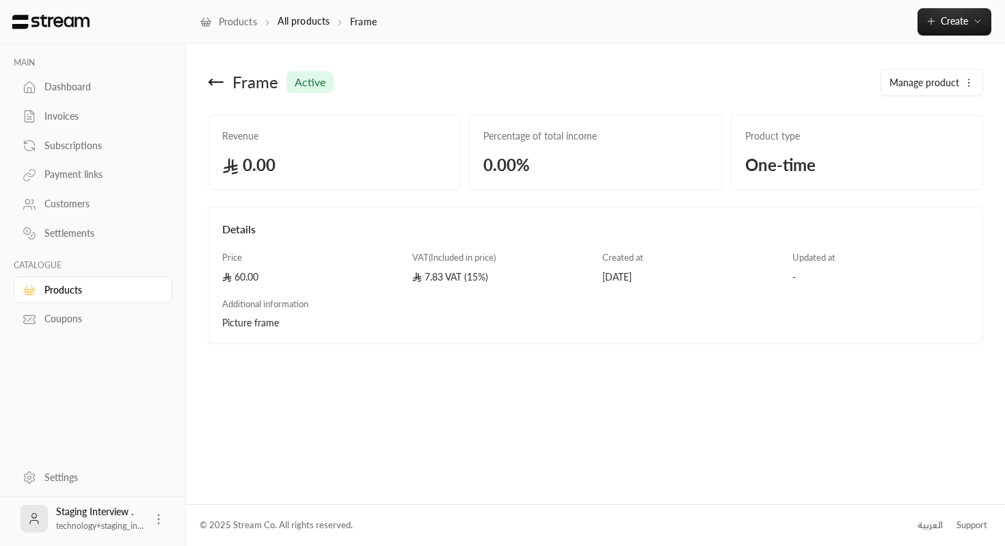
click at [210, 82] on icon at bounding box center [216, 82] width 14 height 0
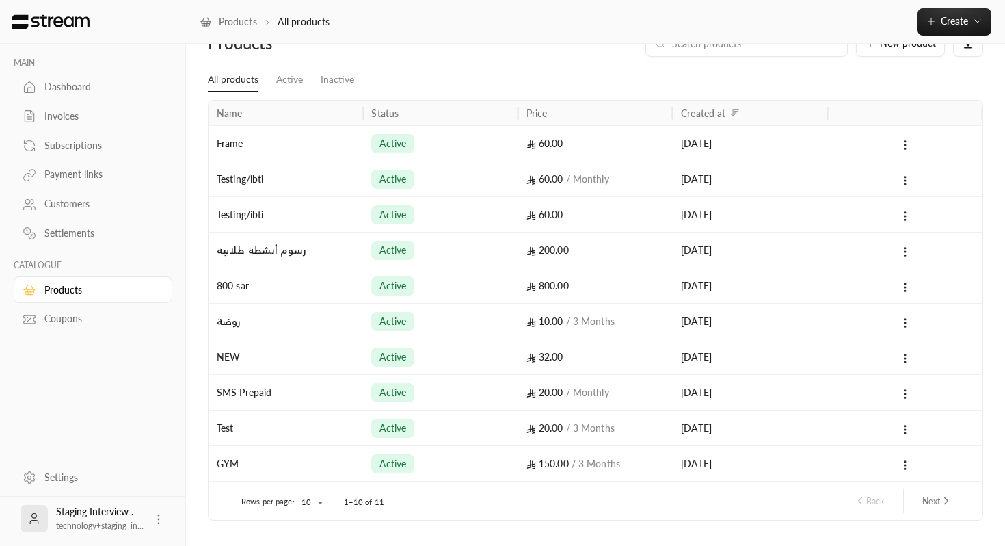
scroll to position [42, 0]
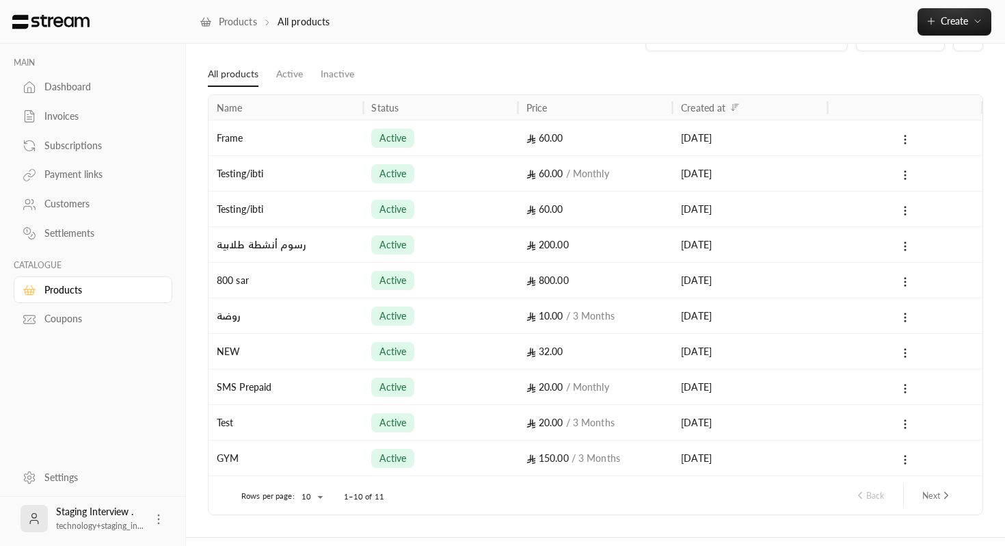
click at [293, 272] on div "800 sar" at bounding box center [286, 280] width 138 height 35
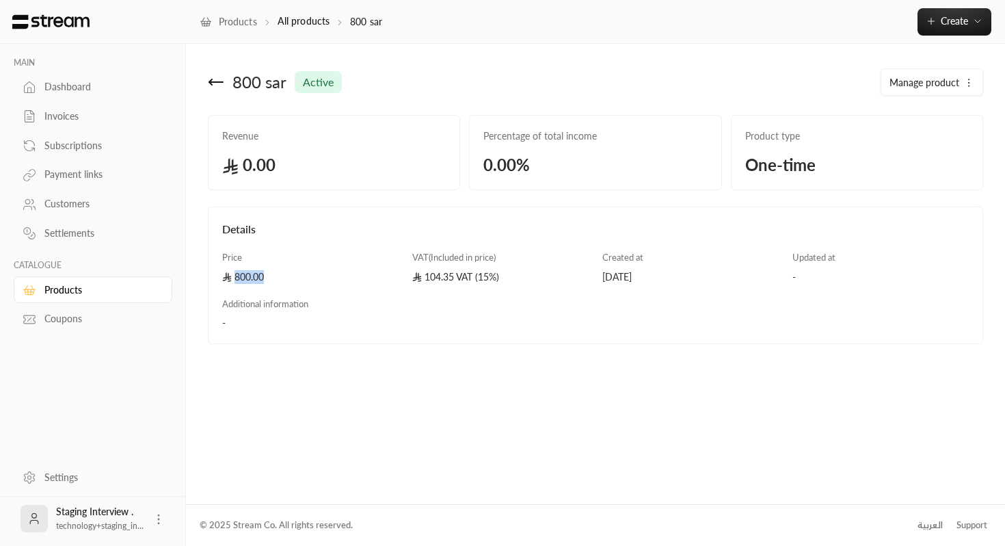
drag, startPoint x: 233, startPoint y: 282, endPoint x: 308, endPoint y: 281, distance: 75.2
click at [308, 281] on div "800.00" at bounding box center [310, 277] width 176 height 14
click at [473, 270] on div "104.35 VAT (15%)" at bounding box center [500, 277] width 176 height 14
click at [510, 281] on div "104.35 VAT (15%)" at bounding box center [500, 277] width 176 height 14
click at [440, 274] on div "104.35 VAT (15%)" at bounding box center [500, 277] width 176 height 14
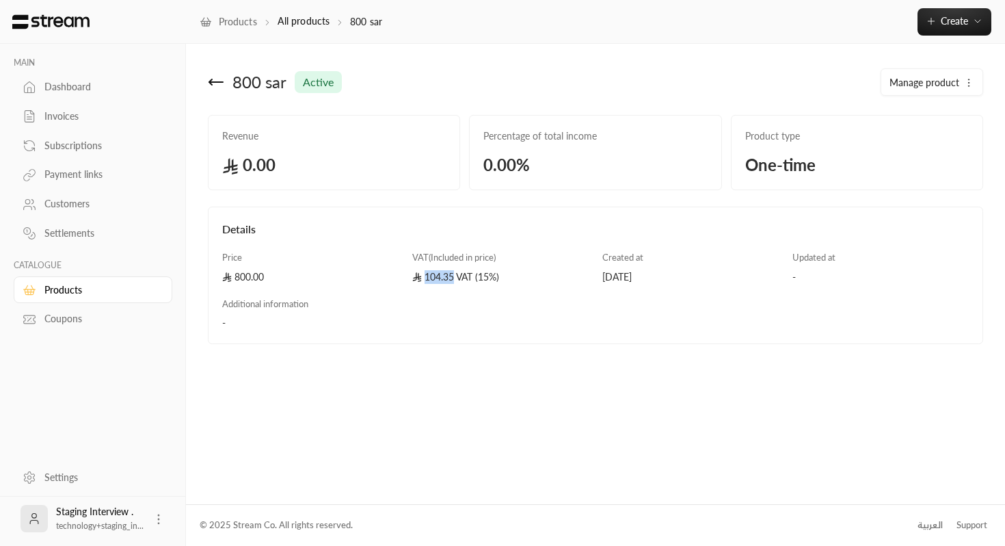
click at [440, 274] on div "104.35 VAT (15%)" at bounding box center [500, 277] width 176 height 14
click at [376, 373] on div "800 sar active Manage product Revenue 0.00 Percentage of total income 0.00 % Pr…" at bounding box center [595, 274] width 819 height 460
click at [220, 89] on icon at bounding box center [216, 82] width 16 height 16
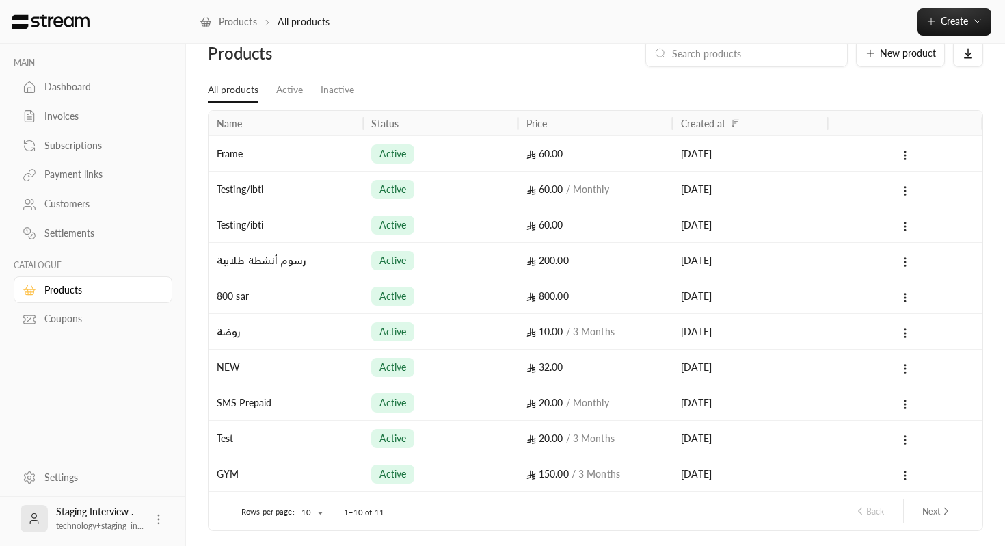
scroll to position [30, 0]
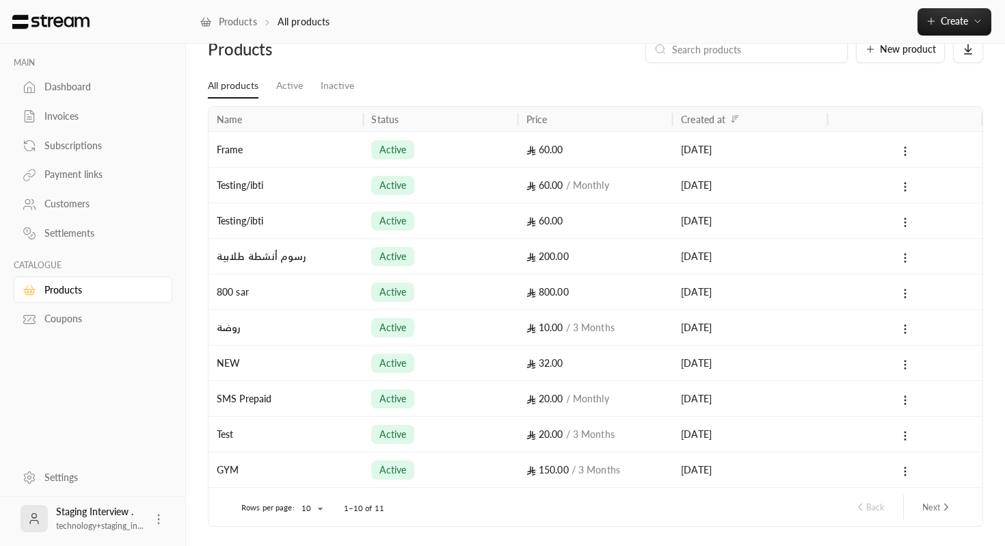
click at [286, 327] on div "روضة" at bounding box center [286, 327] width 138 height 35
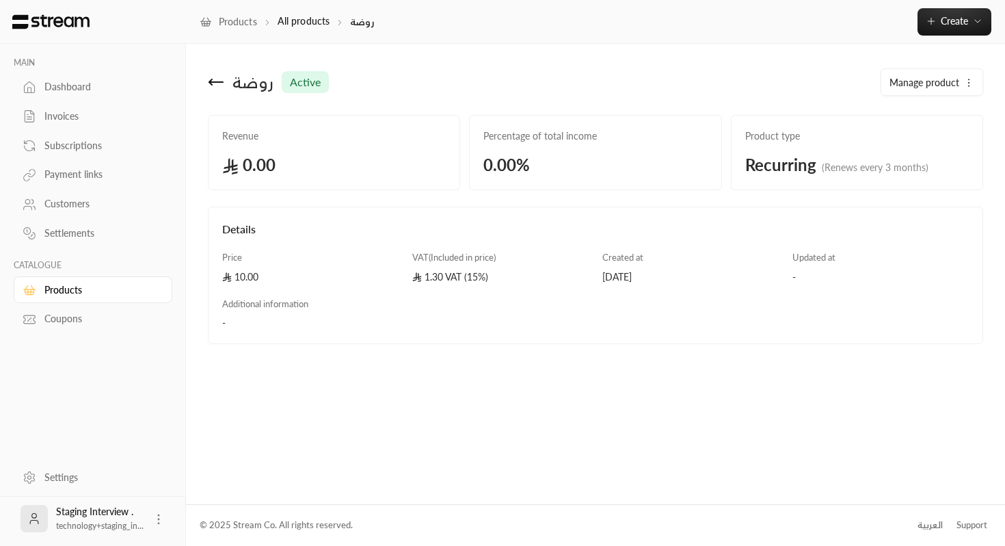
click at [119, 240] on div "Settlements" at bounding box center [99, 233] width 111 height 14
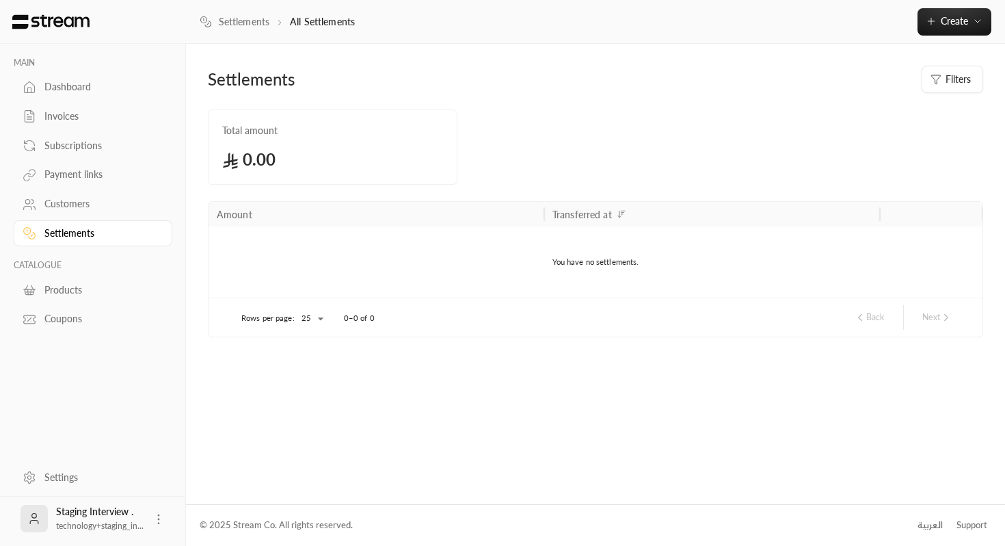
click at [114, 204] on div "Customers" at bounding box center [99, 204] width 111 height 14
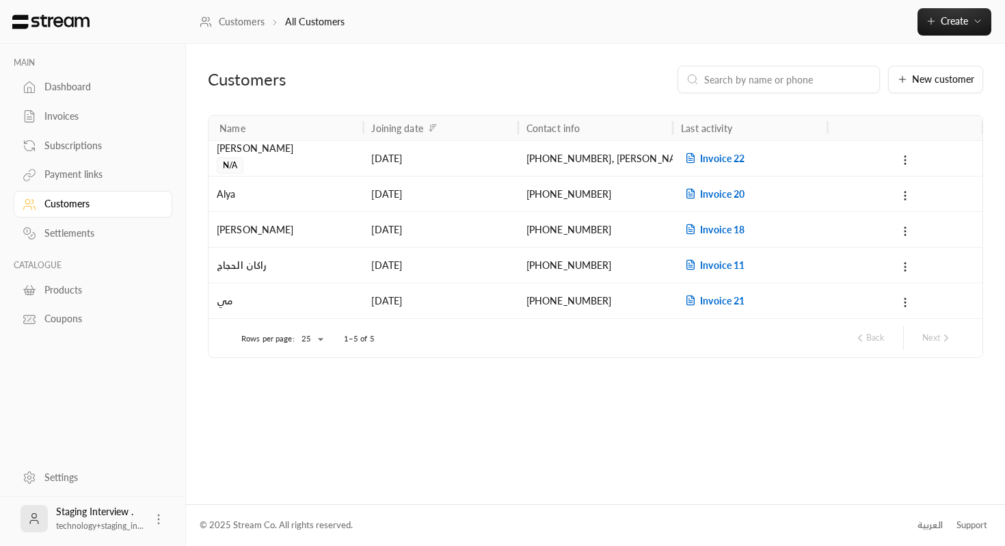
click at [715, 158] on span "Invoice 22" at bounding box center [713, 159] width 64 height 12
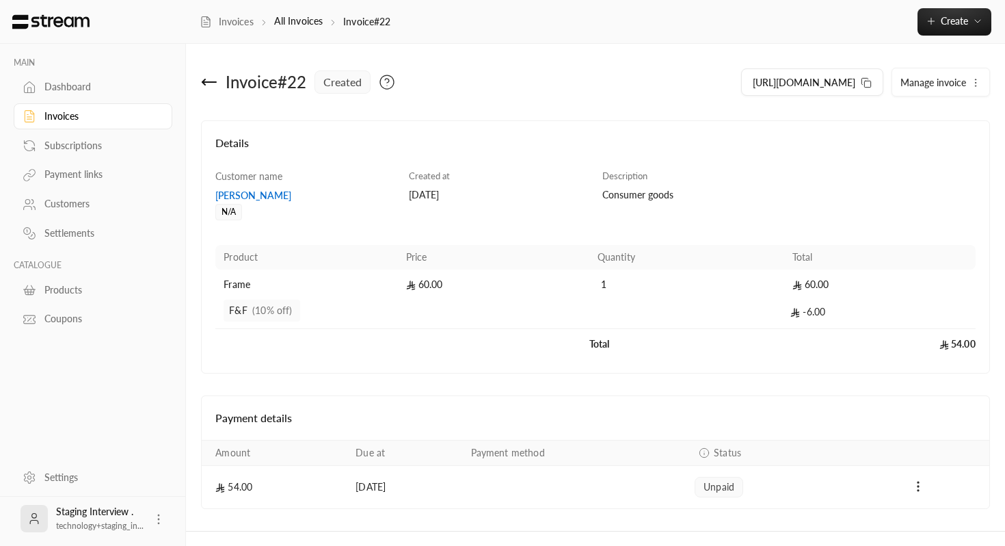
click at [202, 85] on icon at bounding box center [209, 82] width 16 height 16
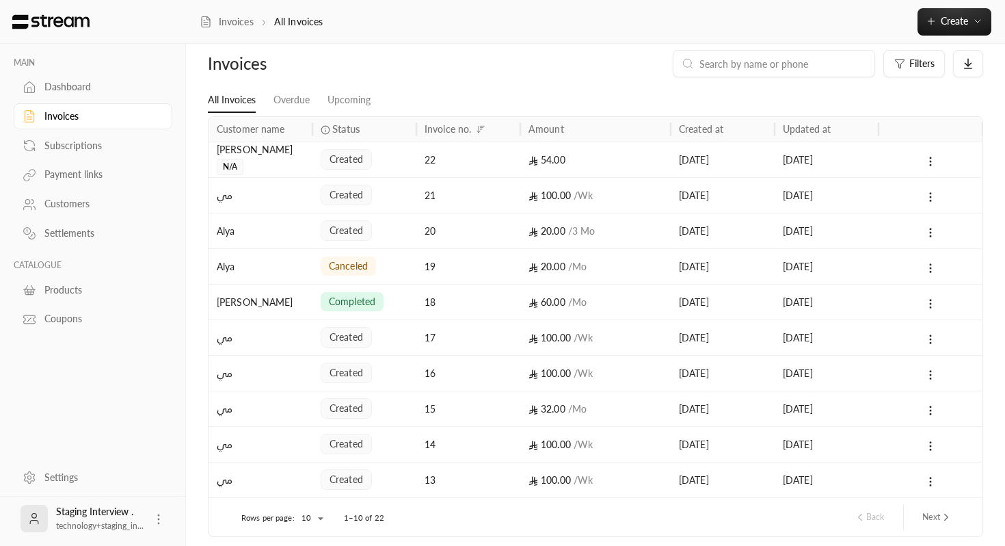
scroll to position [15, 0]
click at [73, 146] on div "Subscriptions" at bounding box center [99, 146] width 111 height 14
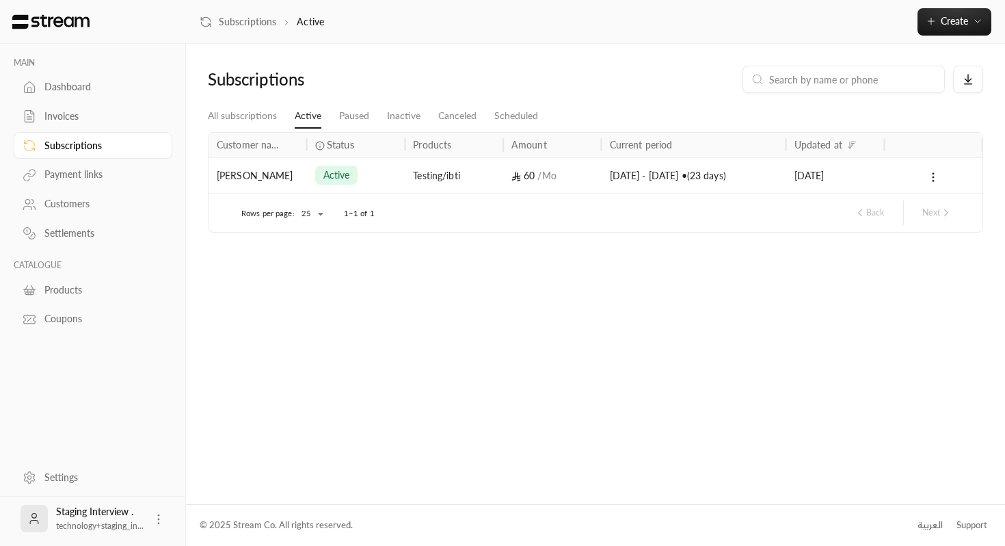
click at [66, 180] on div "Payment links" at bounding box center [99, 175] width 111 height 14
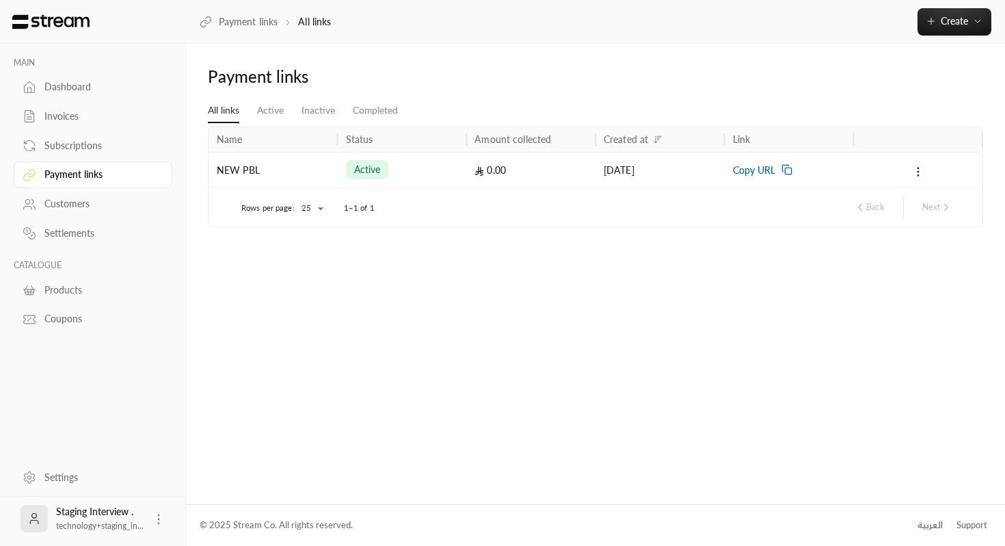
click at [61, 216] on link "Customers" at bounding box center [93, 204] width 159 height 27
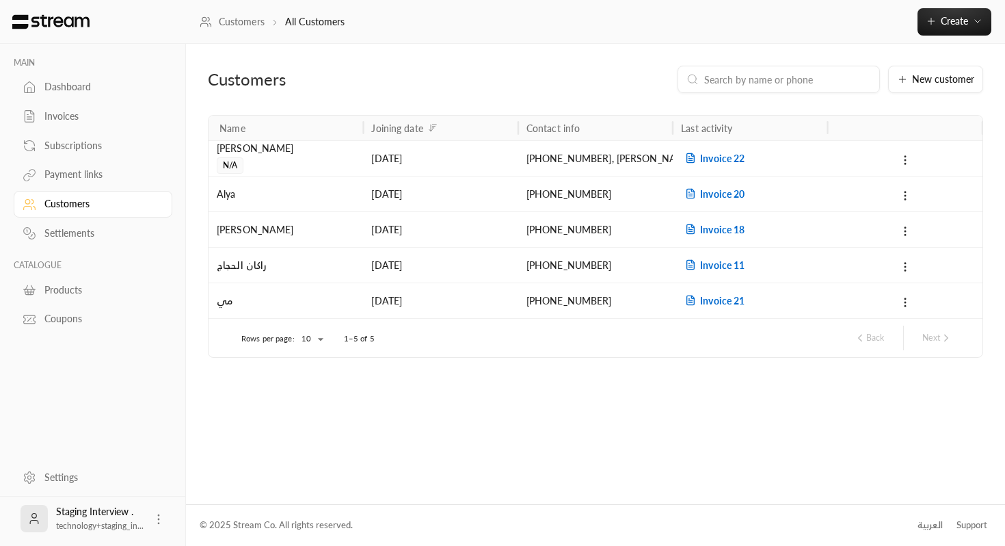
click at [726, 158] on span "Invoice 22" at bounding box center [713, 159] width 64 height 12
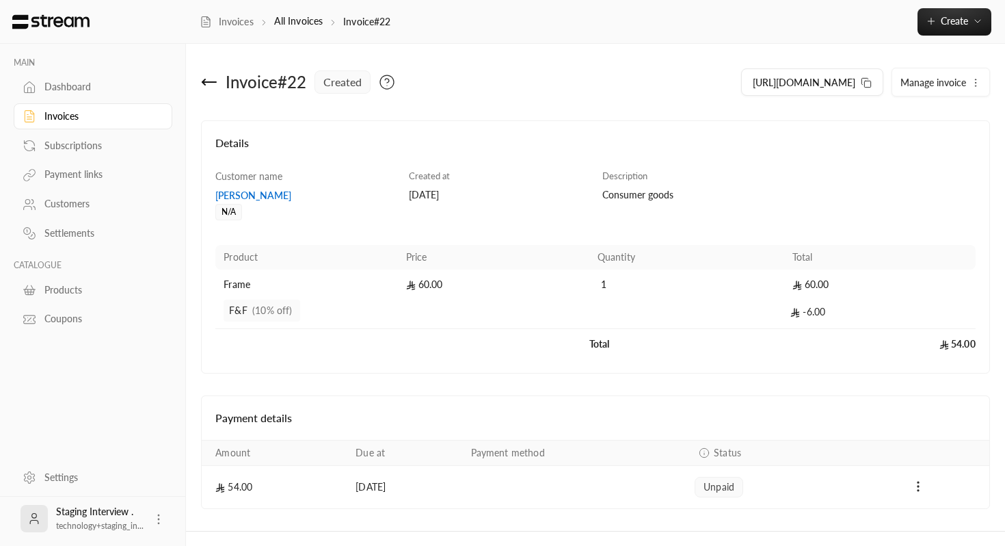
click at [200, 76] on div "Invoice # 22 created" at bounding box center [395, 82] width 401 height 33
click at [210, 85] on icon at bounding box center [209, 82] width 16 height 16
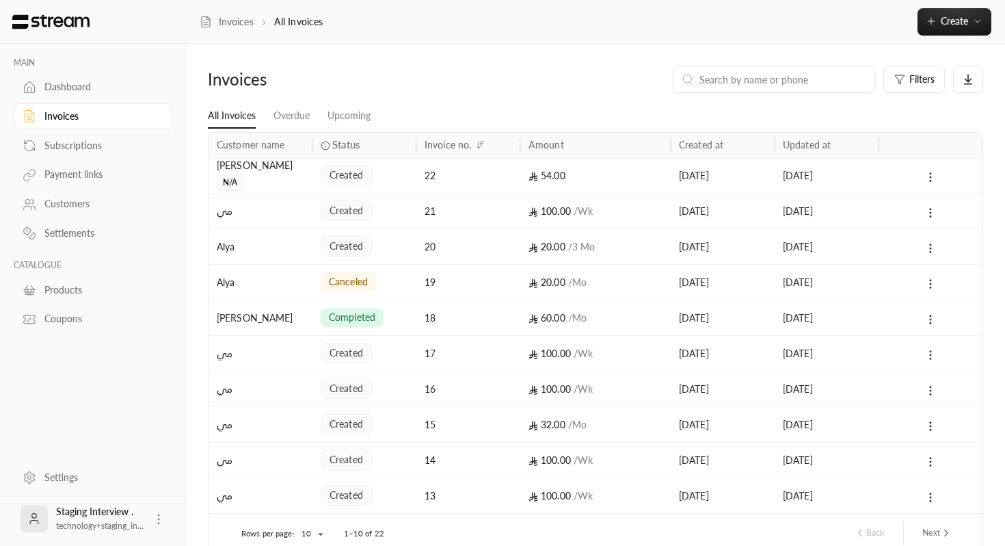
click at [94, 202] on div "Customers" at bounding box center [99, 204] width 111 height 14
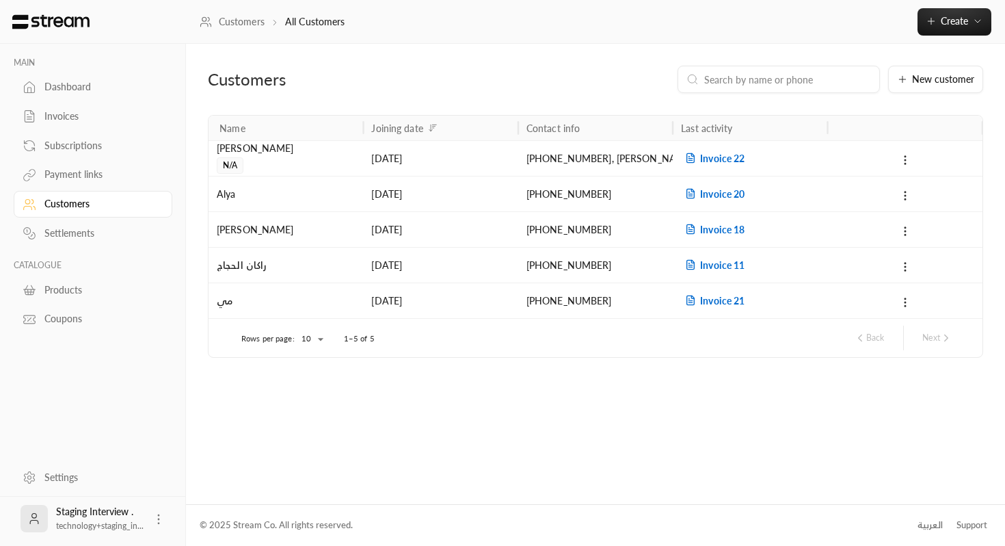
click at [897, 159] on div at bounding box center [905, 158] width 138 height 35
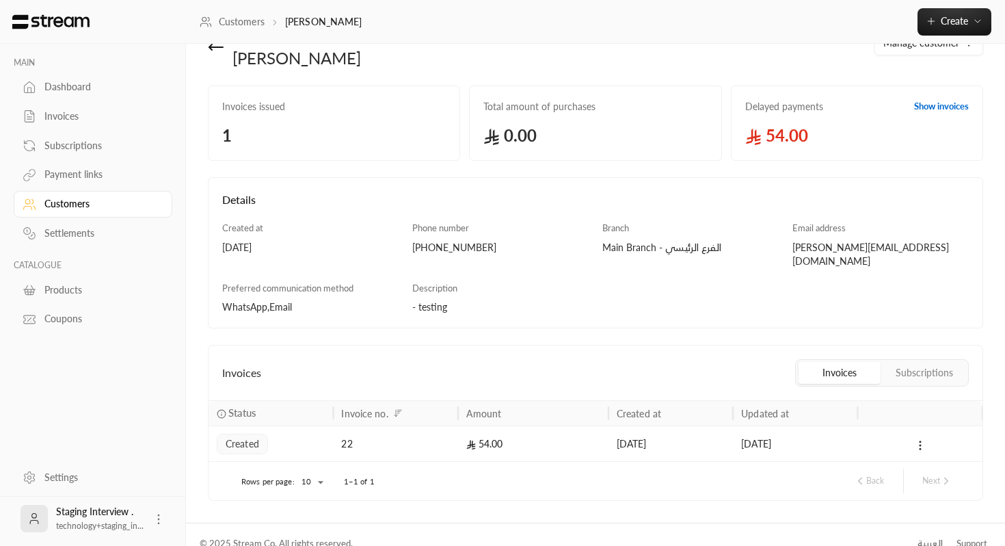
scroll to position [45, 0]
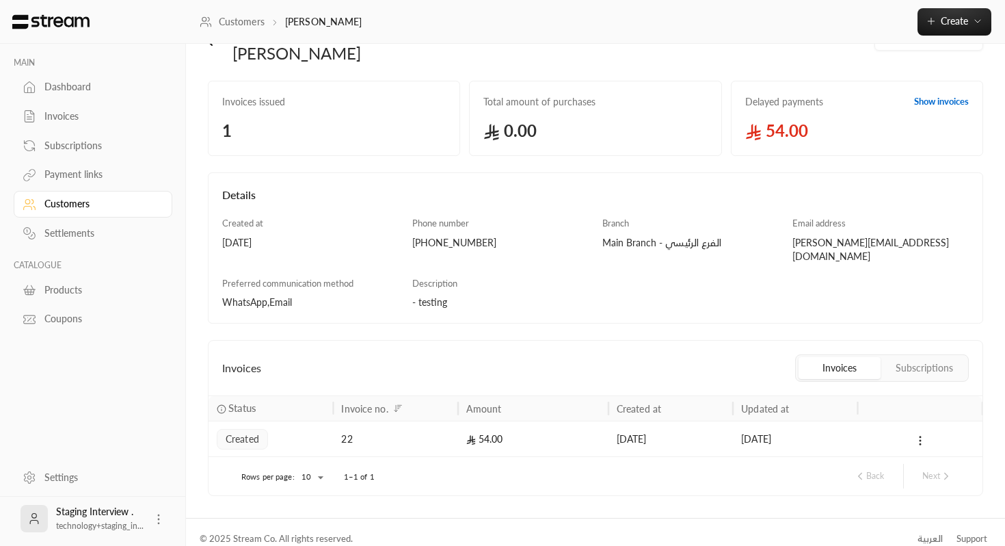
click at [793, 127] on span "54.00" at bounding box center [857, 131] width 224 height 22
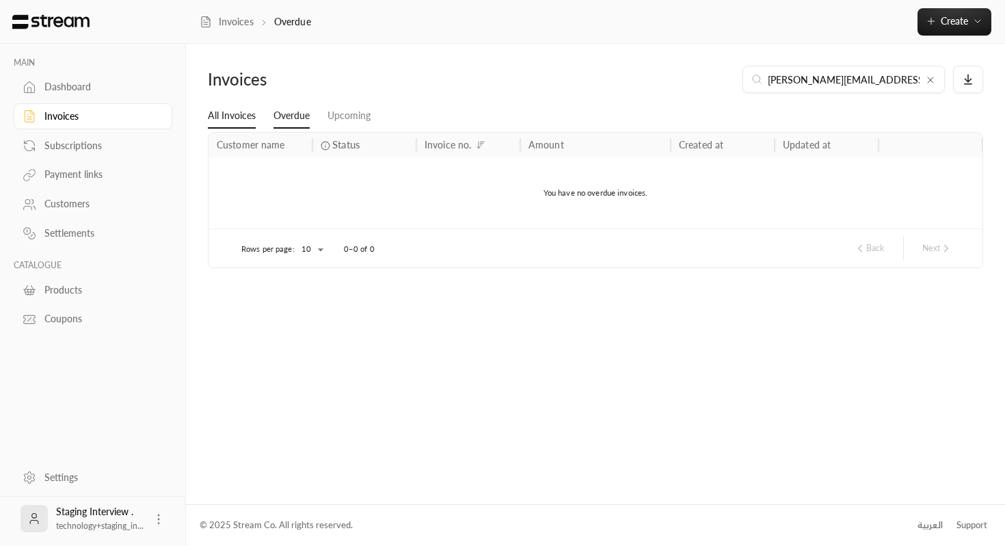
click at [230, 114] on link "All Invoices" at bounding box center [232, 116] width 48 height 25
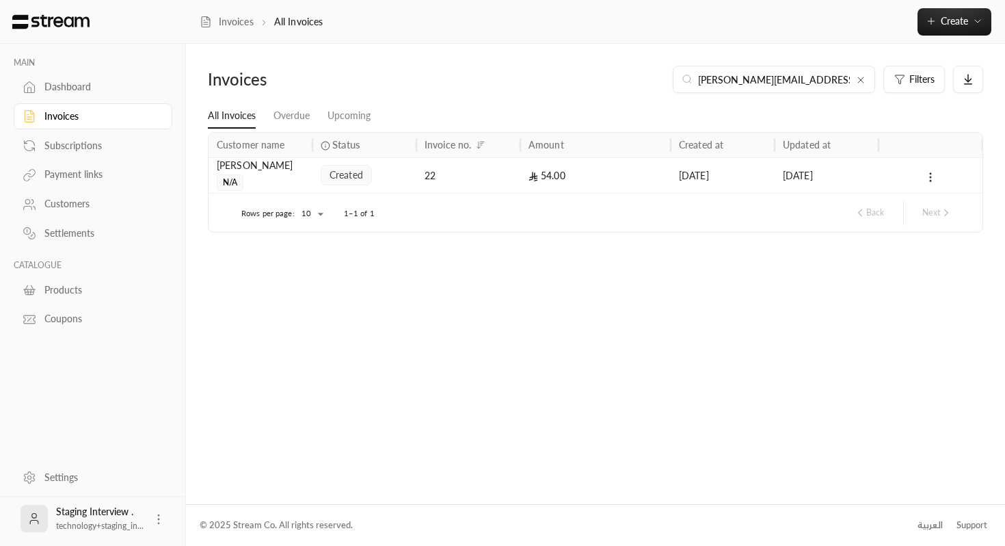
click at [283, 205] on div "Rows per page: 10 ** 1–1 of 1 Back Next" at bounding box center [595, 213] width 741 height 38
click at [278, 181] on div "[PERSON_NAME] N/A" at bounding box center [261, 174] width 88 height 33
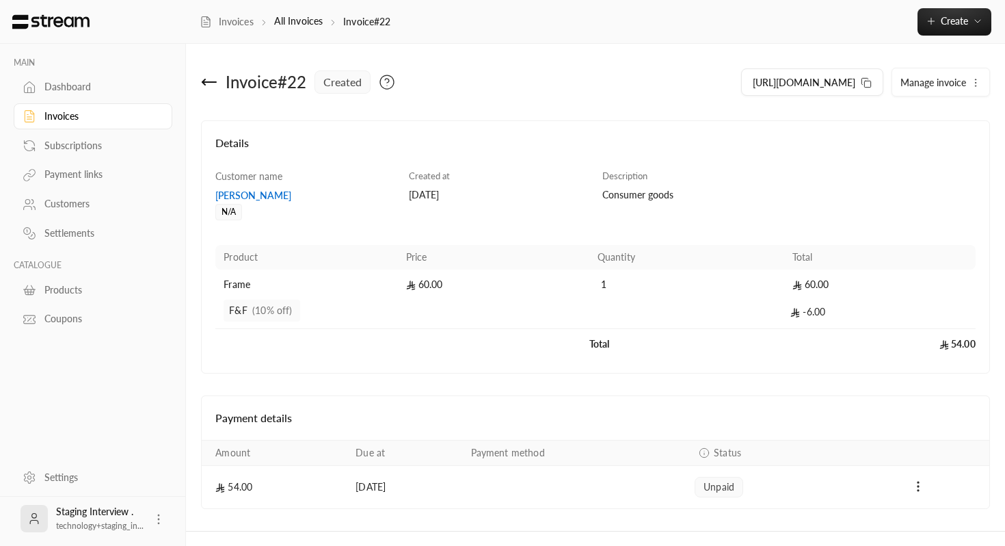
click at [218, 87] on div "Invoice # 22 created" at bounding box center [395, 82] width 401 height 33
click at [201, 79] on icon at bounding box center [209, 82] width 16 height 16
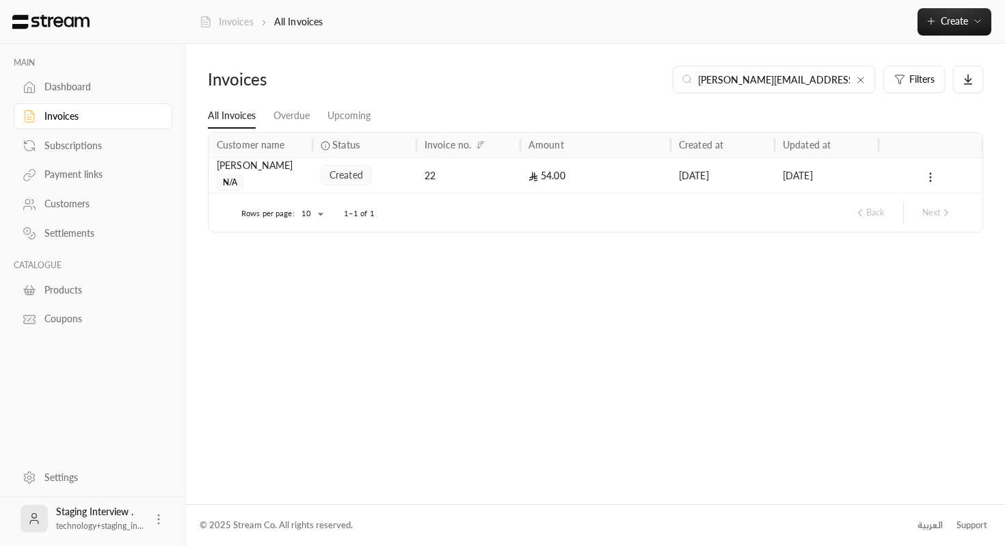
click at [224, 21] on link "Invoices" at bounding box center [227, 22] width 54 height 14
click at [246, 25] on link "Invoices" at bounding box center [227, 22] width 54 height 14
click at [239, 20] on link "Invoices" at bounding box center [227, 22] width 54 height 14
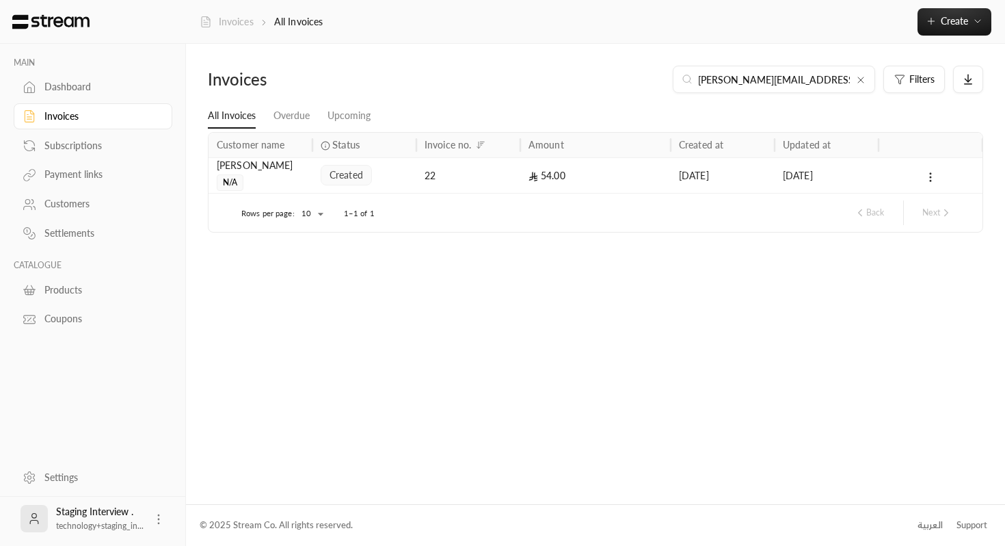
click at [239, 20] on link "Invoices" at bounding box center [227, 22] width 54 height 14
click at [309, 23] on p "All Invoices" at bounding box center [298, 22] width 49 height 14
click at [862, 84] on icon at bounding box center [861, 80] width 11 height 11
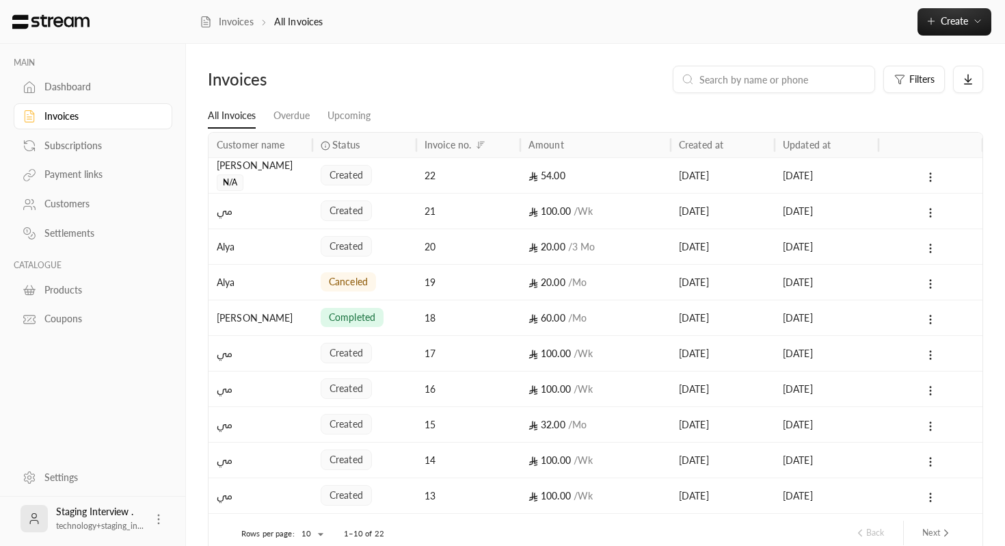
click at [641, 194] on div "100.00 / Wk" at bounding box center [596, 211] width 134 height 35
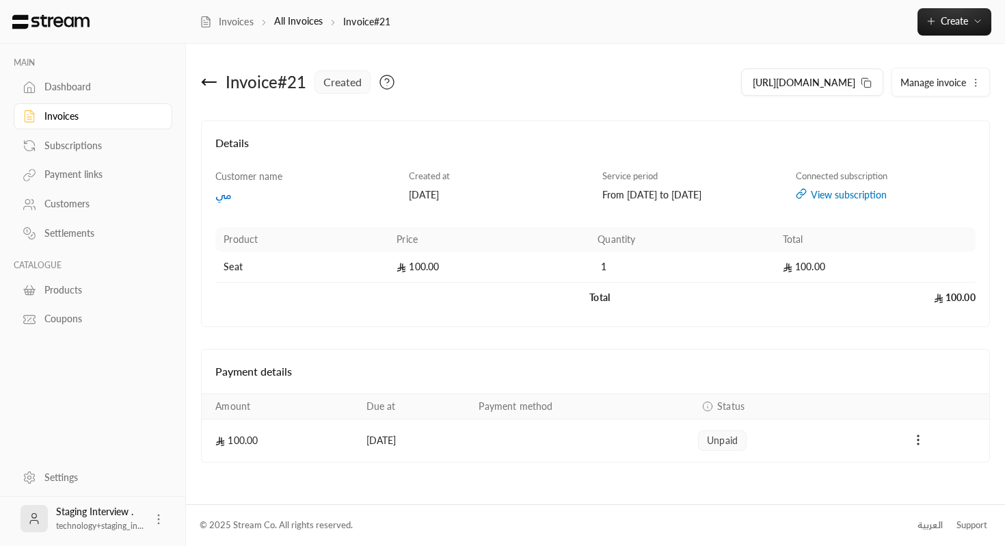
click at [205, 82] on icon at bounding box center [209, 82] width 14 height 0
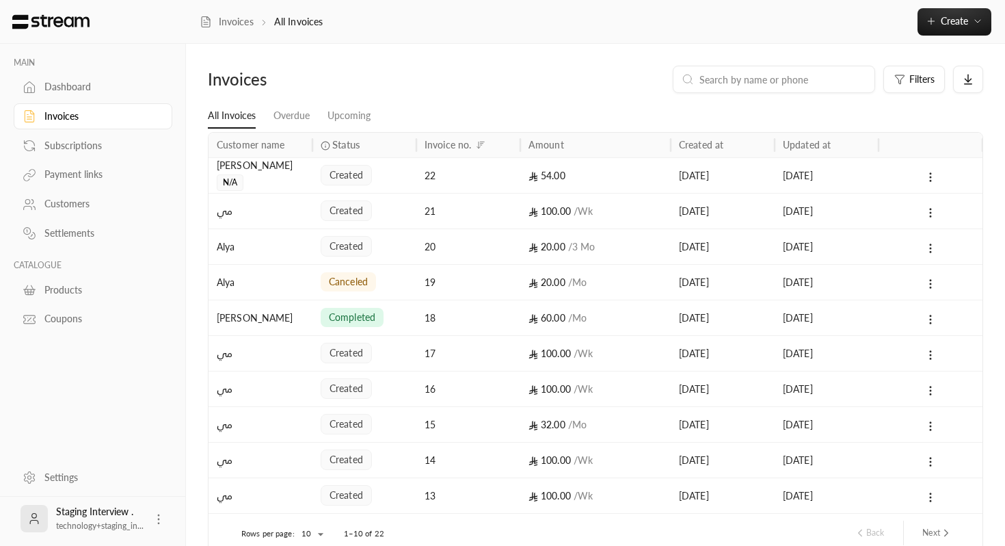
click at [235, 28] on div "Invoices All Invoices Create Instant Easily create a one-time invoice for quick…" at bounding box center [595, 21] width 819 height 27
click at [234, 23] on link "Invoices" at bounding box center [227, 22] width 54 height 14
click at [233, 23] on link "Invoices" at bounding box center [227, 22] width 54 height 14
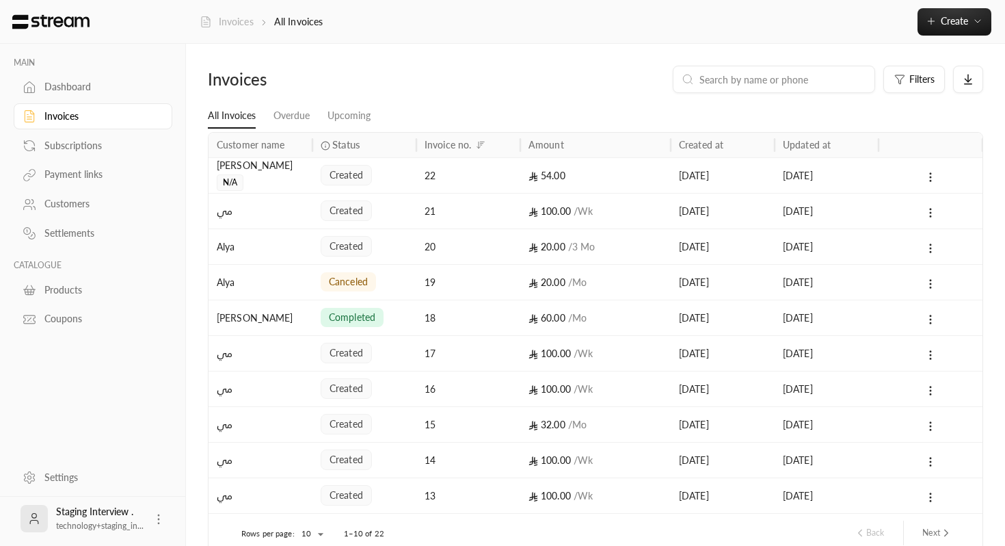
click at [233, 23] on link "Invoices" at bounding box center [227, 22] width 54 height 14
click at [216, 25] on link "Invoices" at bounding box center [227, 22] width 54 height 14
click at [882, 172] on div at bounding box center [931, 175] width 104 height 36
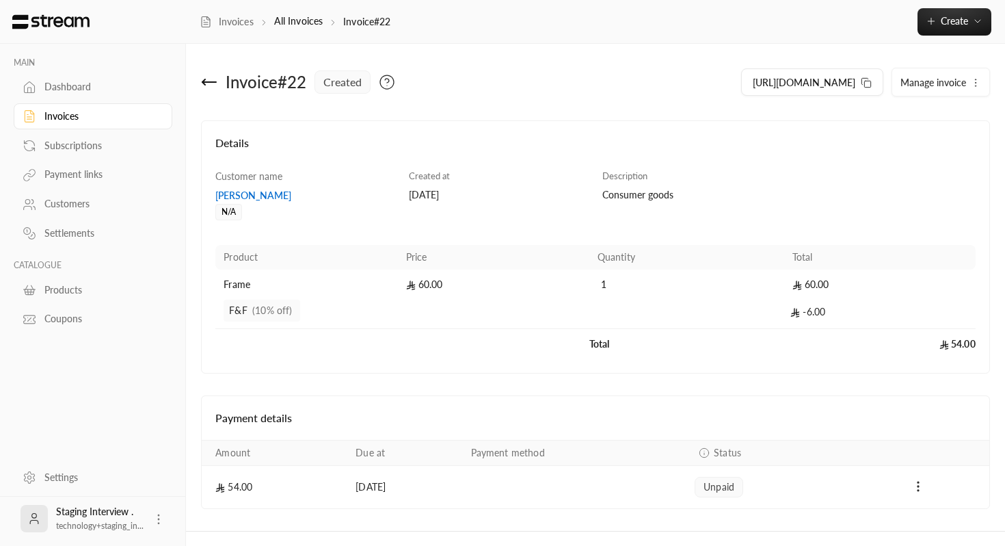
click at [204, 91] on div "Invoice # 22 created" at bounding box center [395, 82] width 401 height 33
click at [64, 213] on link "Customers" at bounding box center [93, 204] width 159 height 27
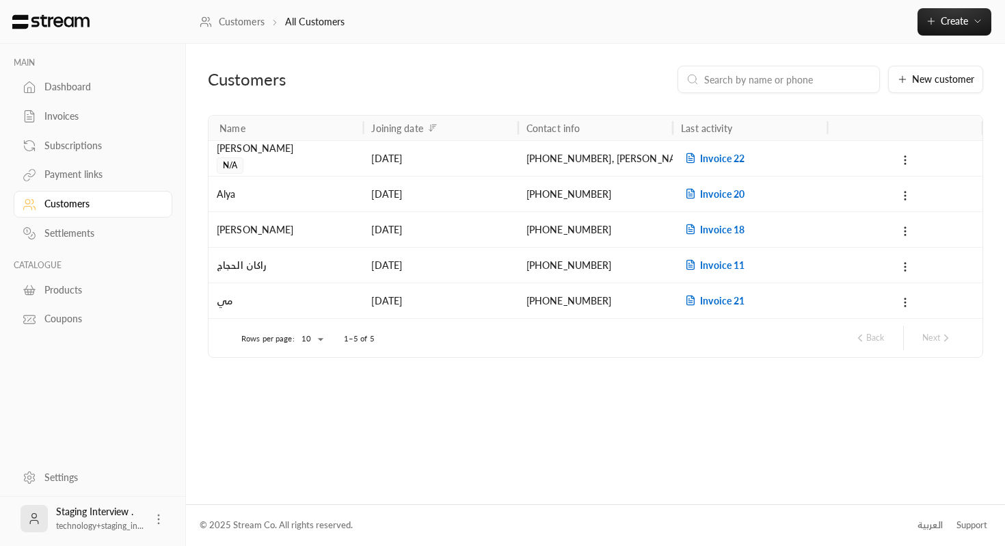
click at [501, 155] on div "[DATE]" at bounding box center [440, 158] width 138 height 35
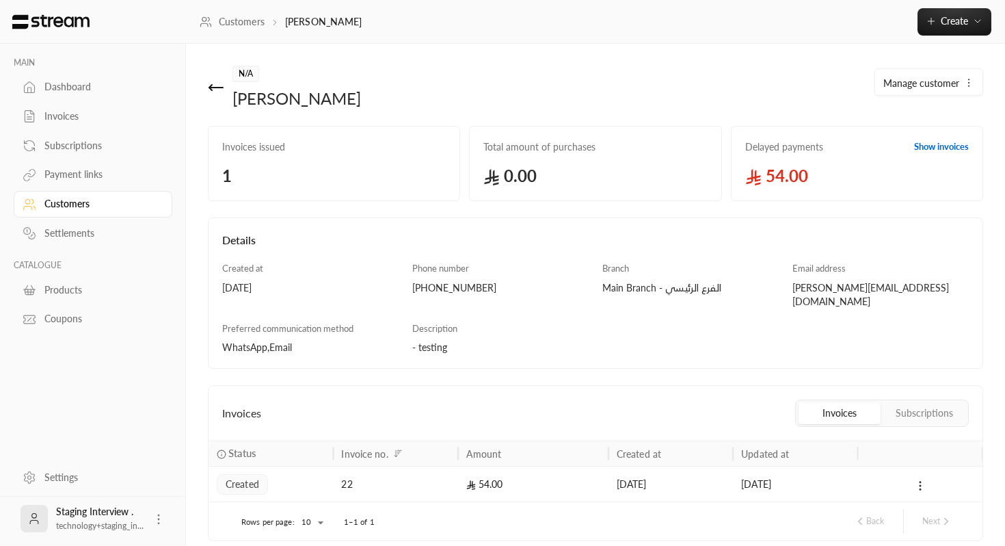
scroll to position [45, 0]
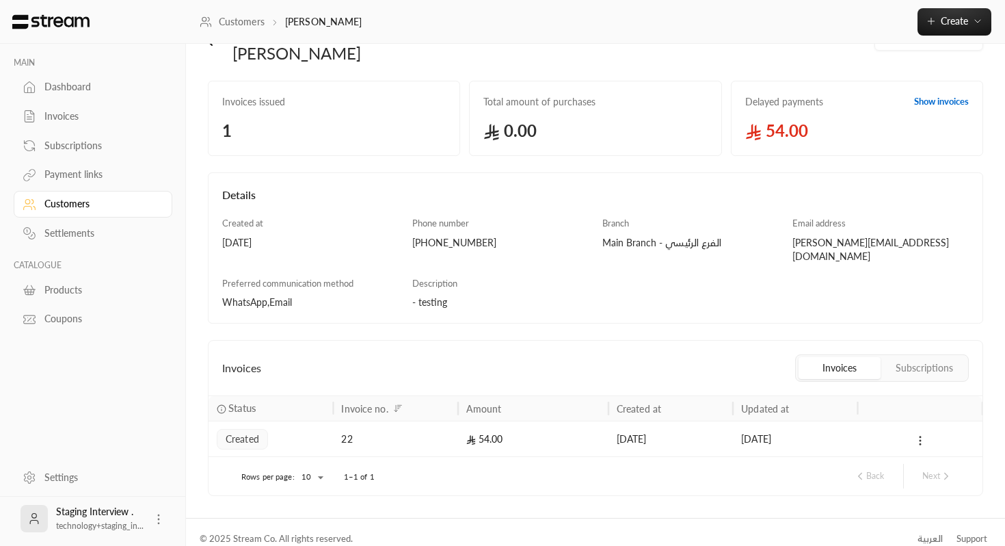
click at [919, 434] on icon at bounding box center [920, 440] width 12 height 12
click at [928, 464] on li "View" at bounding box center [935, 462] width 34 height 25
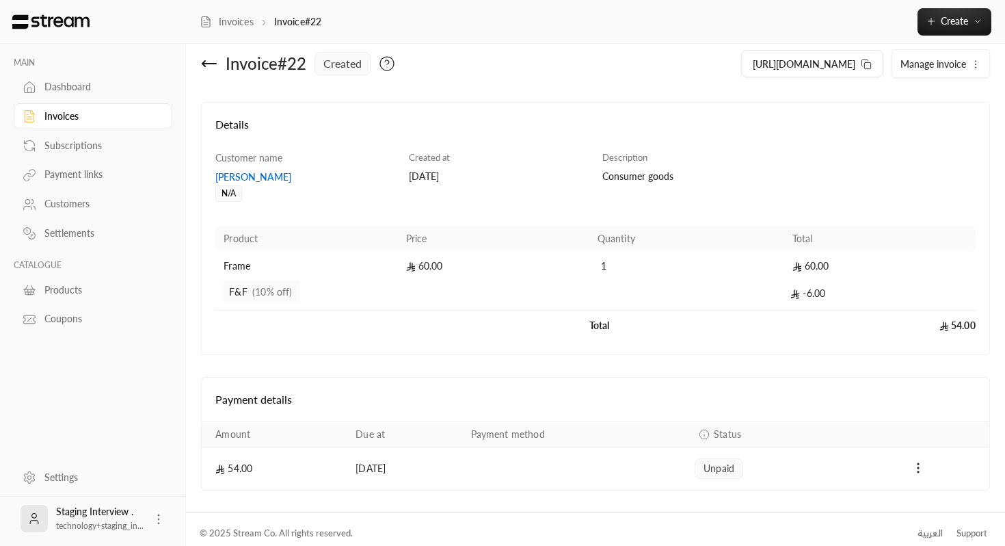
scroll to position [27, 0]
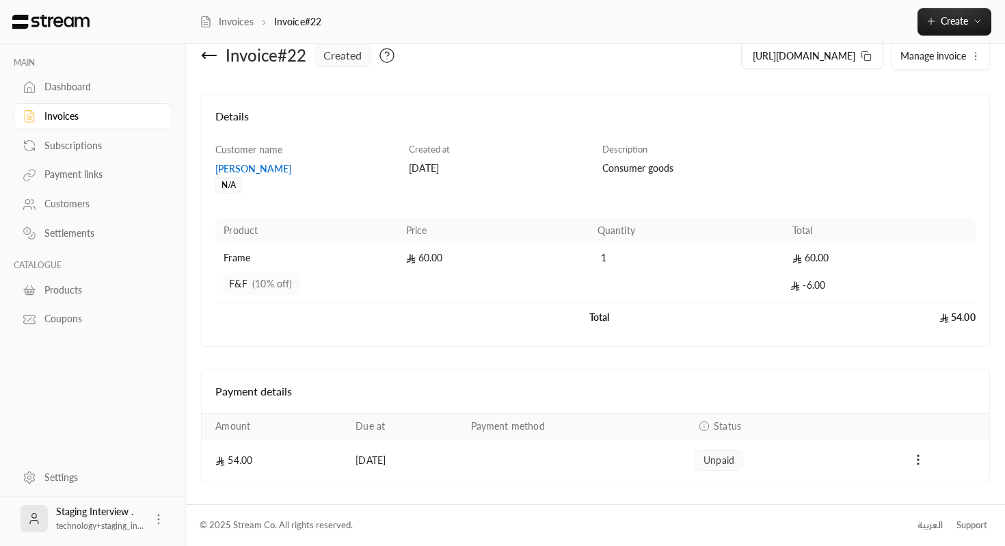
click at [927, 52] on span "Manage invoice" at bounding box center [934, 56] width 66 height 12
click at [923, 88] on link "Edit" at bounding box center [943, 95] width 85 height 25
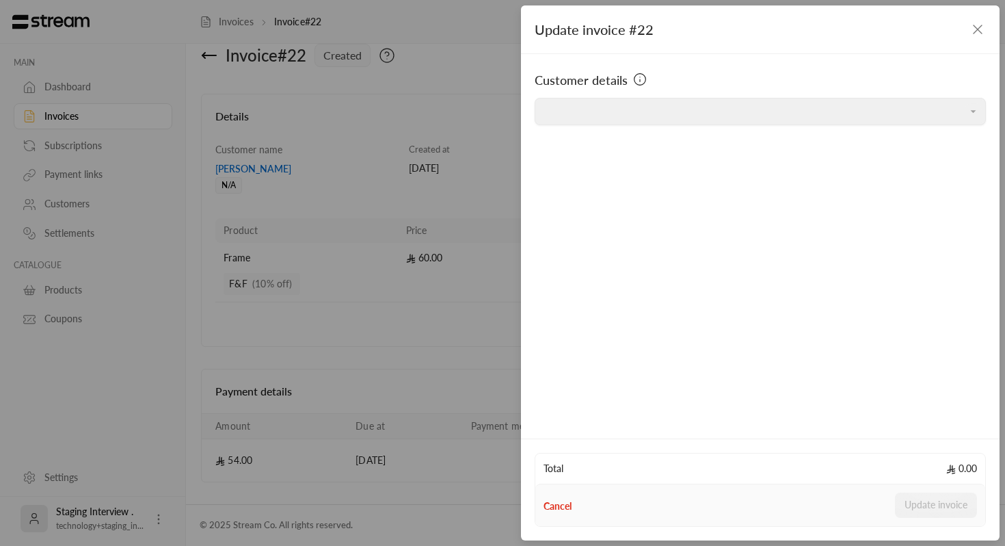
click at [989, 23] on div "Update invoice #22" at bounding box center [760, 29] width 479 height 49
click at [984, 27] on icon "button" at bounding box center [978, 29] width 16 height 16
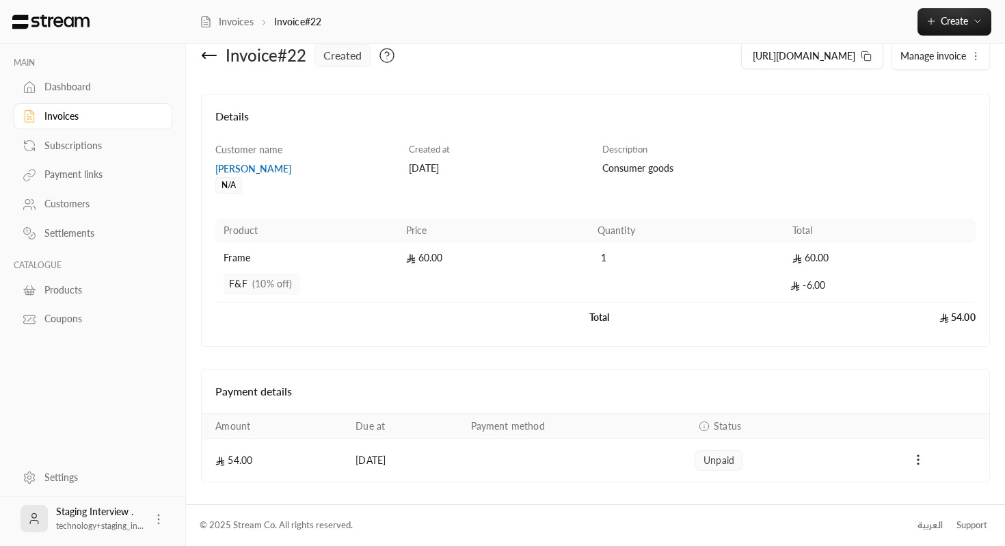
click at [53, 215] on link "Customers" at bounding box center [93, 204] width 159 height 27
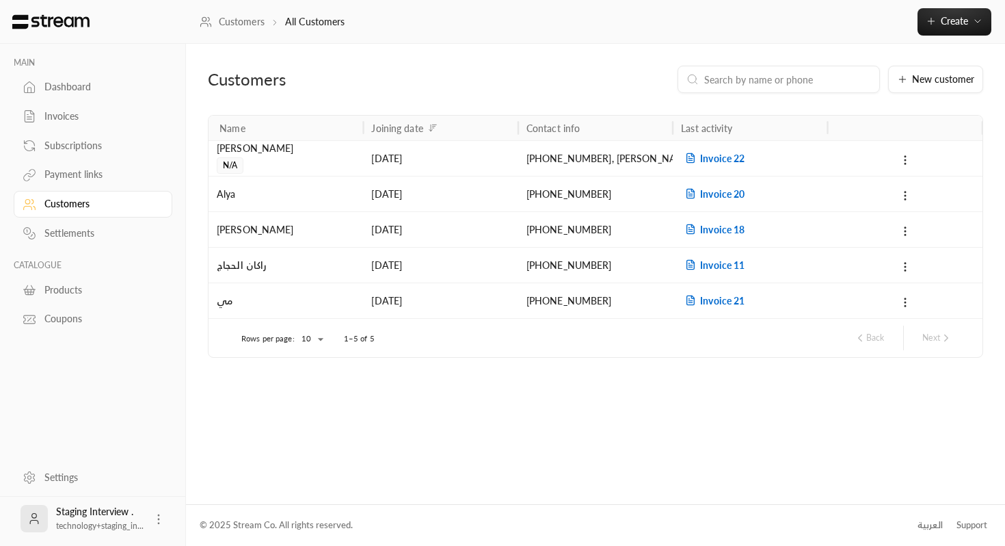
click at [517, 194] on div "[DATE]" at bounding box center [440, 194] width 155 height 36
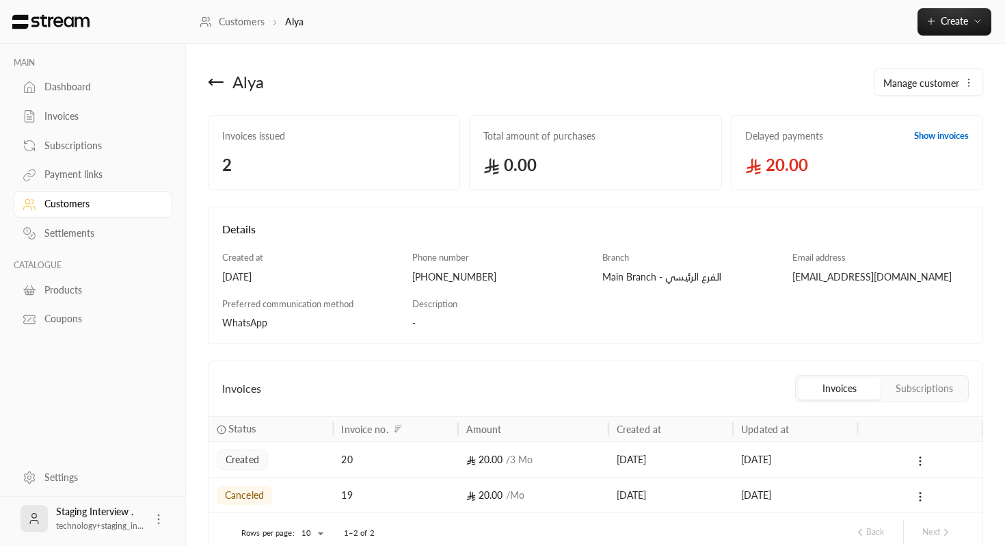
click at [208, 74] on icon at bounding box center [216, 82] width 16 height 16
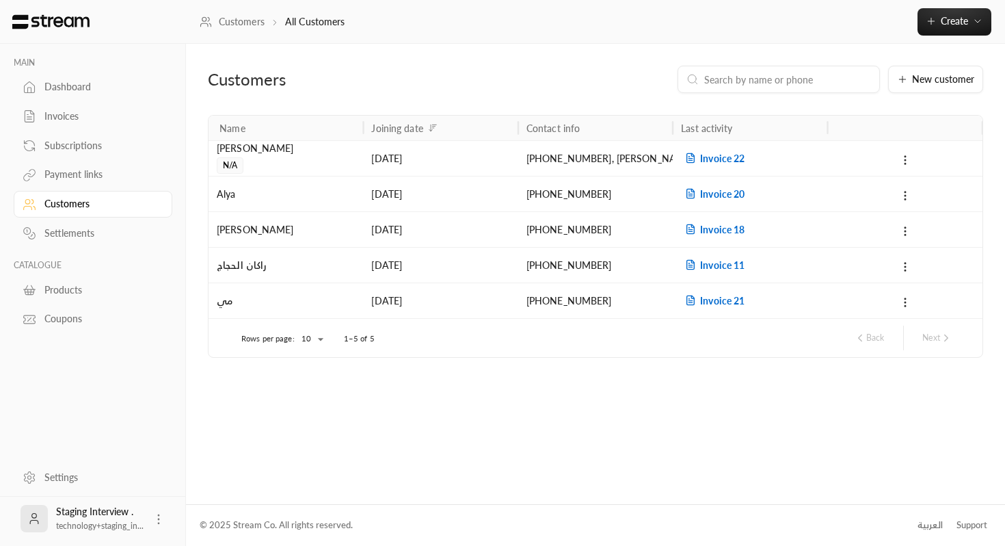
click at [365, 228] on div "[DATE]" at bounding box center [440, 229] width 155 height 36
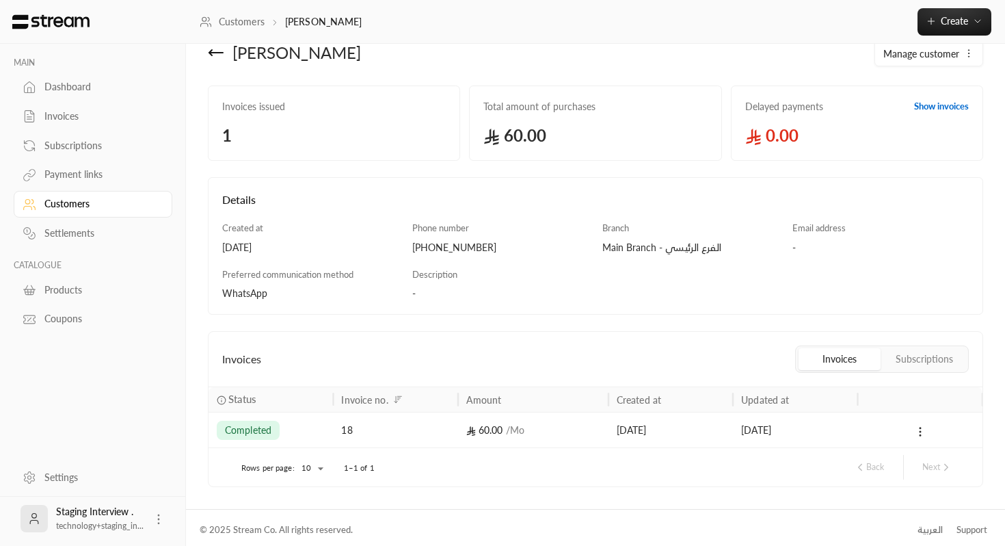
scroll to position [34, 0]
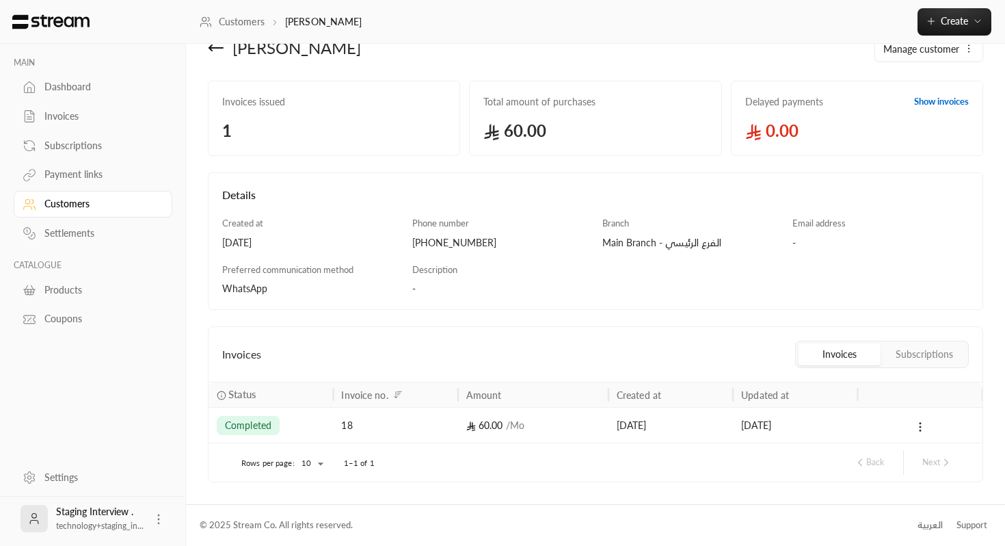
click at [265, 419] on span "completed" at bounding box center [248, 426] width 47 height 14
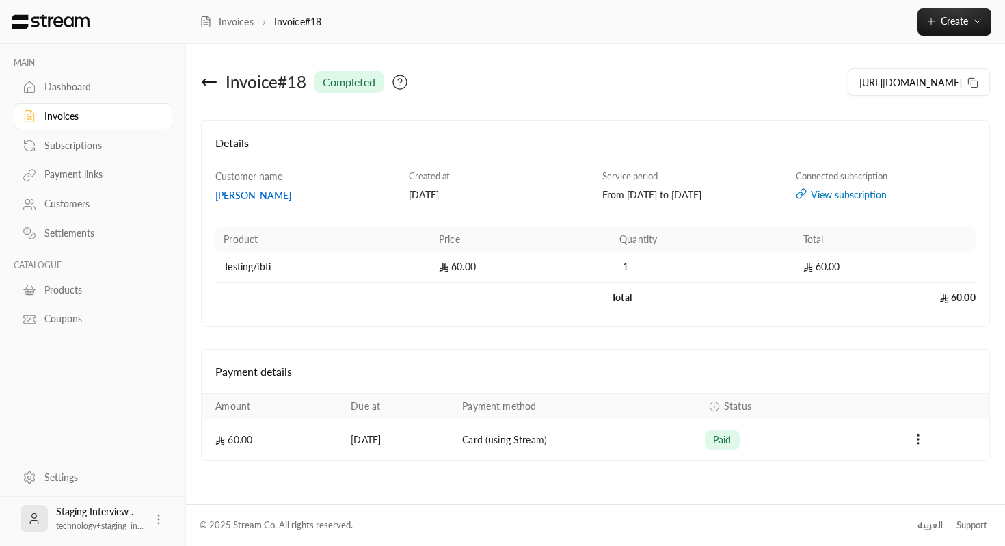
click at [404, 84] on icon at bounding box center [400, 82] width 16 height 16
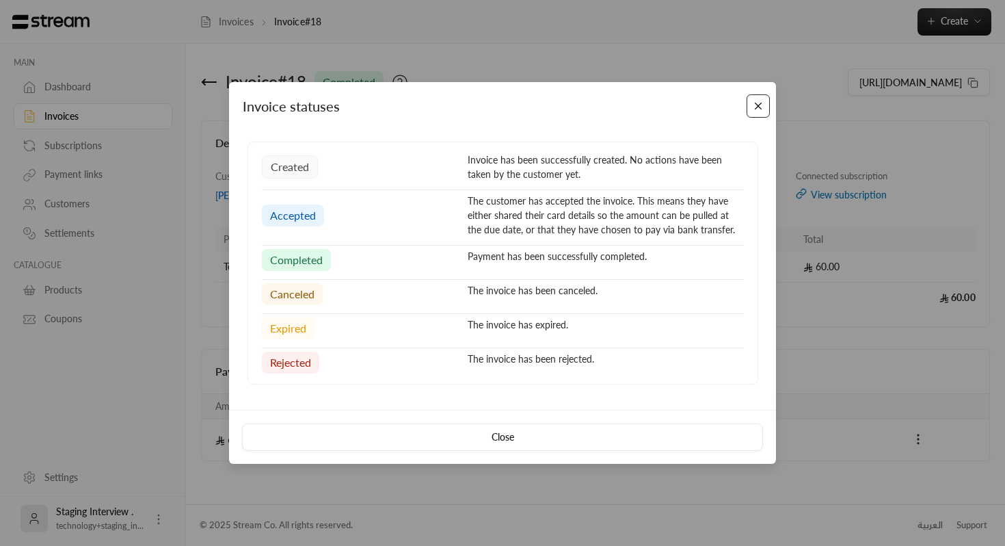
click at [756, 100] on button "Close" at bounding box center [759, 106] width 24 height 24
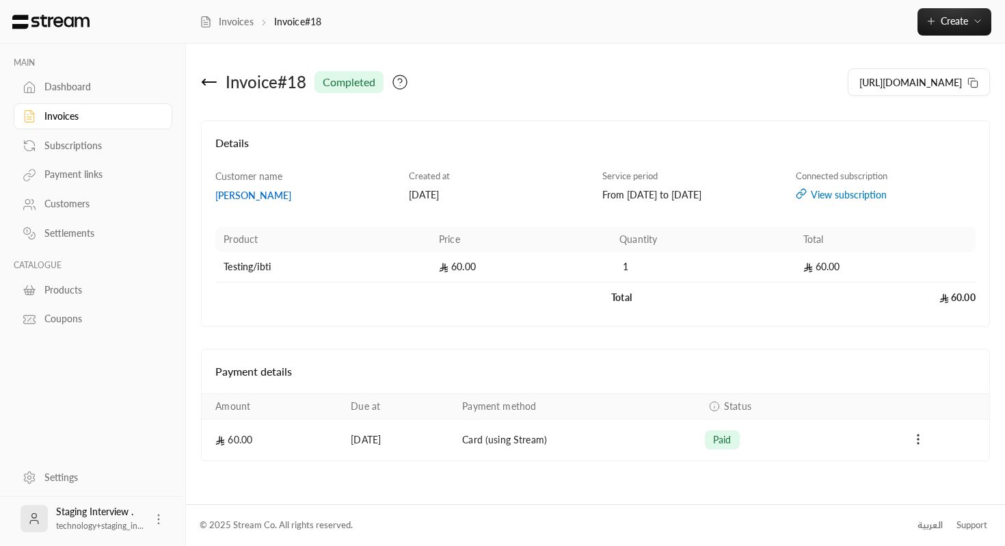
click at [208, 77] on icon at bounding box center [209, 82] width 16 height 16
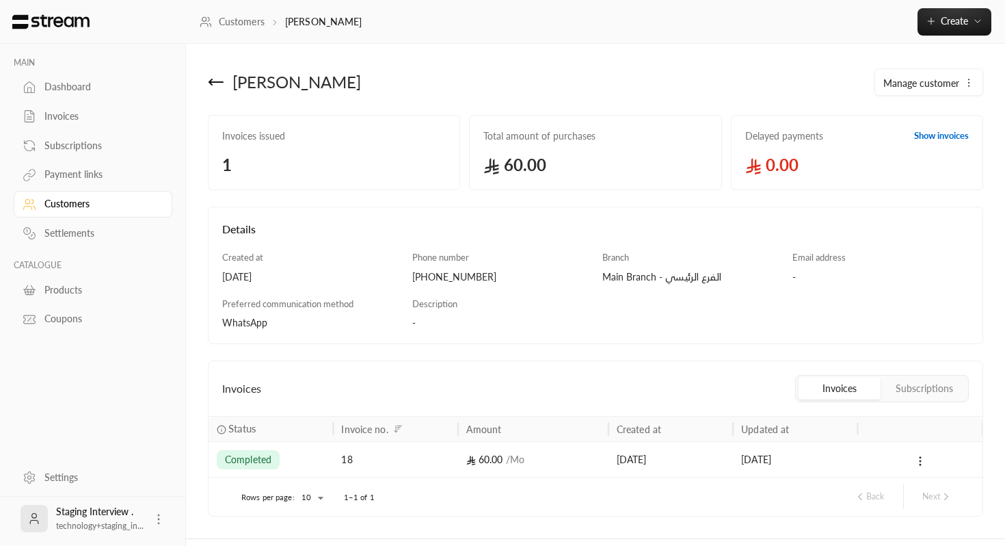
click at [943, 388] on button "Subscriptions" at bounding box center [925, 389] width 82 height 22
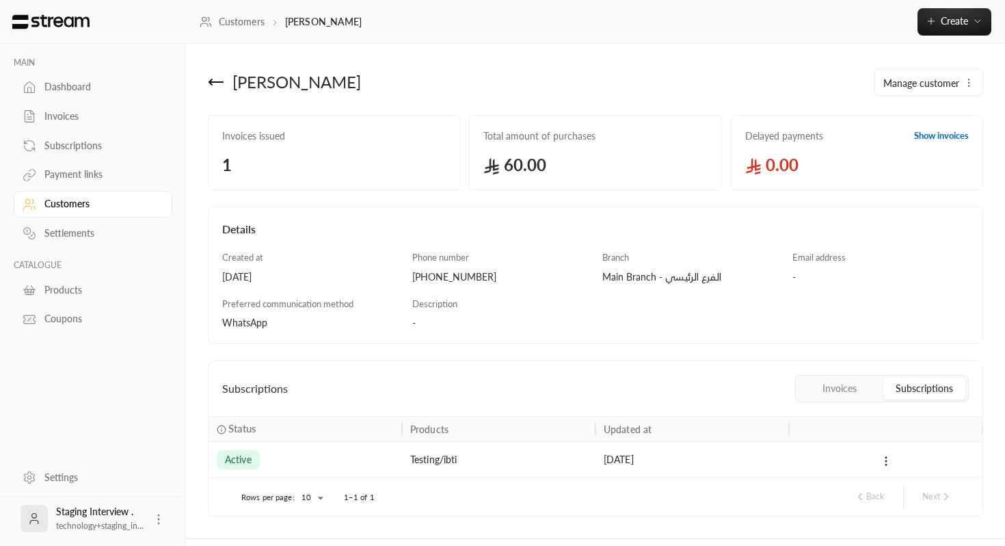
scroll to position [34, 0]
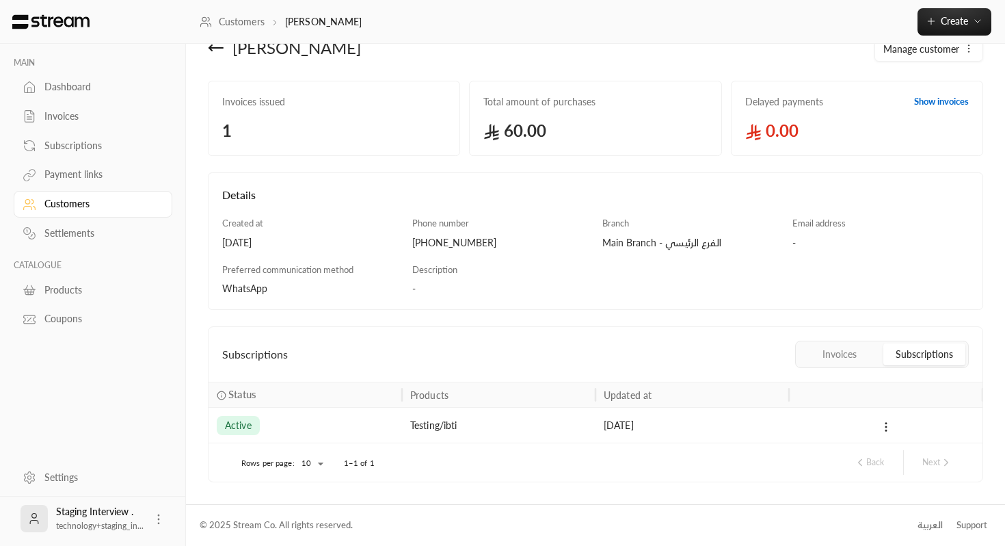
click at [819, 356] on button "Invoices" at bounding box center [840, 354] width 82 height 22
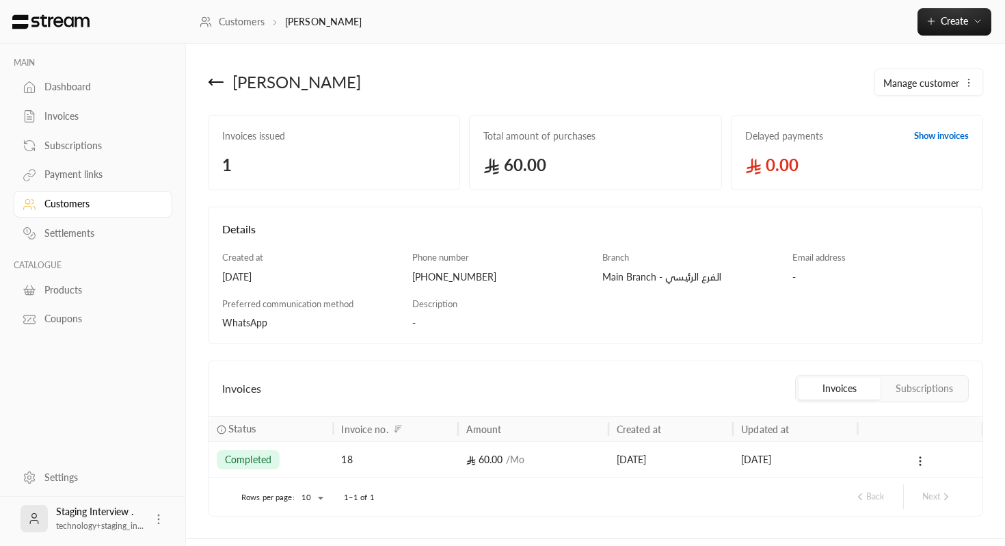
click at [921, 389] on button "Subscriptions" at bounding box center [925, 389] width 82 height 22
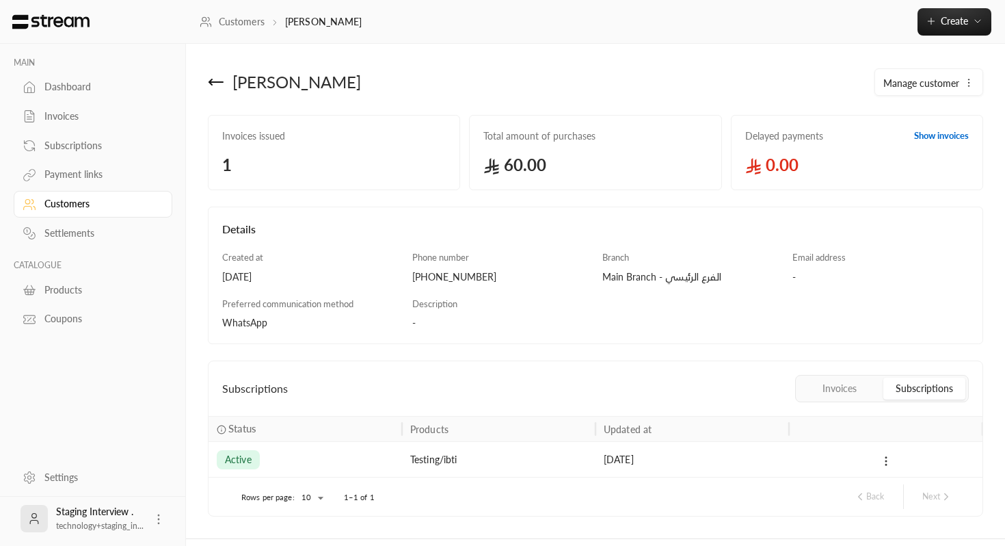
click at [888, 459] on icon at bounding box center [886, 461] width 12 height 12
click at [899, 486] on link "View" at bounding box center [904, 495] width 40 height 25
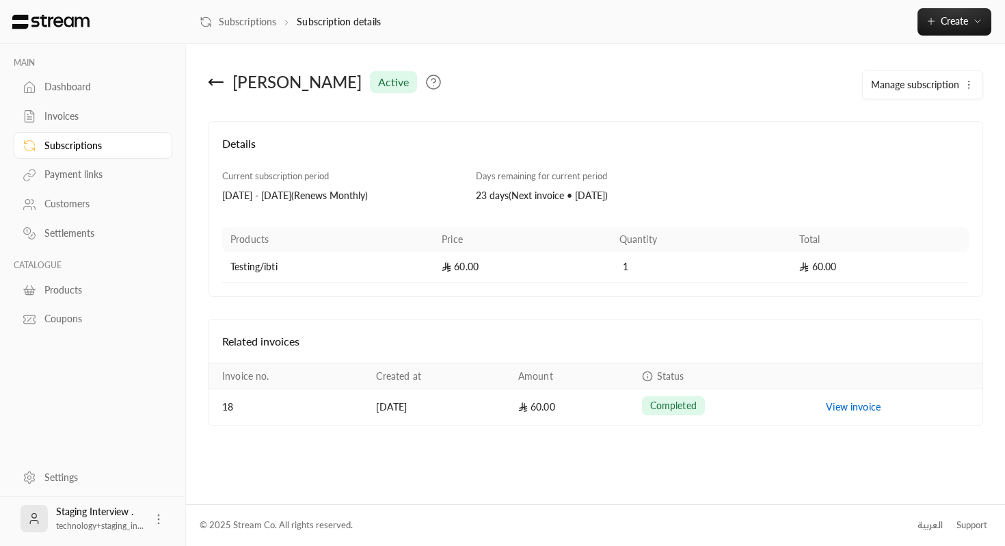
click at [88, 236] on div "Settlements" at bounding box center [99, 233] width 111 height 14
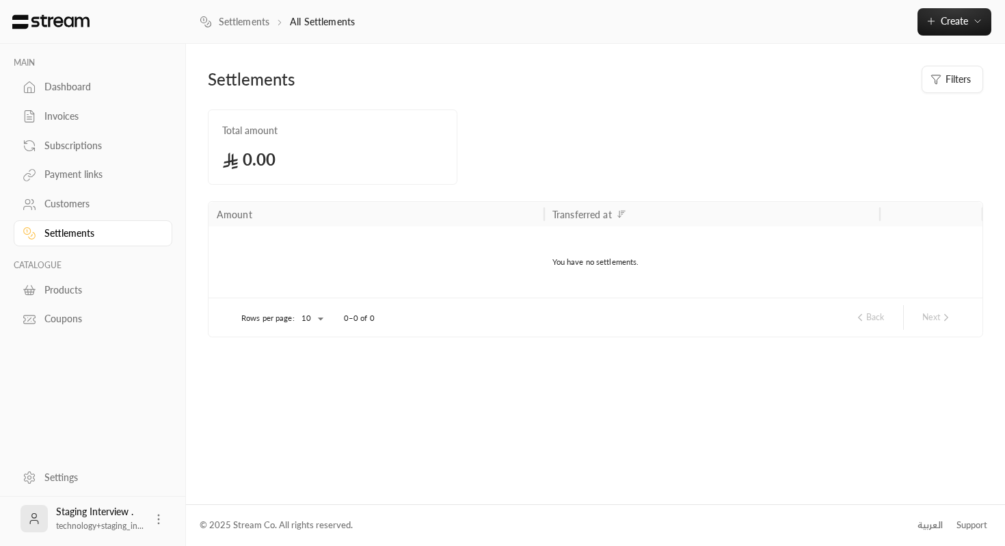
click at [96, 213] on link "Customers" at bounding box center [93, 204] width 159 height 27
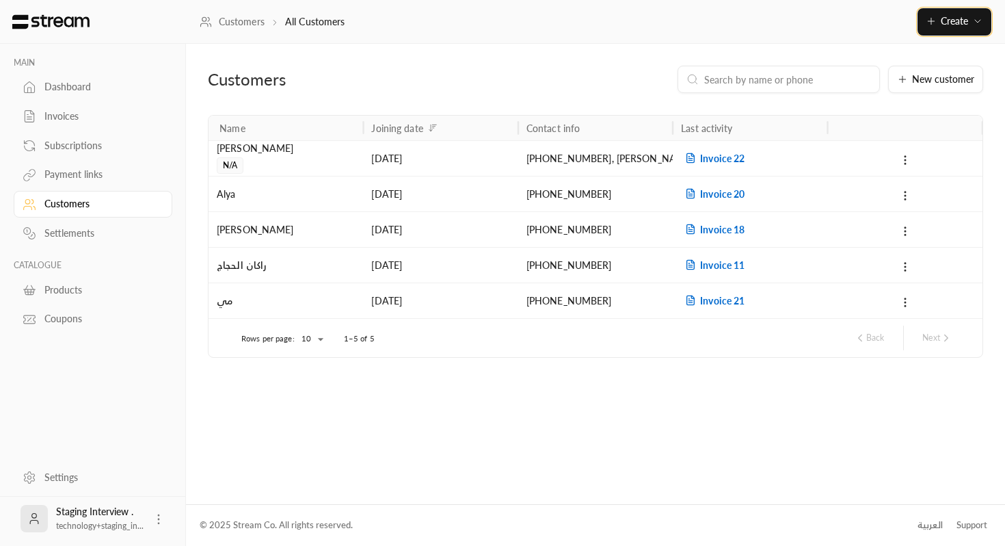
click at [979, 20] on icon "button" at bounding box center [978, 21] width 11 height 11
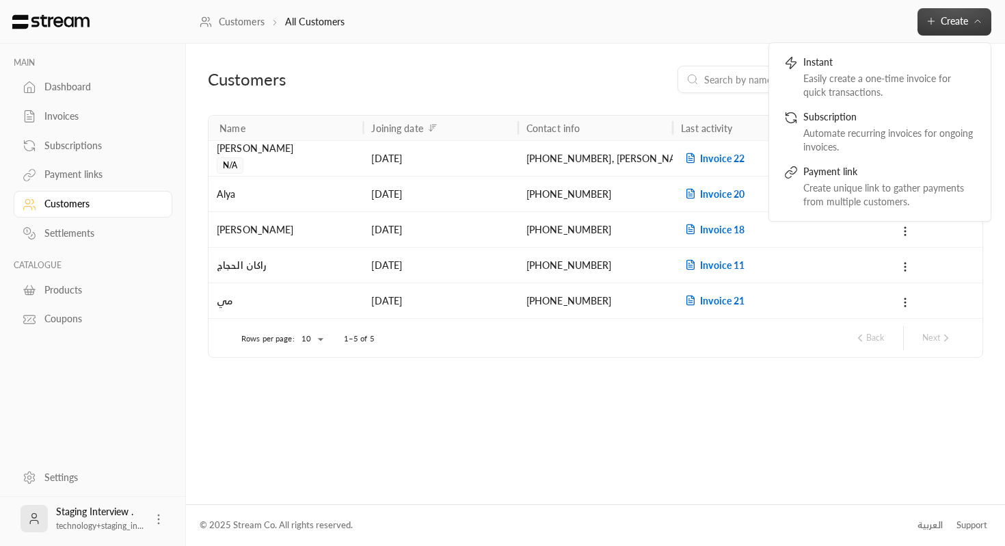
click at [631, 147] on div "[PHONE_NUMBER] , [PERSON_NAME][EMAIL_ADDRESS][DOMAIN_NAME]" at bounding box center [596, 158] width 138 height 35
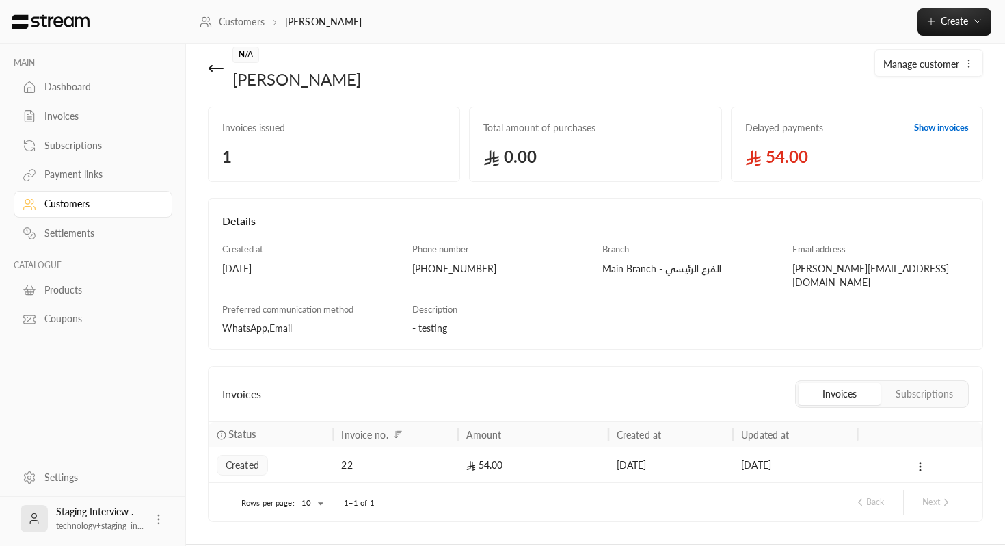
scroll to position [21, 0]
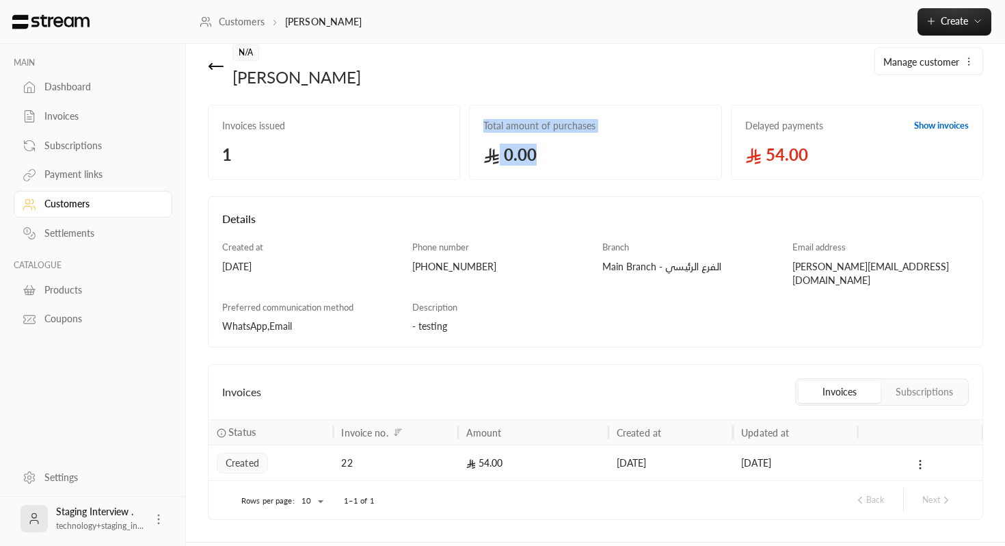
drag, startPoint x: 574, startPoint y: 149, endPoint x: 457, endPoint y: 146, distance: 117.7
click at [457, 146] on div "Invoices issued 1 Total amount of purchases 0.00 Delayed payments Show invoices…" at bounding box center [596, 138] width 784 height 84
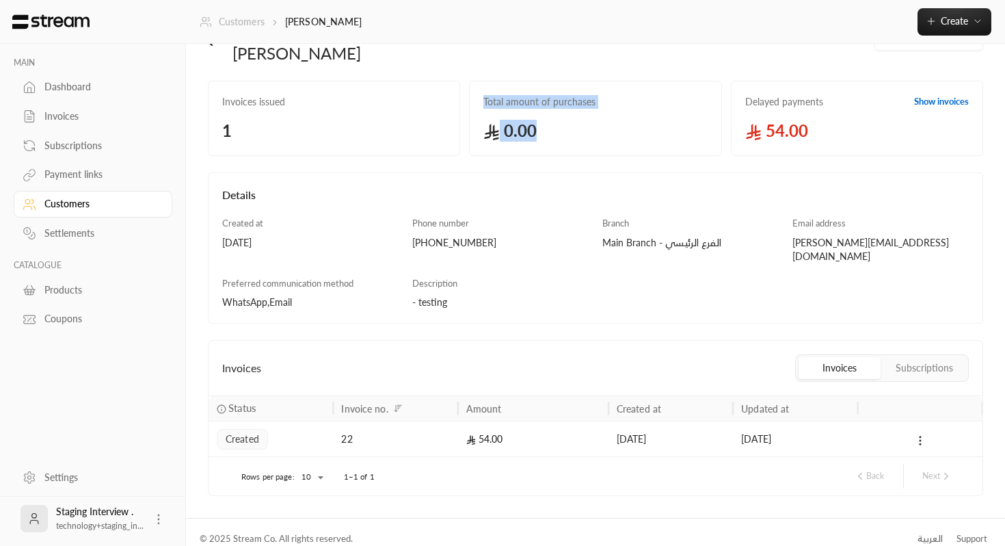
click at [245, 25] on link "Customers" at bounding box center [232, 22] width 65 height 14
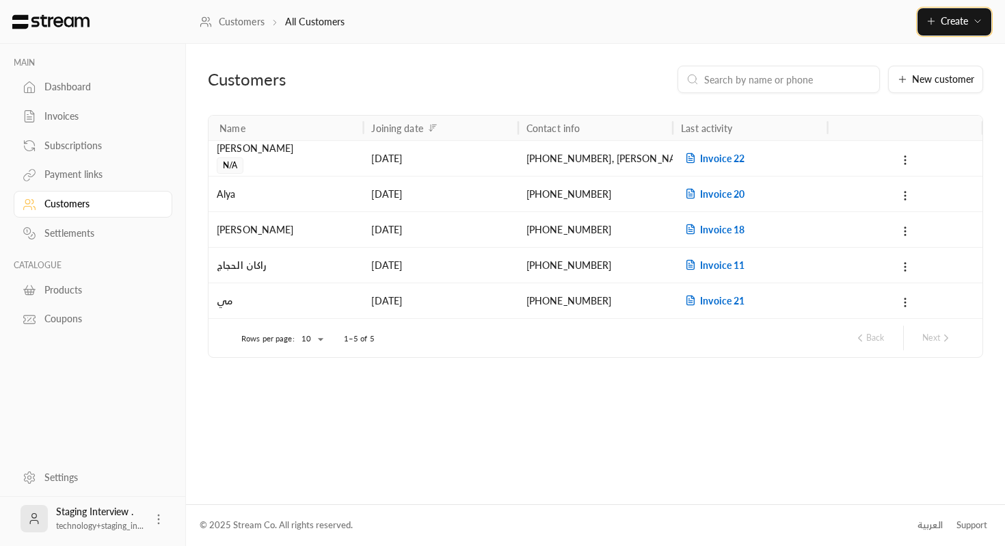
click at [956, 23] on span "Create" at bounding box center [954, 21] width 27 height 12
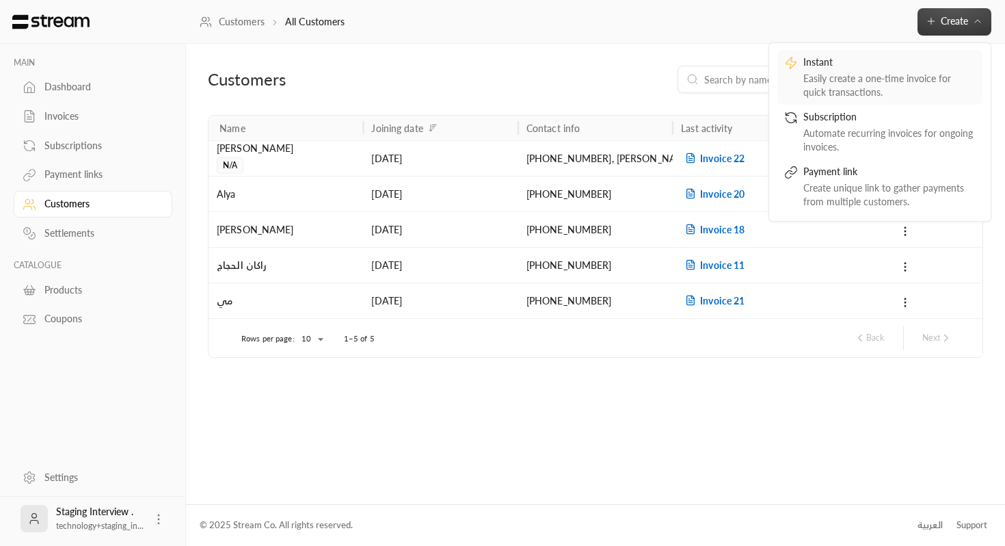
click at [931, 62] on div "Instant" at bounding box center [890, 63] width 172 height 16
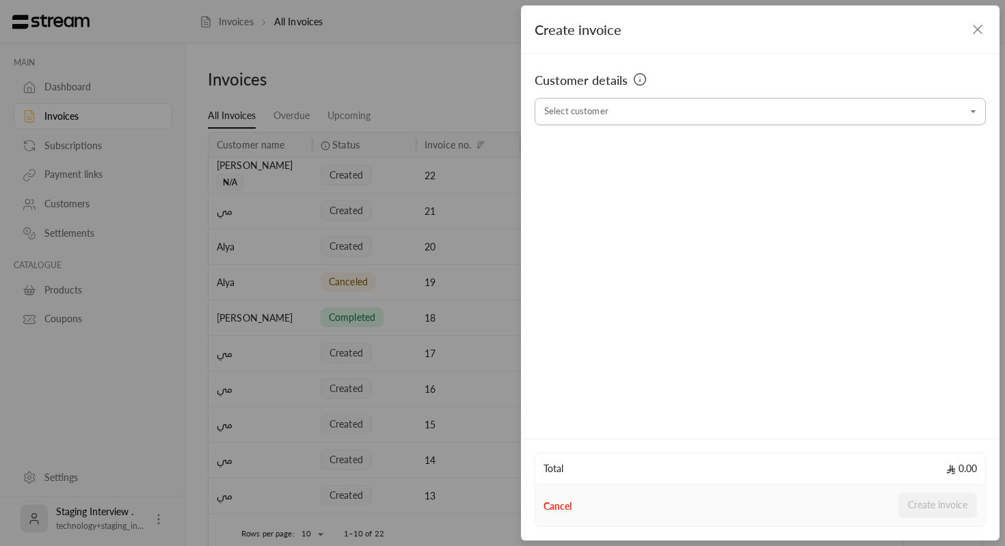
click at [661, 99] on div "Select customer" at bounding box center [760, 111] width 451 height 27
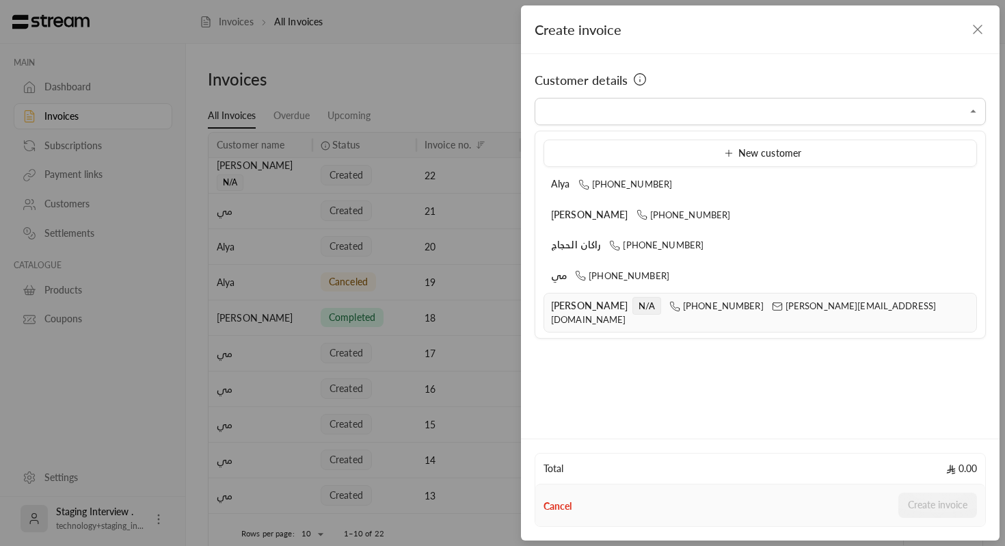
click at [566, 309] on span "[PERSON_NAME]" at bounding box center [589, 306] width 77 height 12
type input "**********"
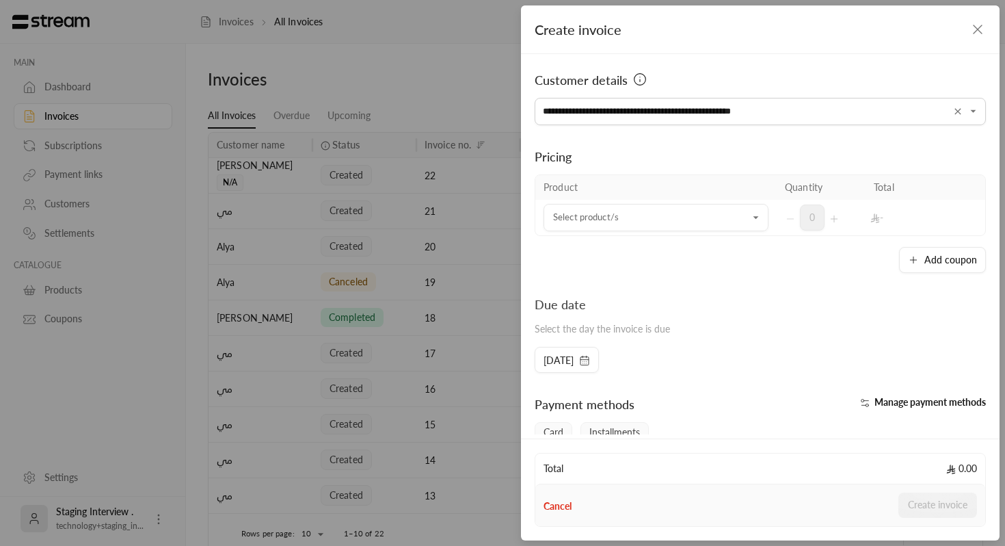
scroll to position [25, 0]
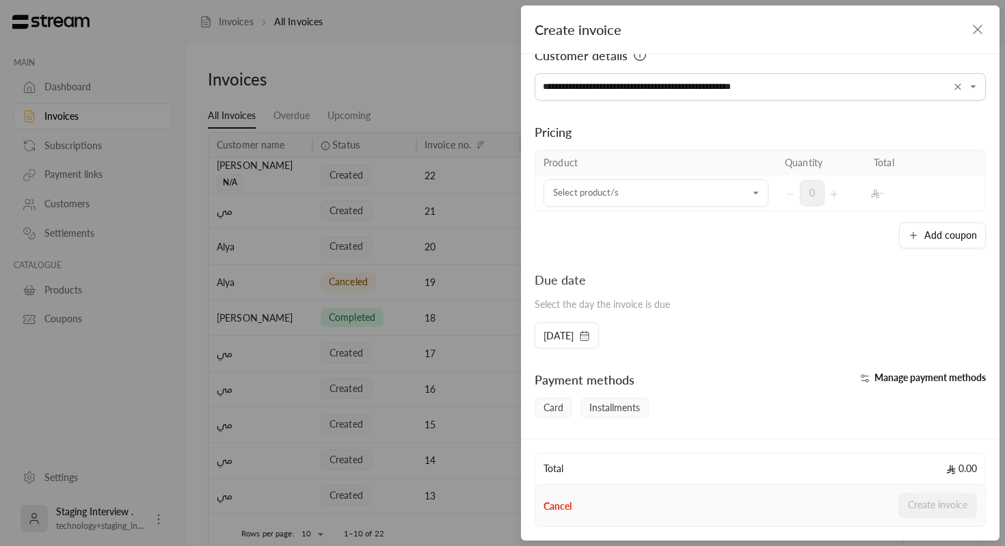
click at [982, 29] on icon "button" at bounding box center [978, 29] width 16 height 16
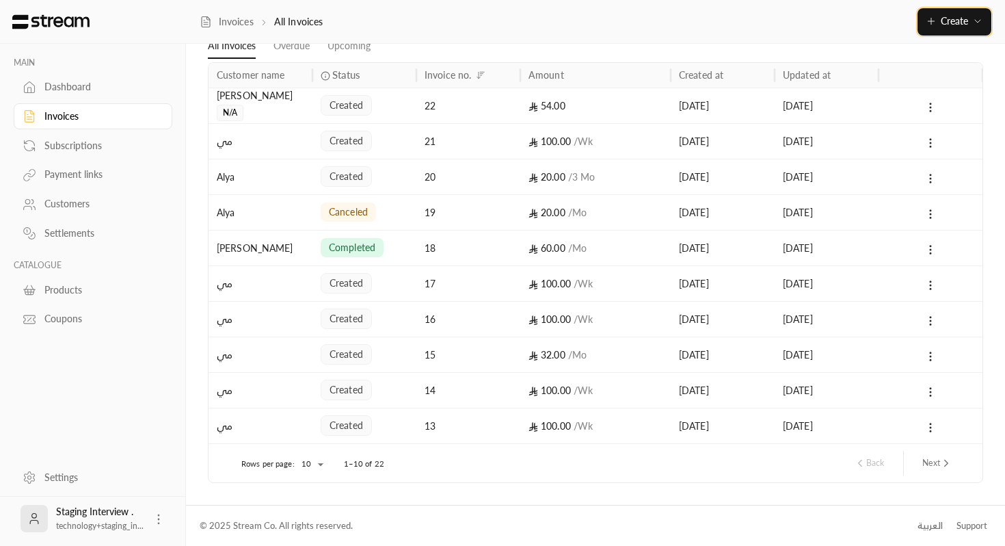
scroll to position [0, 0]
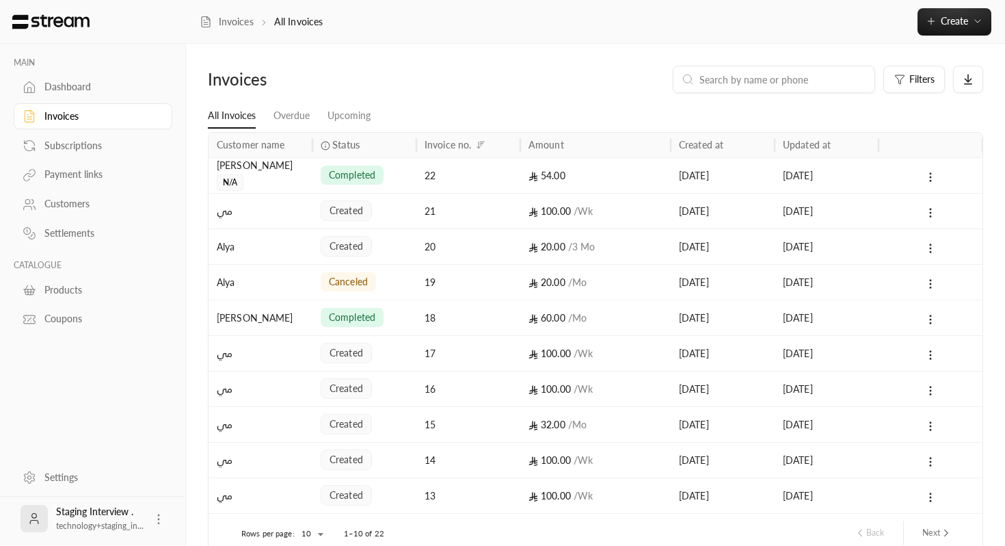
click at [127, 81] on div "Dashboard" at bounding box center [99, 87] width 111 height 14
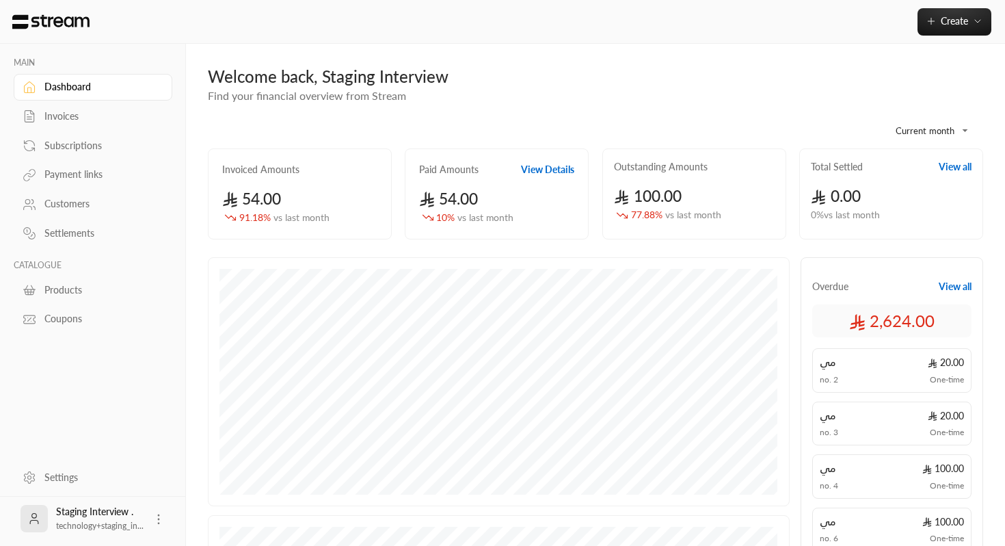
click at [116, 124] on link "Invoices" at bounding box center [93, 116] width 159 height 27
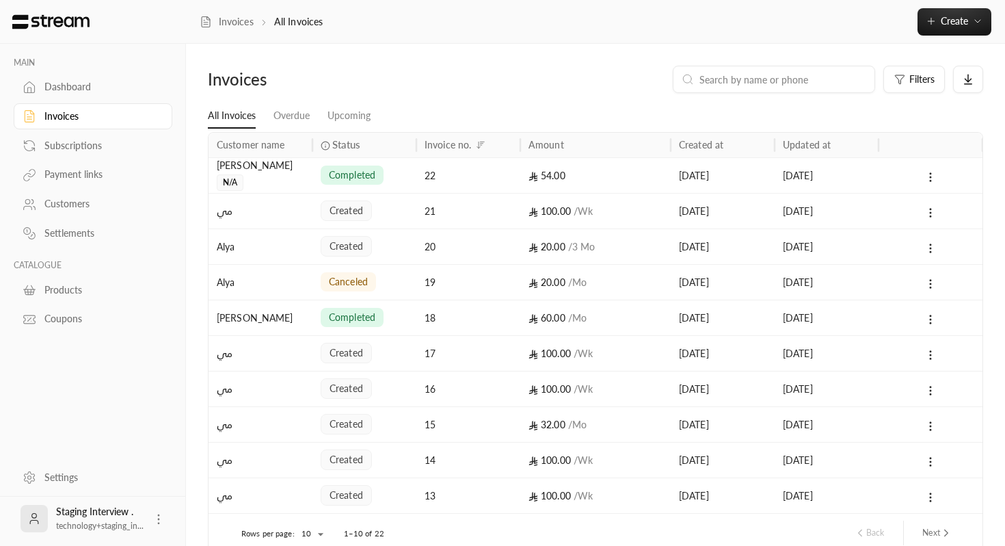
click at [424, 174] on div "22" at bounding box center [468, 175] width 104 height 36
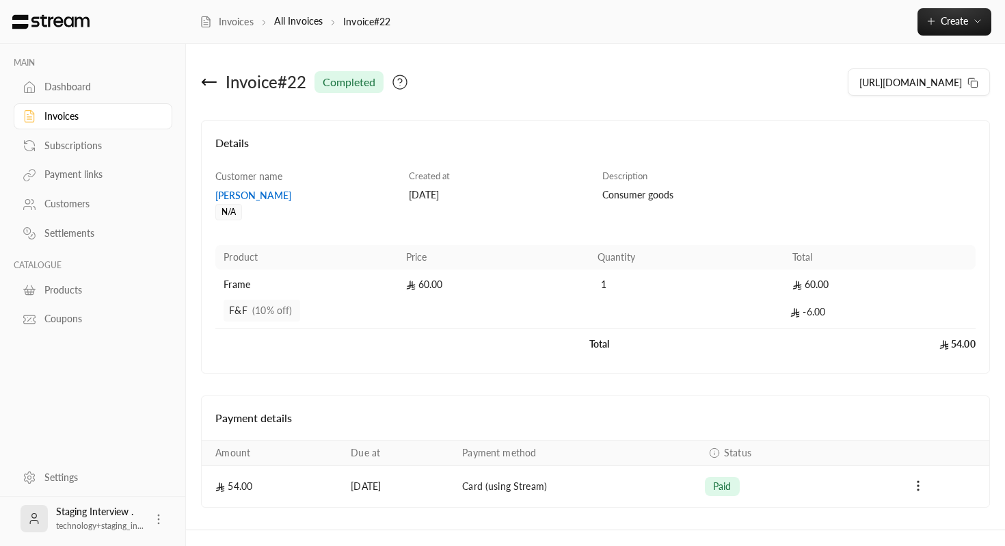
scroll to position [25, 0]
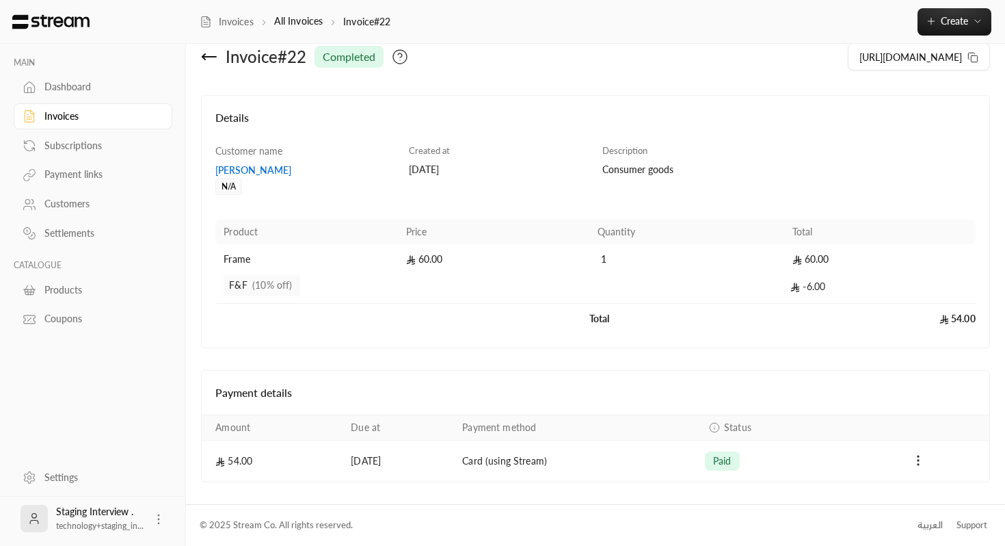
click at [927, 466] on div "Payments" at bounding box center [918, 461] width 125 height 16
click at [918, 465] on circle "Payments" at bounding box center [918, 464] width 1 height 1
click at [938, 527] on li "Refund" at bounding box center [944, 519] width 83 height 25
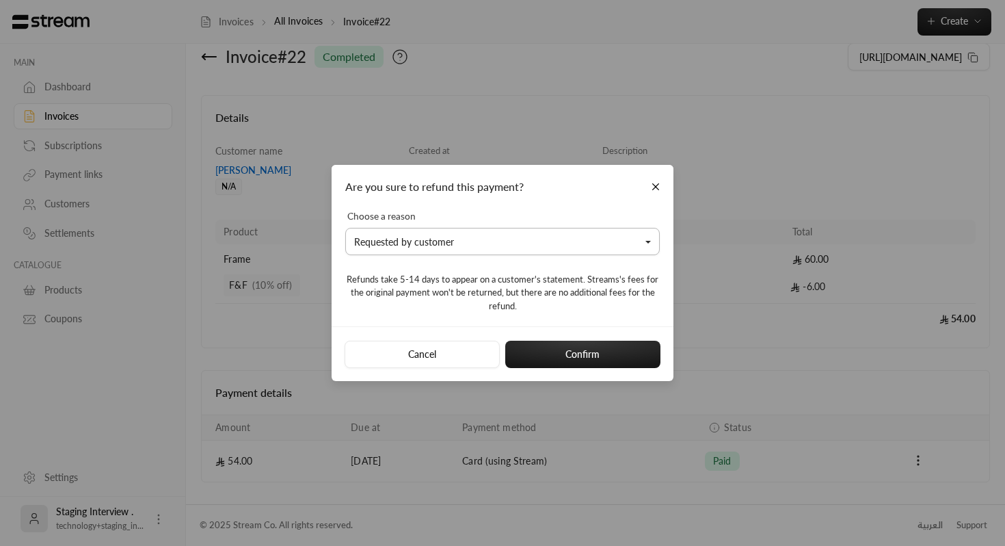
click at [463, 237] on button "Requested by customer" at bounding box center [502, 241] width 315 height 27
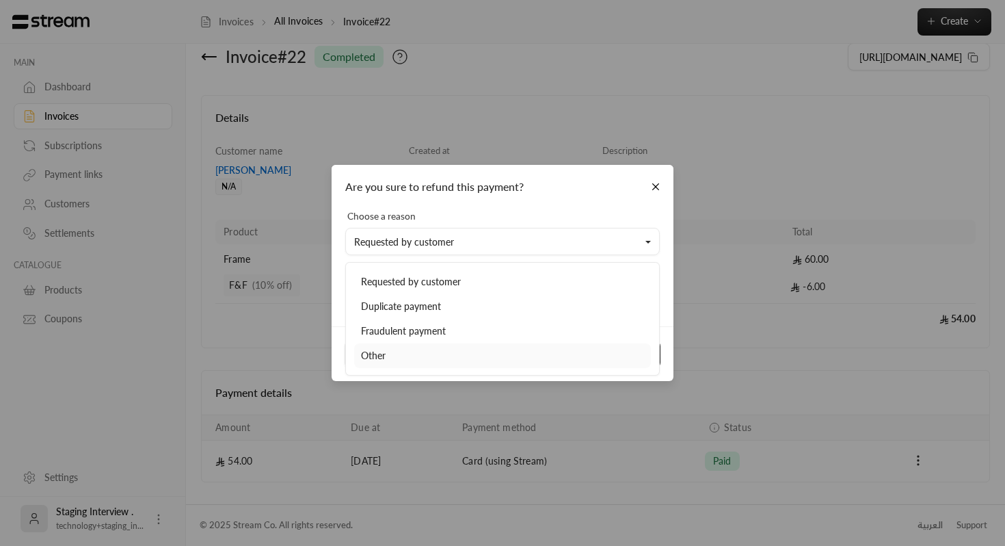
click at [411, 354] on div "Other" at bounding box center [502, 356] width 283 height 14
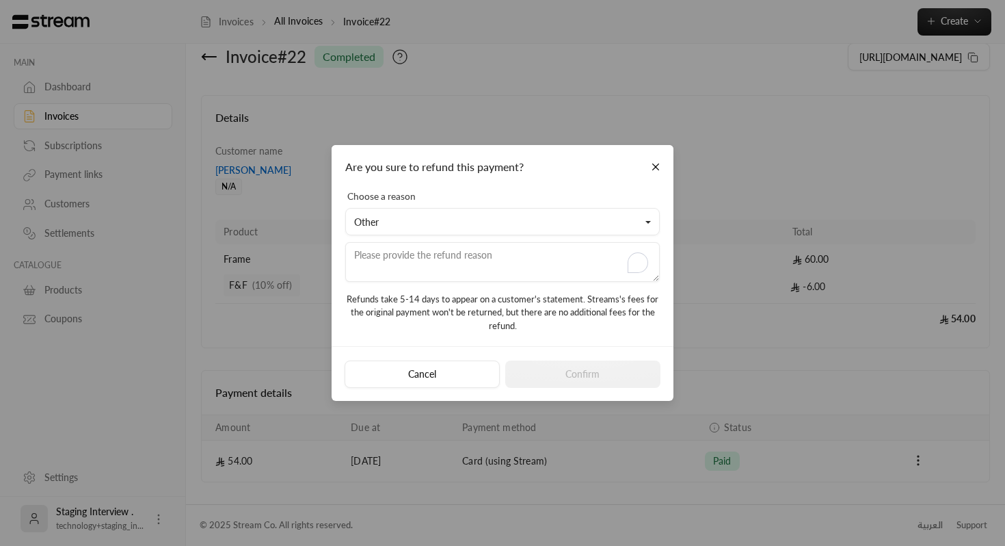
click at [462, 265] on textarea "To enrich screen reader interactions, please activate Accessibility in Grammarl…" at bounding box center [502, 262] width 315 height 40
click at [466, 308] on div "Refunds take 5-14 days to appear on a customer's statement. Streams's fees for …" at bounding box center [502, 307] width 315 height 51
click at [496, 261] on textarea "To enrich screen reader interactions, please activate Accessibility in Grammarl…" at bounding box center [502, 262] width 315 height 40
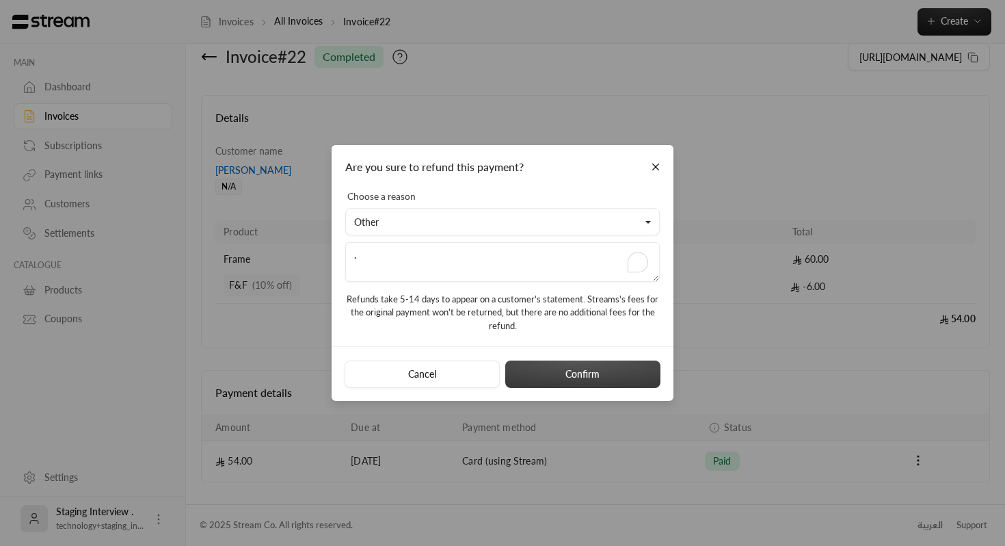
type textarea "."
click at [575, 372] on button "Confirm" at bounding box center [582, 373] width 155 height 27
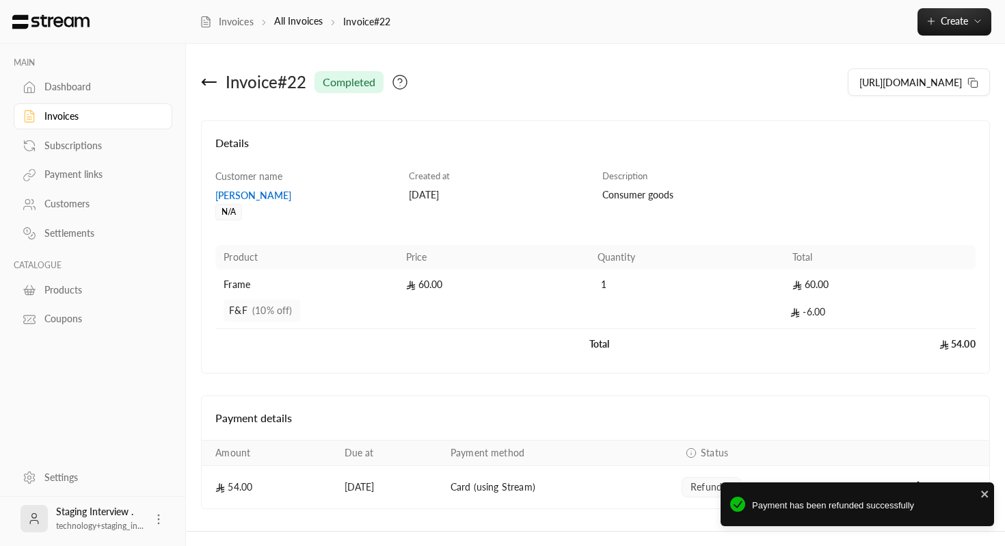
scroll to position [27, 0]
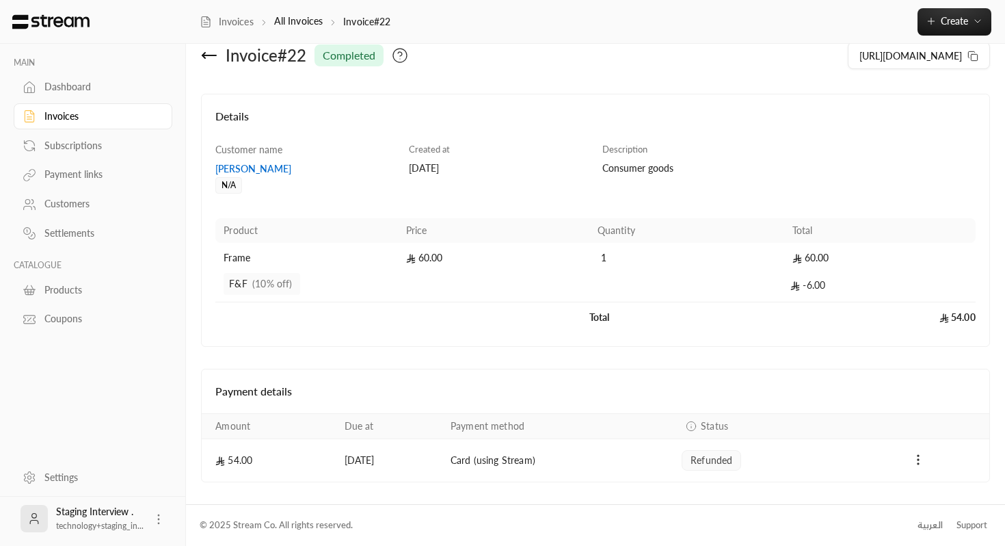
click at [709, 462] on span "refunded" at bounding box center [712, 460] width 42 height 14
click at [129, 121] on div "Invoices" at bounding box center [99, 116] width 111 height 14
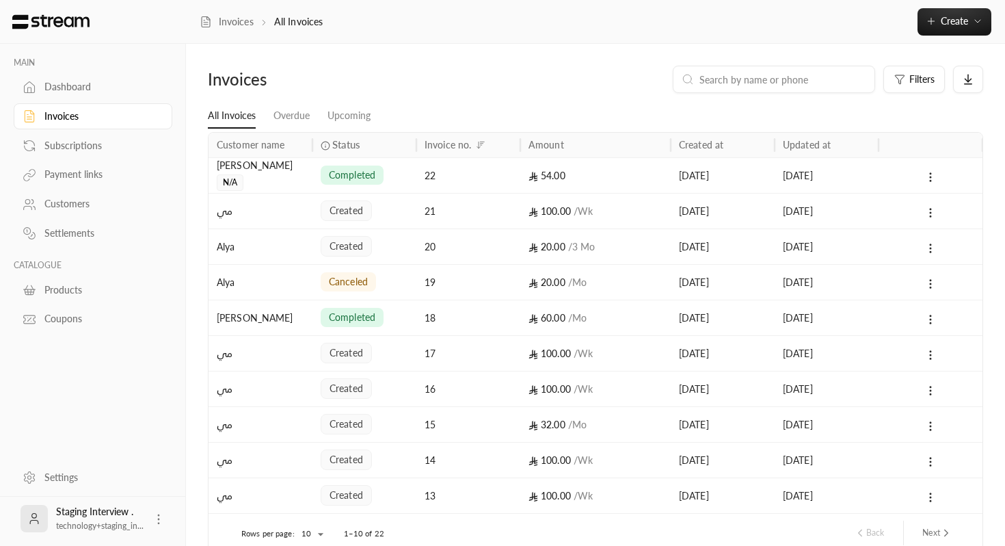
click at [391, 176] on div "completed" at bounding box center [365, 175] width 88 height 35
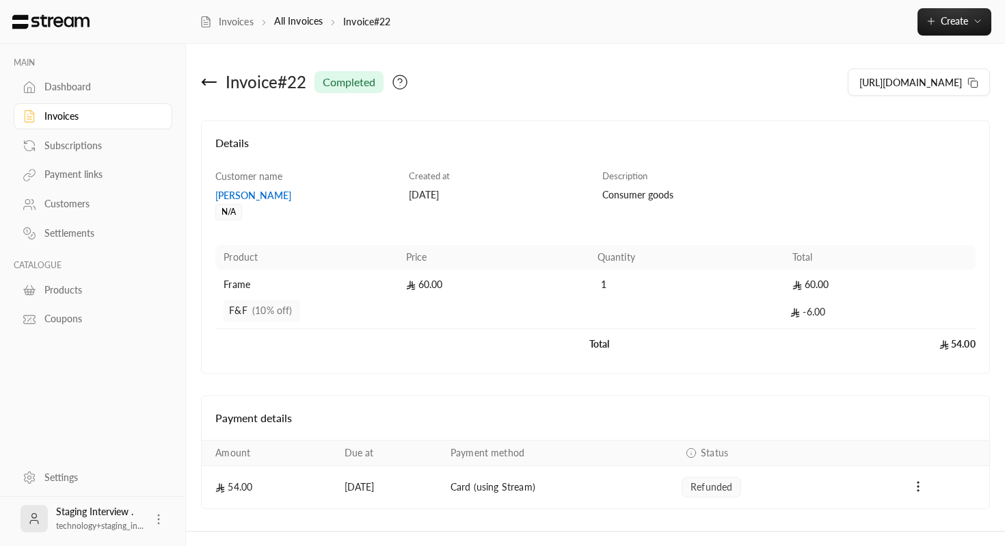
click at [401, 77] on icon at bounding box center [400, 82] width 16 height 16
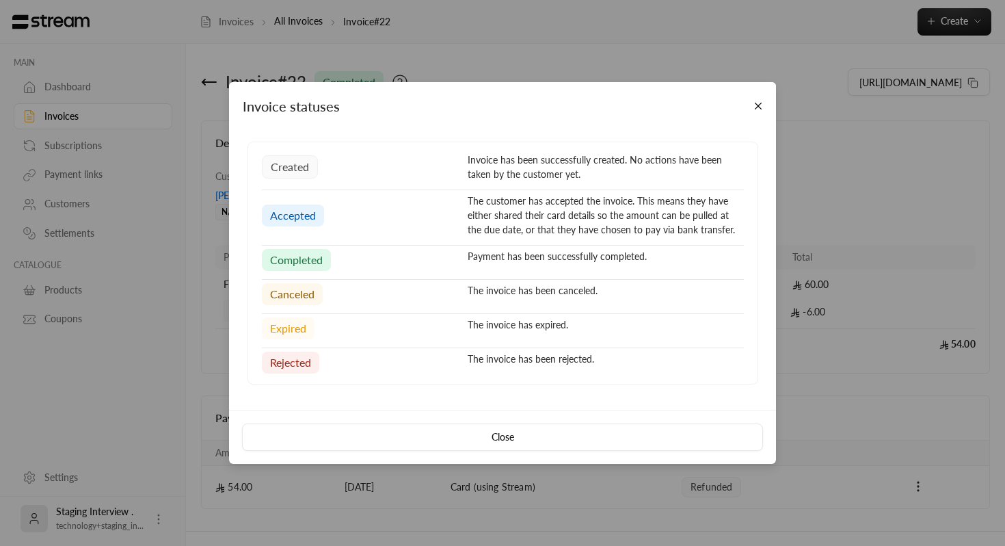
click at [574, 81] on div "Invoice statuses created Invoice has been successfully created. No actions have…" at bounding box center [502, 273] width 1005 height 546
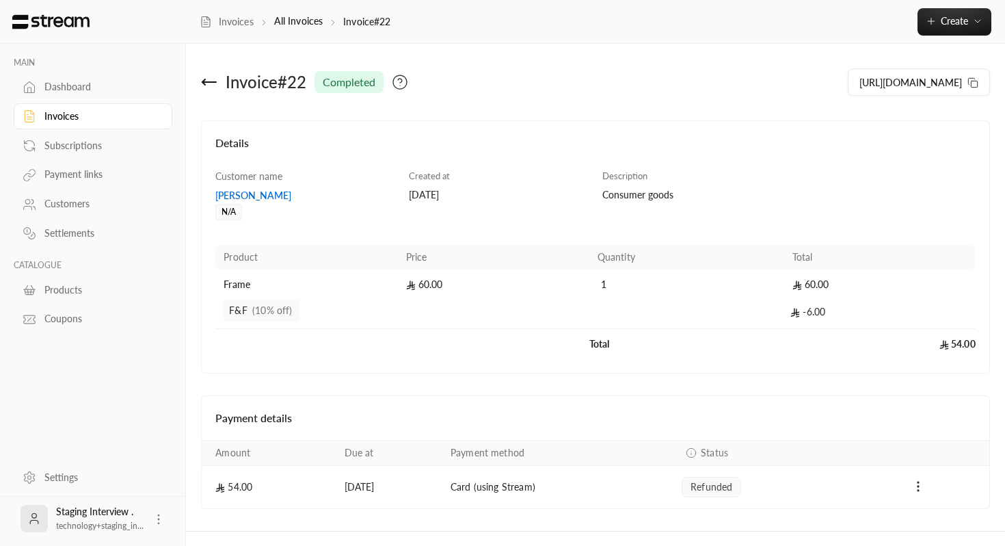
click at [404, 87] on icon at bounding box center [400, 82] width 16 height 16
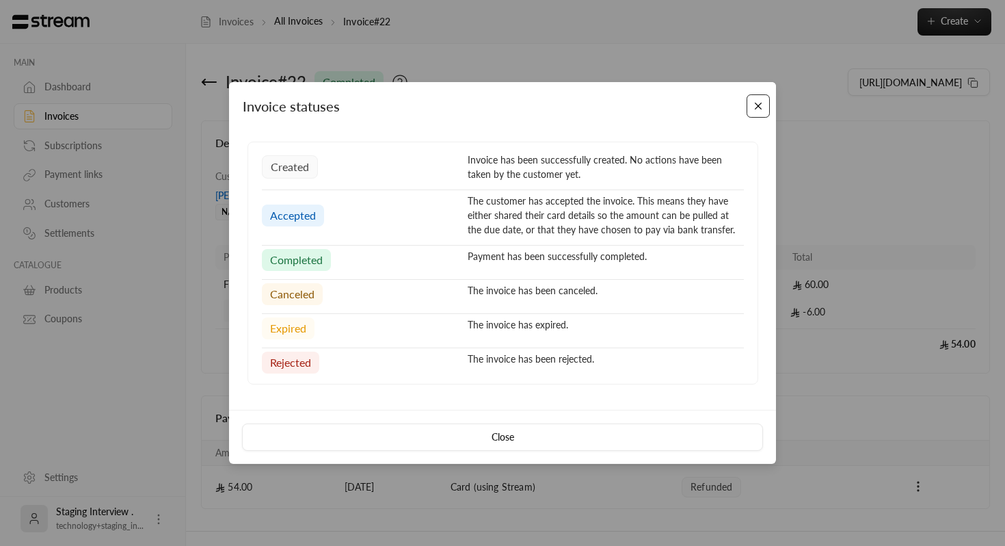
click at [752, 112] on button "Close" at bounding box center [759, 106] width 24 height 24
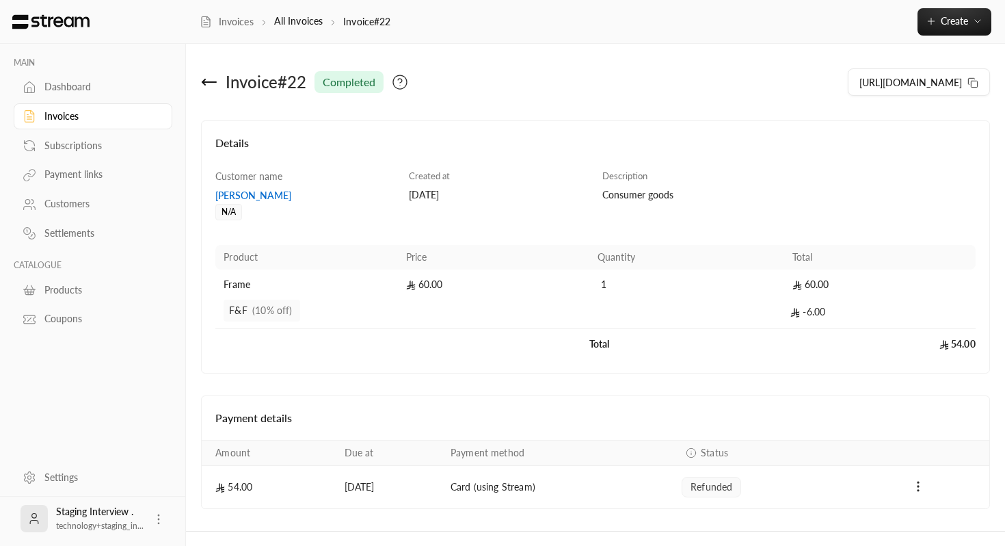
click at [712, 490] on span "refunded" at bounding box center [712, 487] width 42 height 14
click at [697, 453] on icon "Payments" at bounding box center [691, 452] width 11 height 11
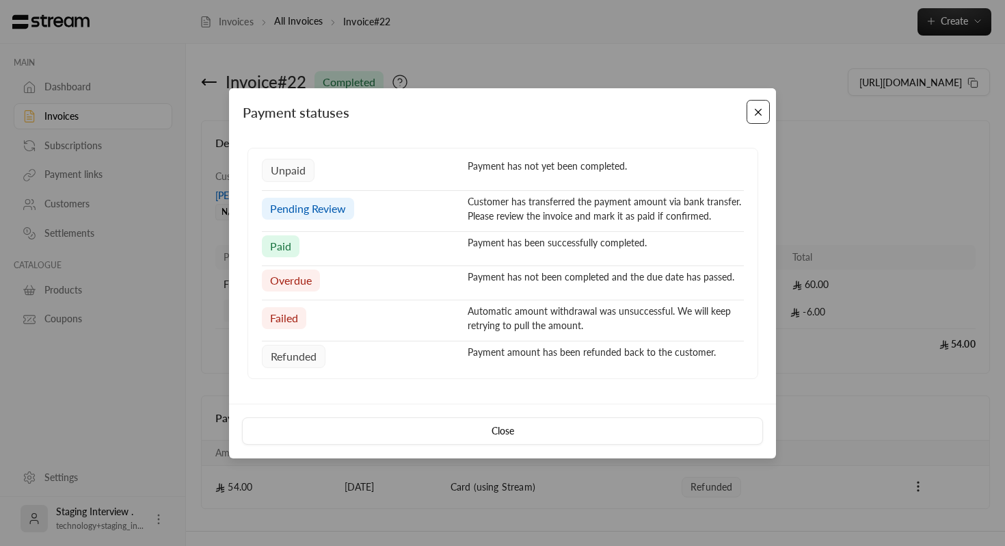
click at [761, 107] on button "Close" at bounding box center [759, 112] width 24 height 24
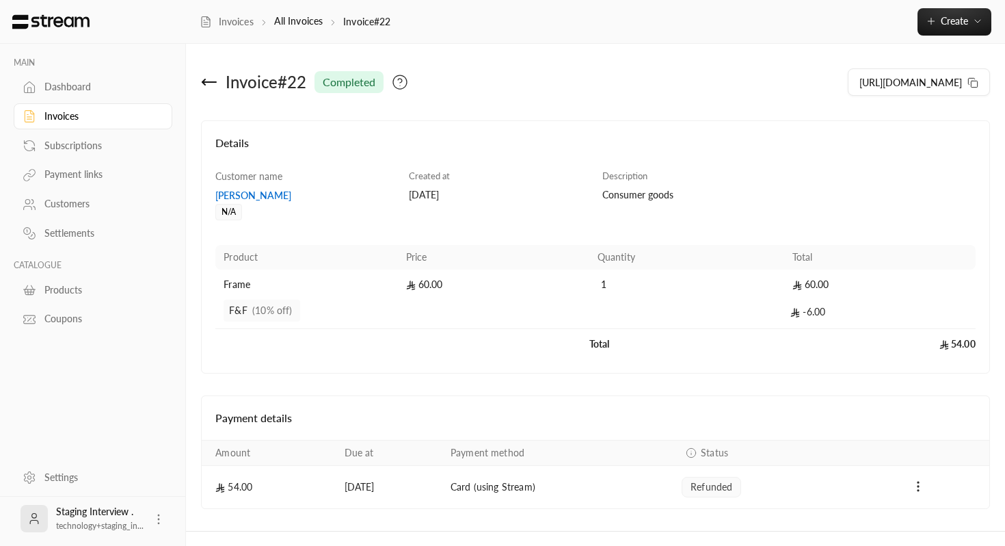
click at [211, 75] on icon at bounding box center [209, 82] width 16 height 16
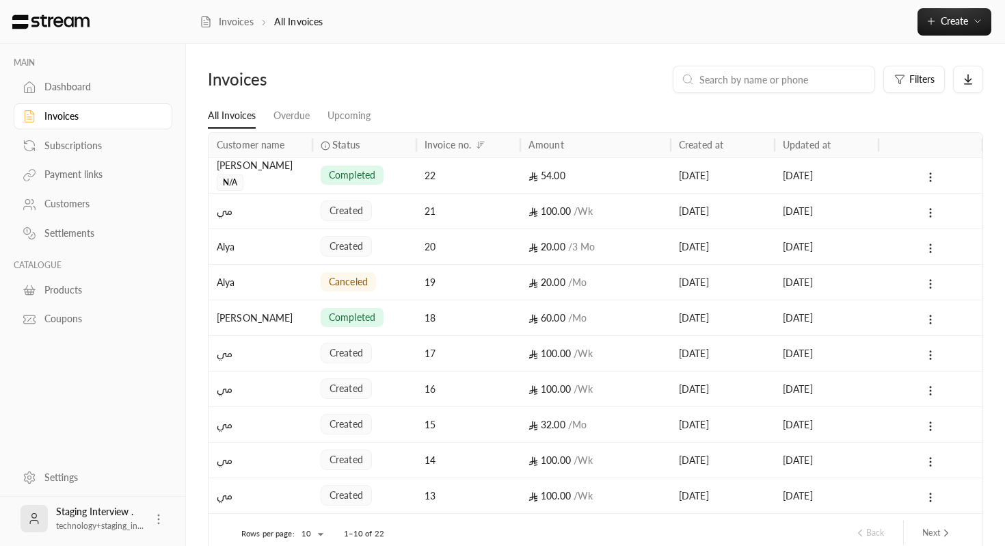
click at [437, 162] on div "22" at bounding box center [469, 175] width 88 height 35
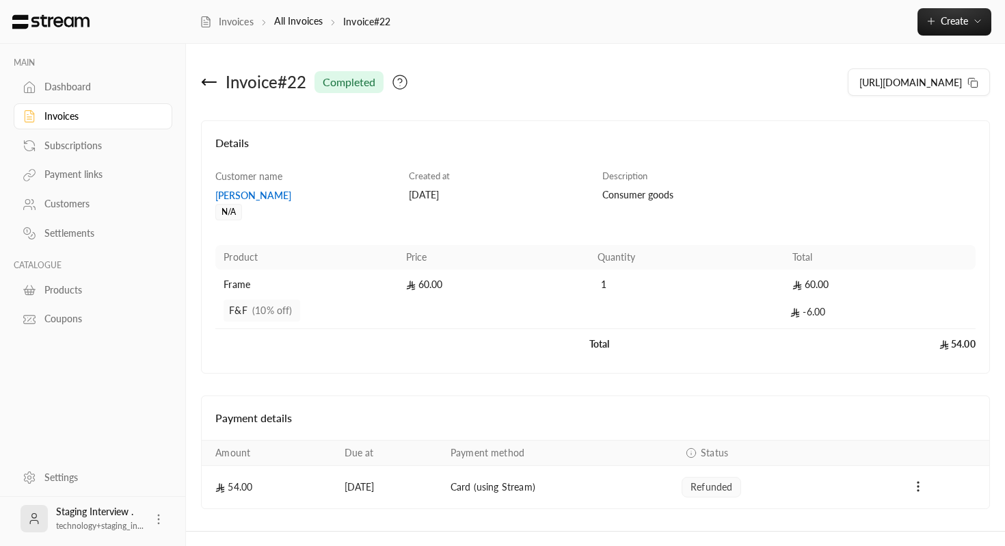
scroll to position [27, 0]
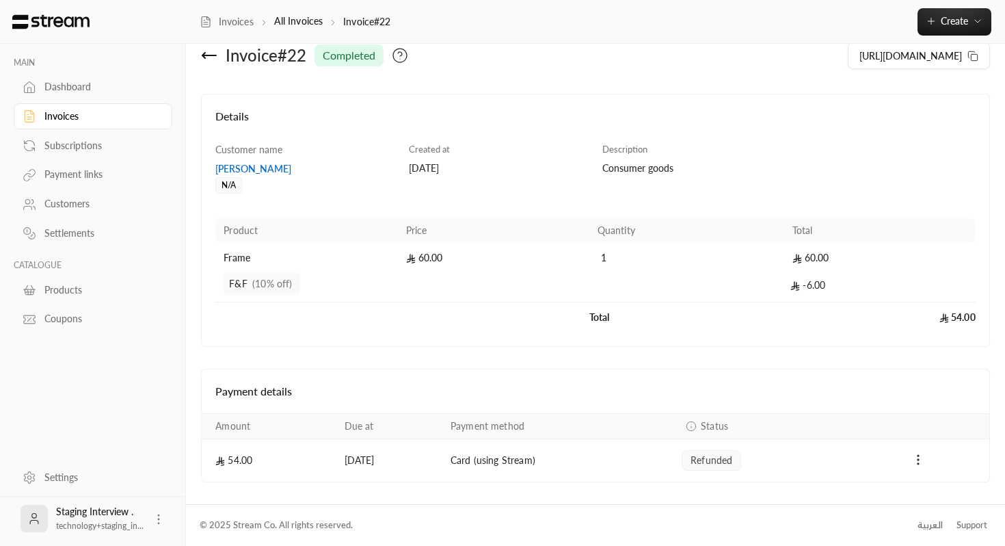
click at [214, 57] on icon at bounding box center [209, 55] width 16 height 16
